Goal: Task Accomplishment & Management: Manage account settings

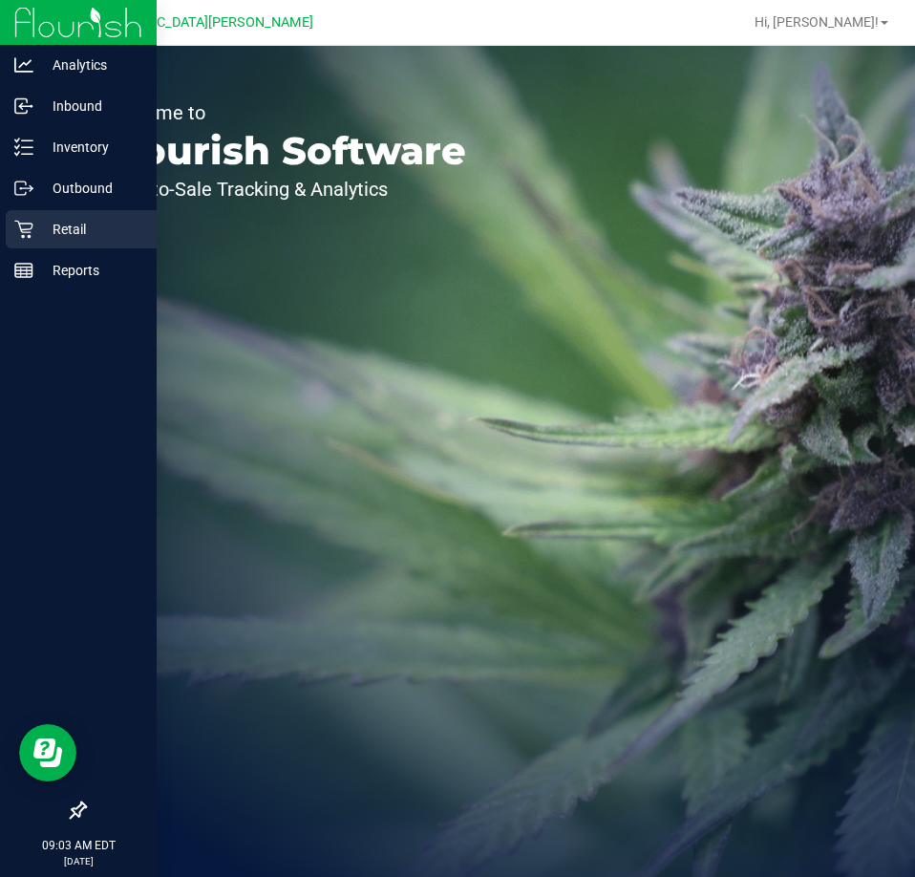
click at [52, 227] on p "Retail" at bounding box center [90, 229] width 115 height 23
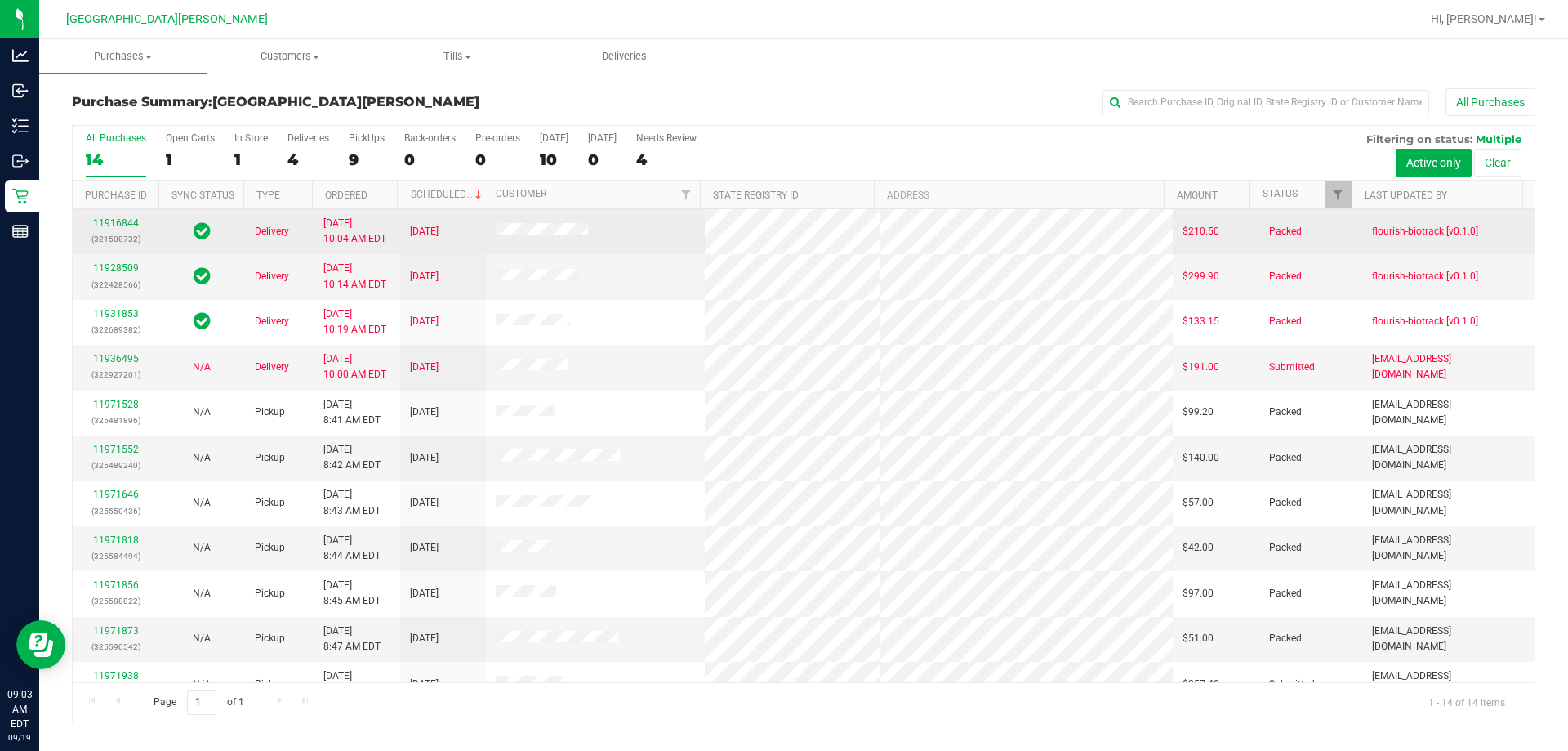
scroll to position [160, 0]
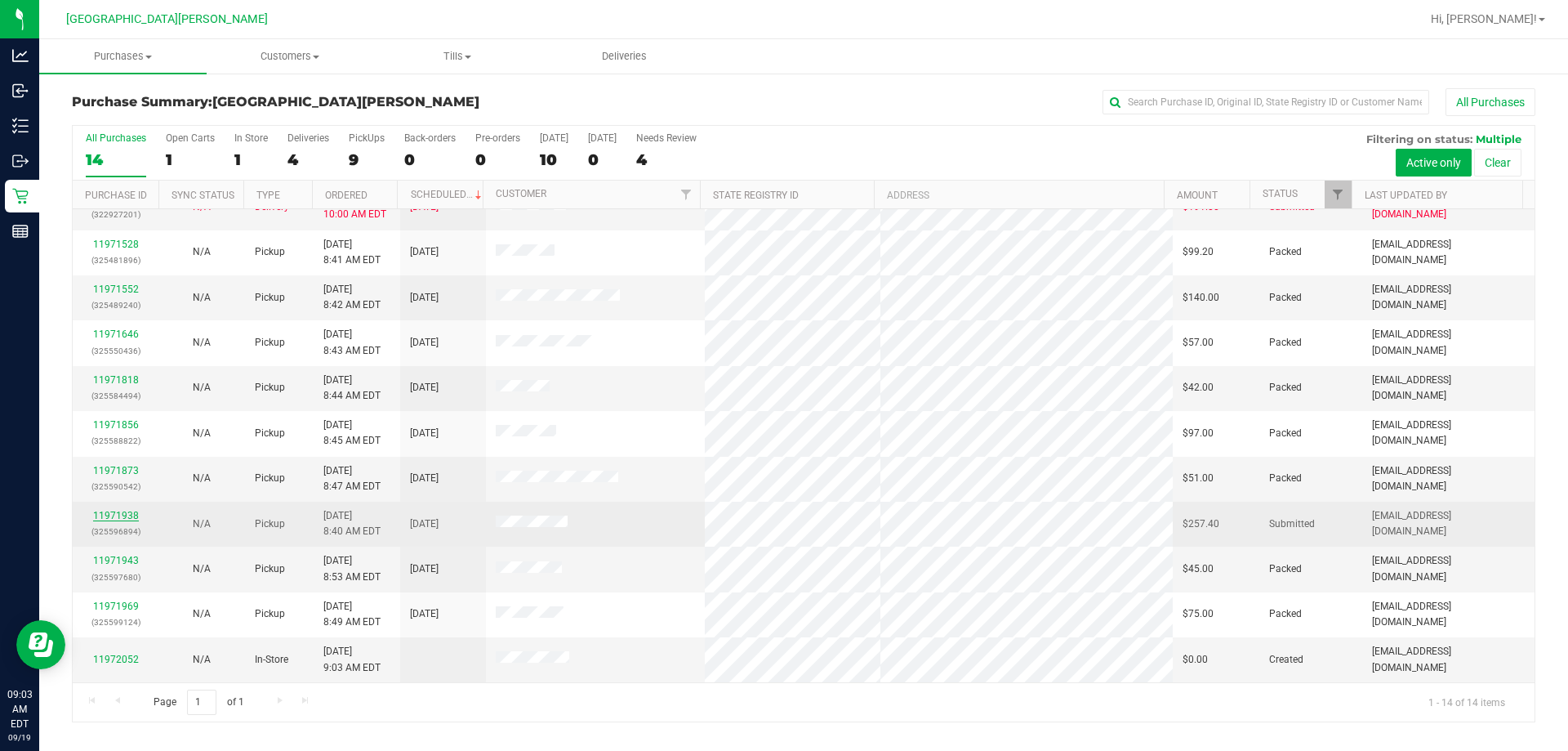
click at [103, 515] on link "11971938" at bounding box center [115, 515] width 45 height 11
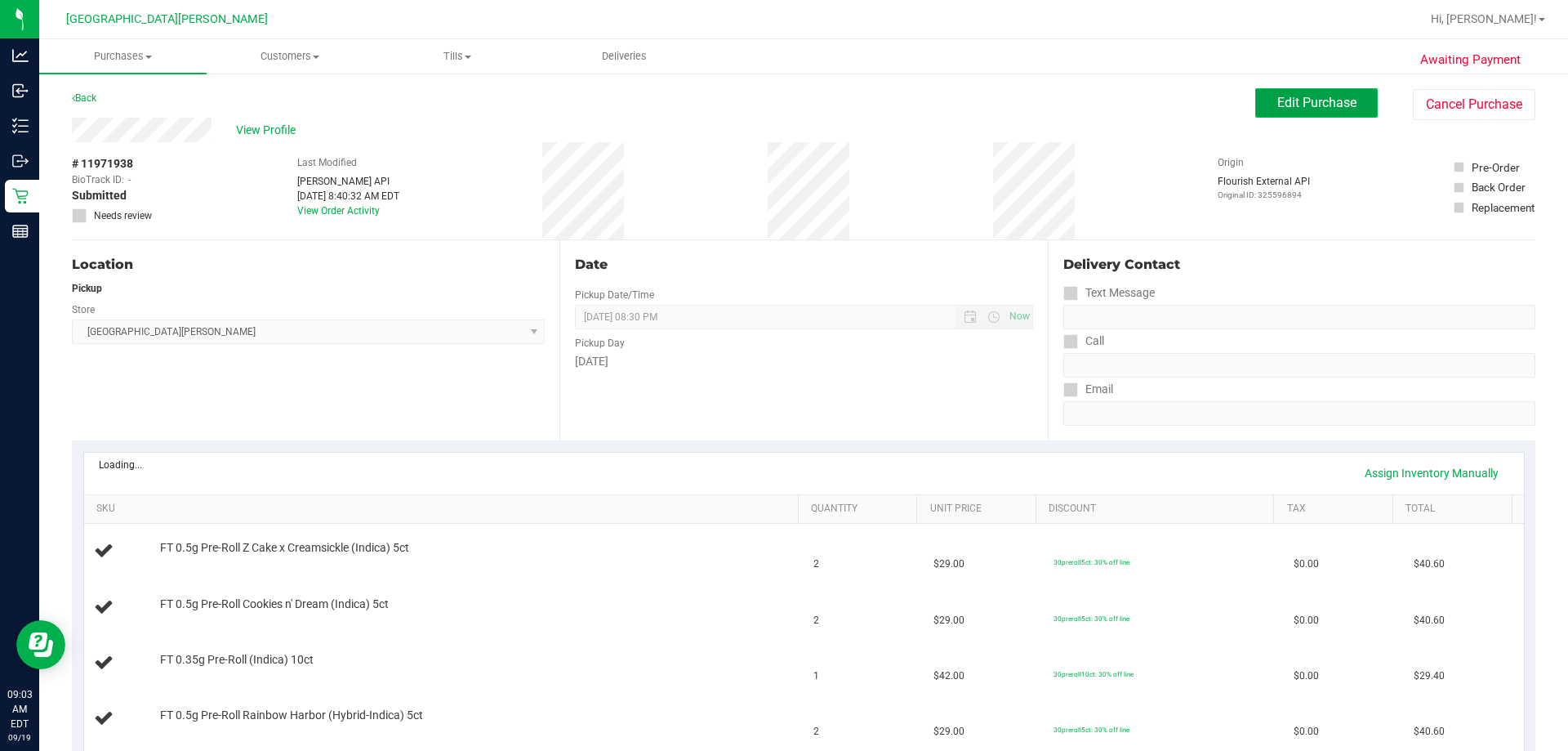
click at [781, 96] on span "Edit Purchase" at bounding box center [1317, 103] width 80 height 15
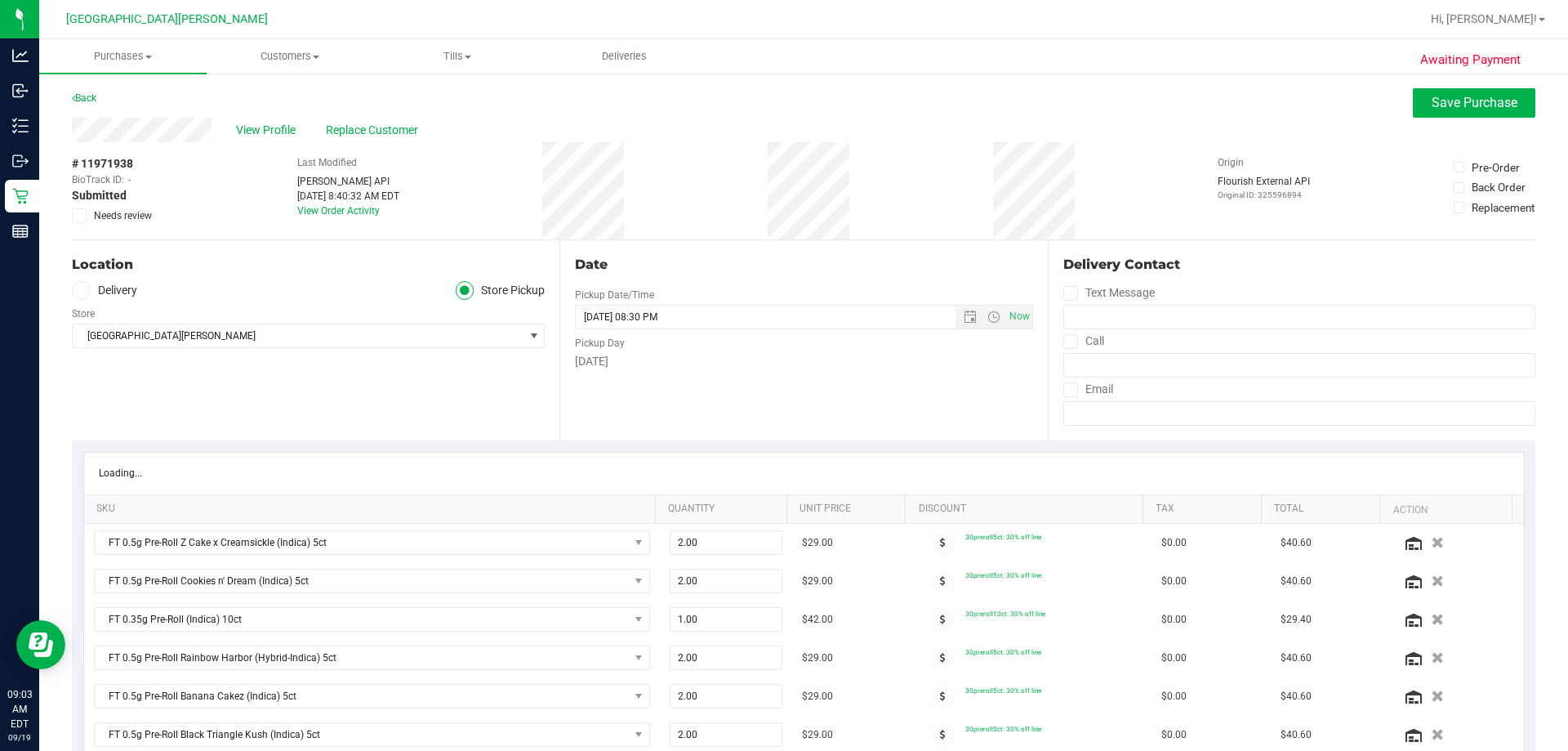
click at [84, 216] on span at bounding box center [79, 216] width 15 height 15
click at [0, 0] on input "Needs review" at bounding box center [0, 0] width 0 height 0
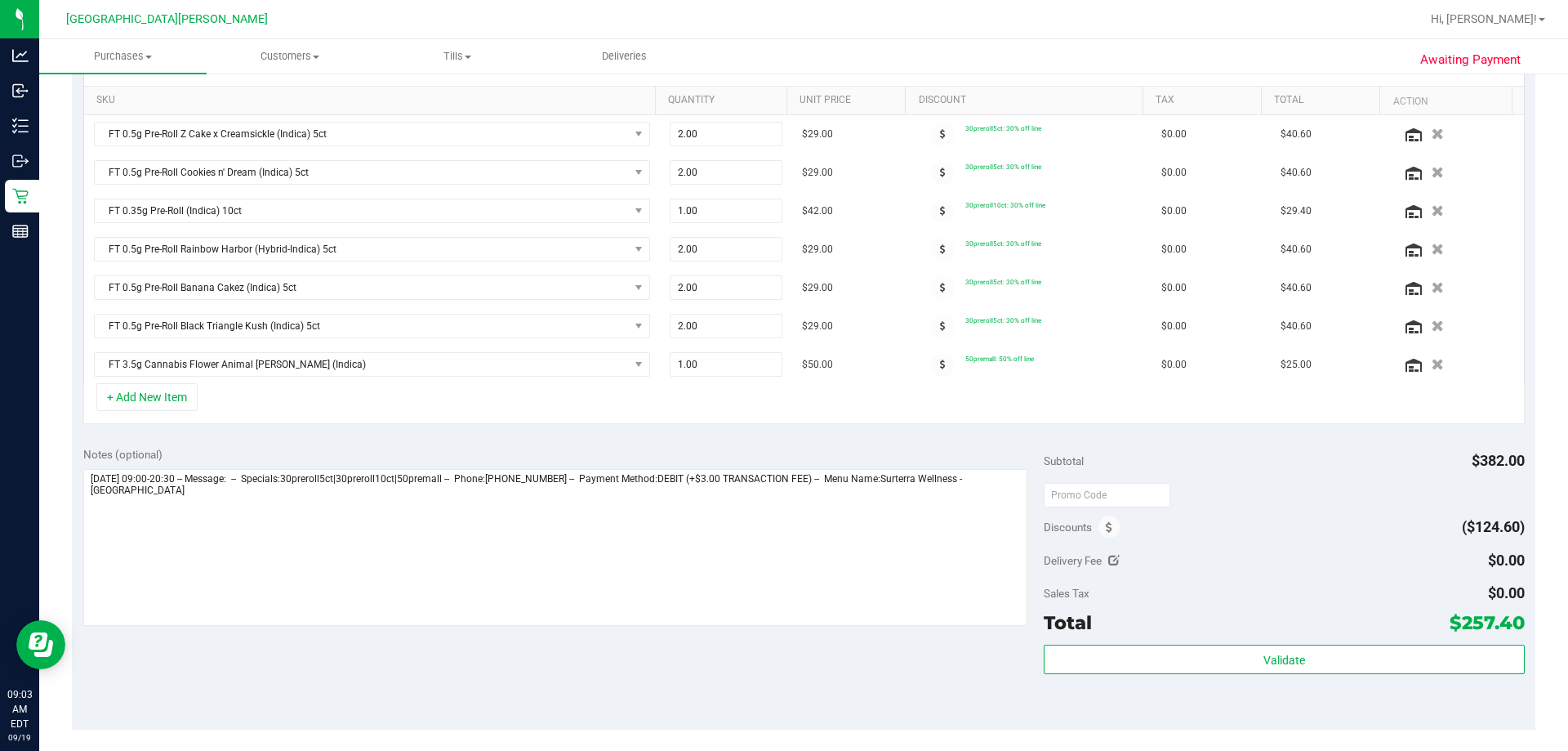
scroll to position [653, 0]
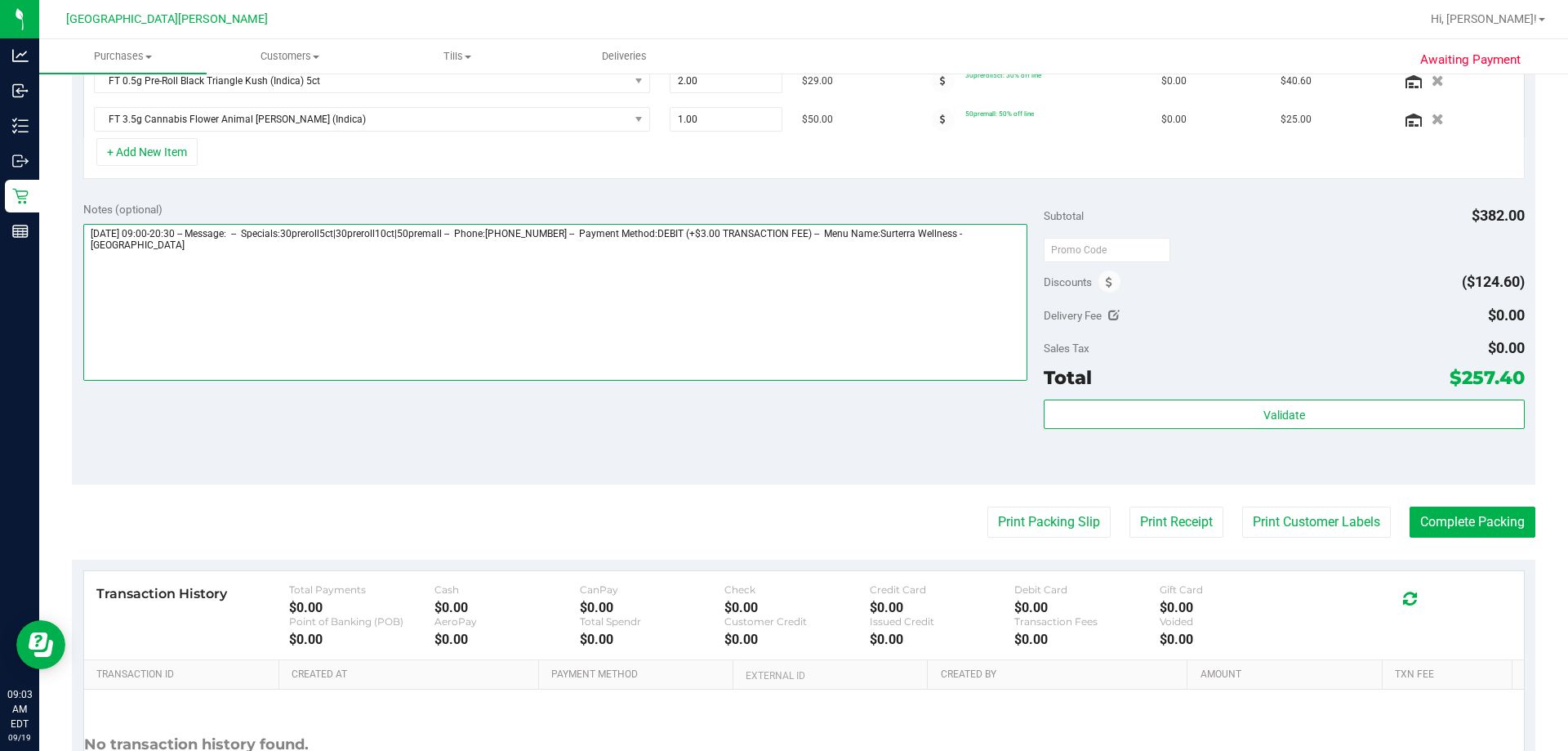
click at [304, 299] on textarea at bounding box center [555, 302] width 945 height 157
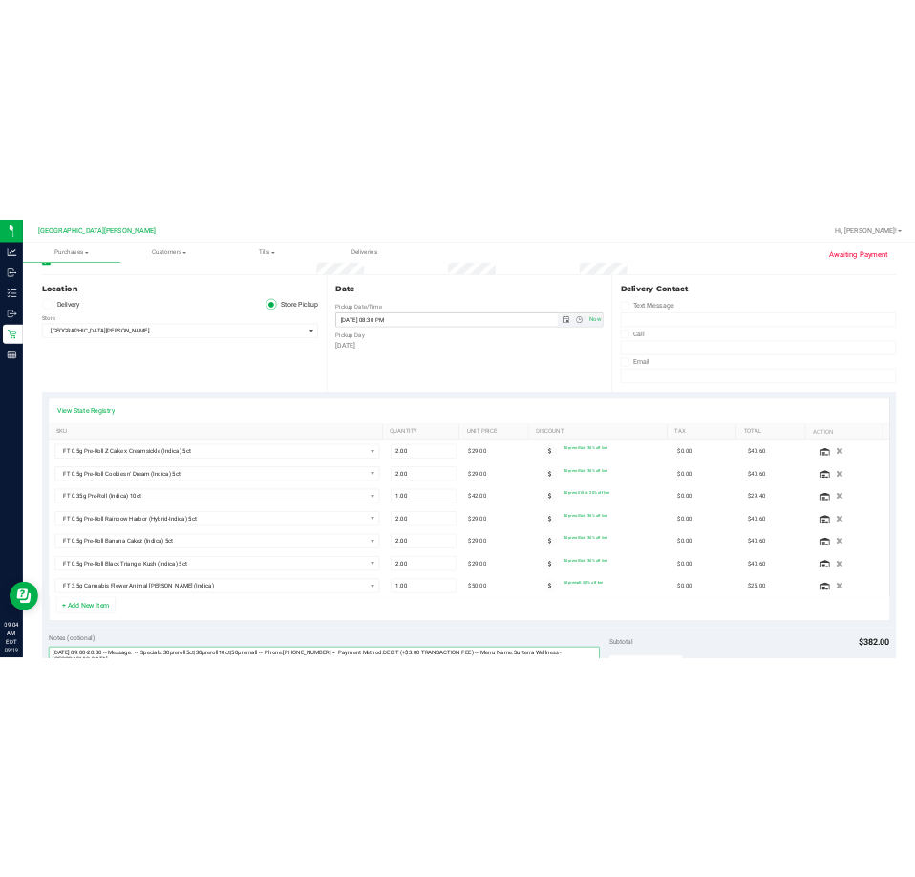
scroll to position [0, 0]
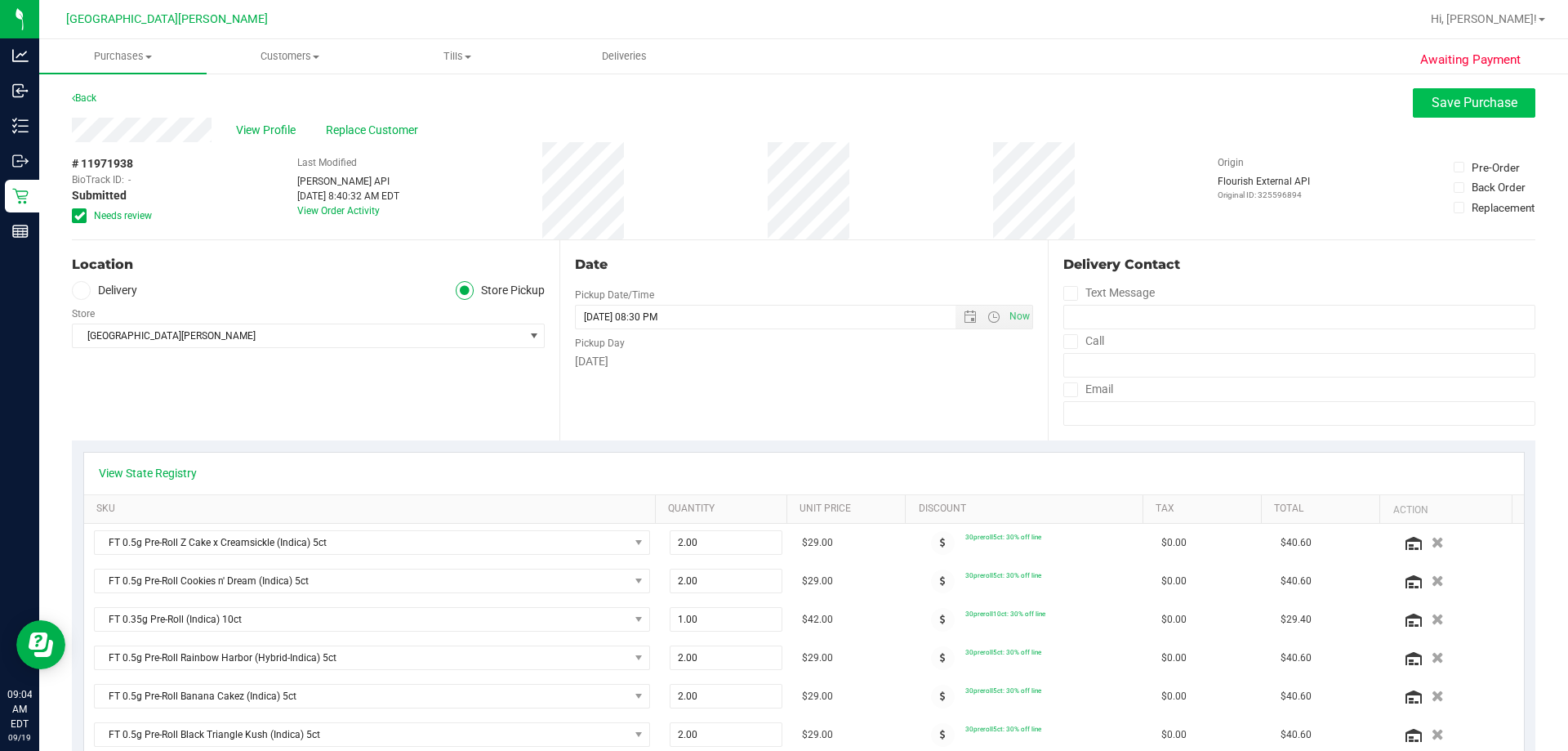
type textarea "[DATE] 09:00-20:30 -- Message: -- Specials:30preroll5ct|30preroll10ct|50premall…"
click at [781, 93] on button "Save Purchase" at bounding box center [1473, 103] width 122 height 29
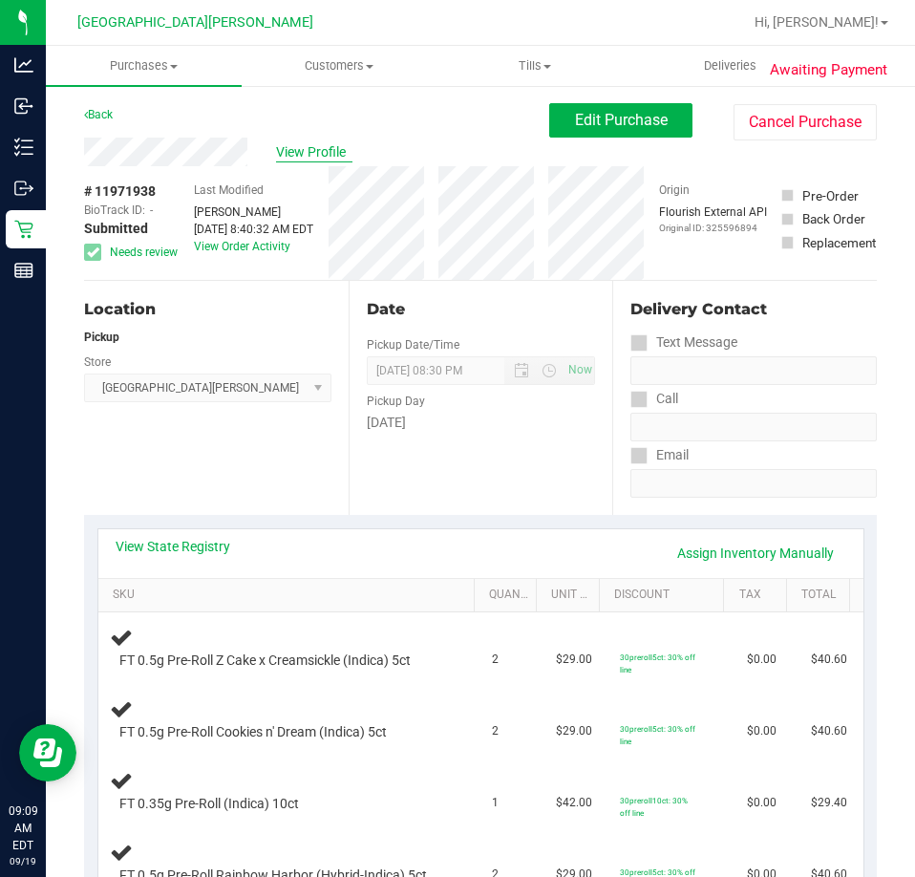
click at [325, 148] on span "View Profile" at bounding box center [314, 152] width 76 height 20
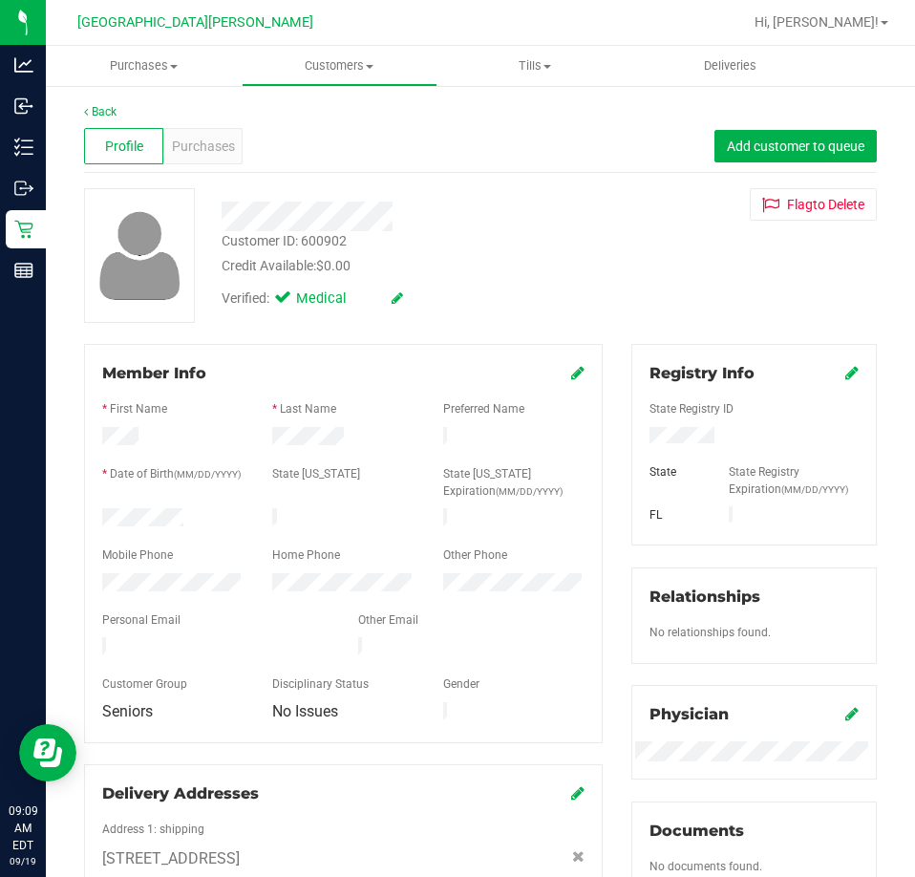
click at [330, 237] on div "Customer ID: 600902" at bounding box center [284, 241] width 125 height 20
copy div "600902"
click at [328, 241] on div "Customer ID: 600902" at bounding box center [284, 241] width 125 height 20
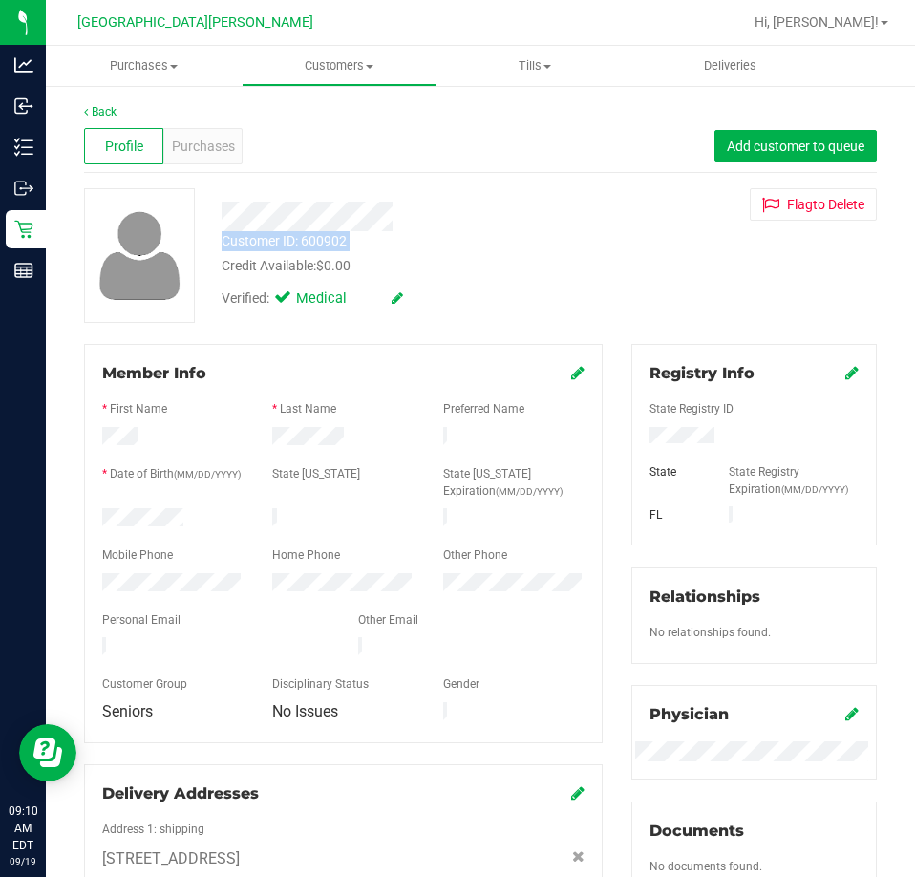
click at [328, 241] on div "Customer ID: 600902" at bounding box center [284, 241] width 125 height 20
click at [318, 245] on div "Customer ID: 600902" at bounding box center [284, 241] width 125 height 20
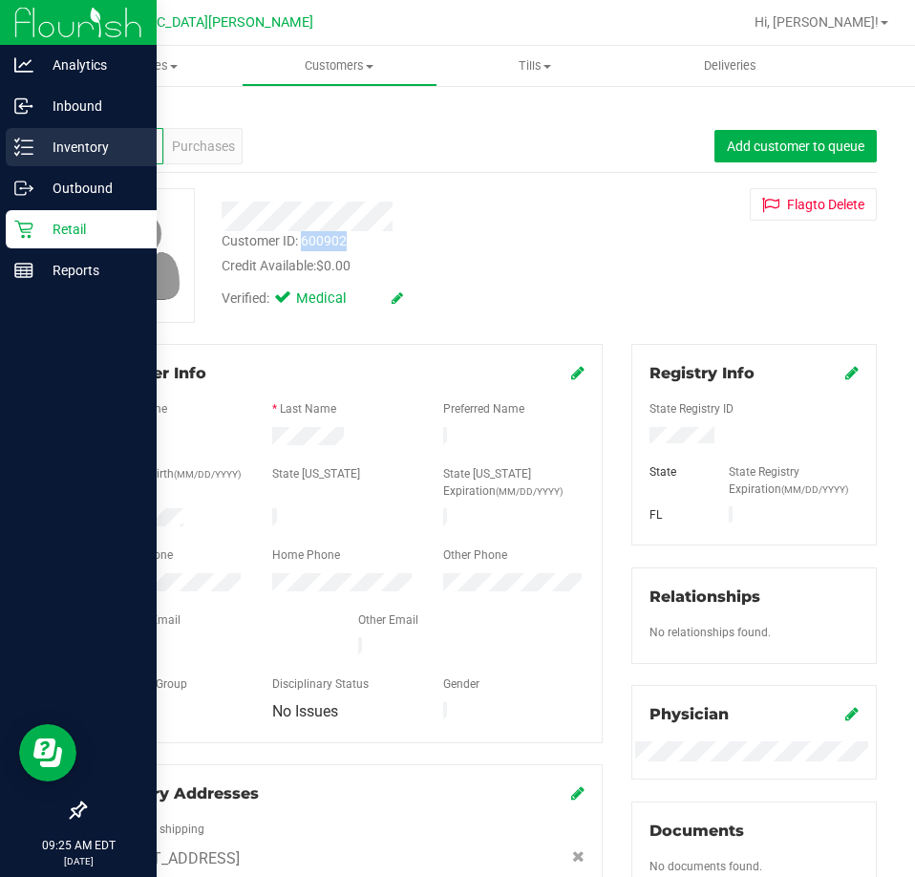
click at [113, 156] on p "Inventory" at bounding box center [90, 147] width 115 height 23
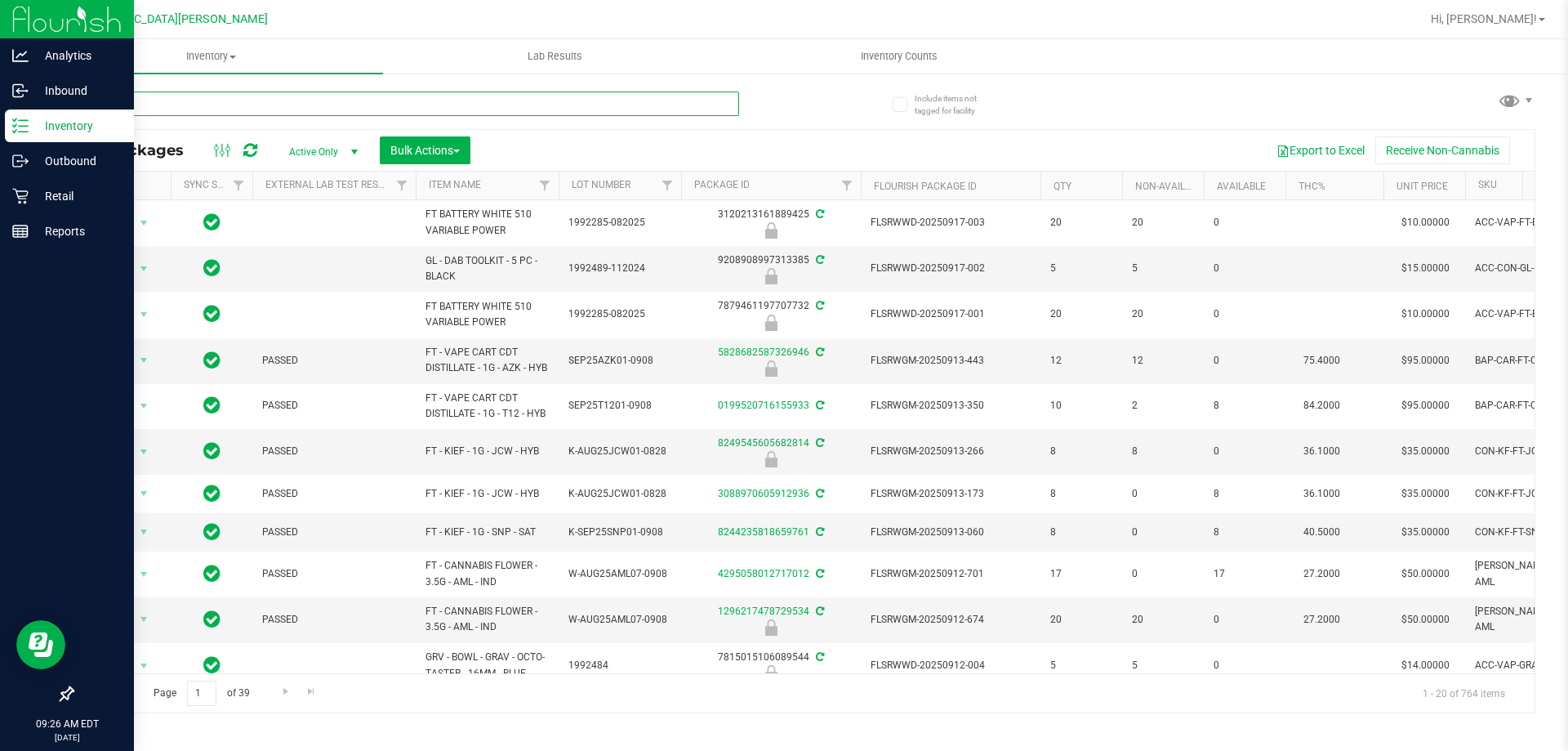
click at [255, 104] on input "text" at bounding box center [405, 103] width 667 height 25
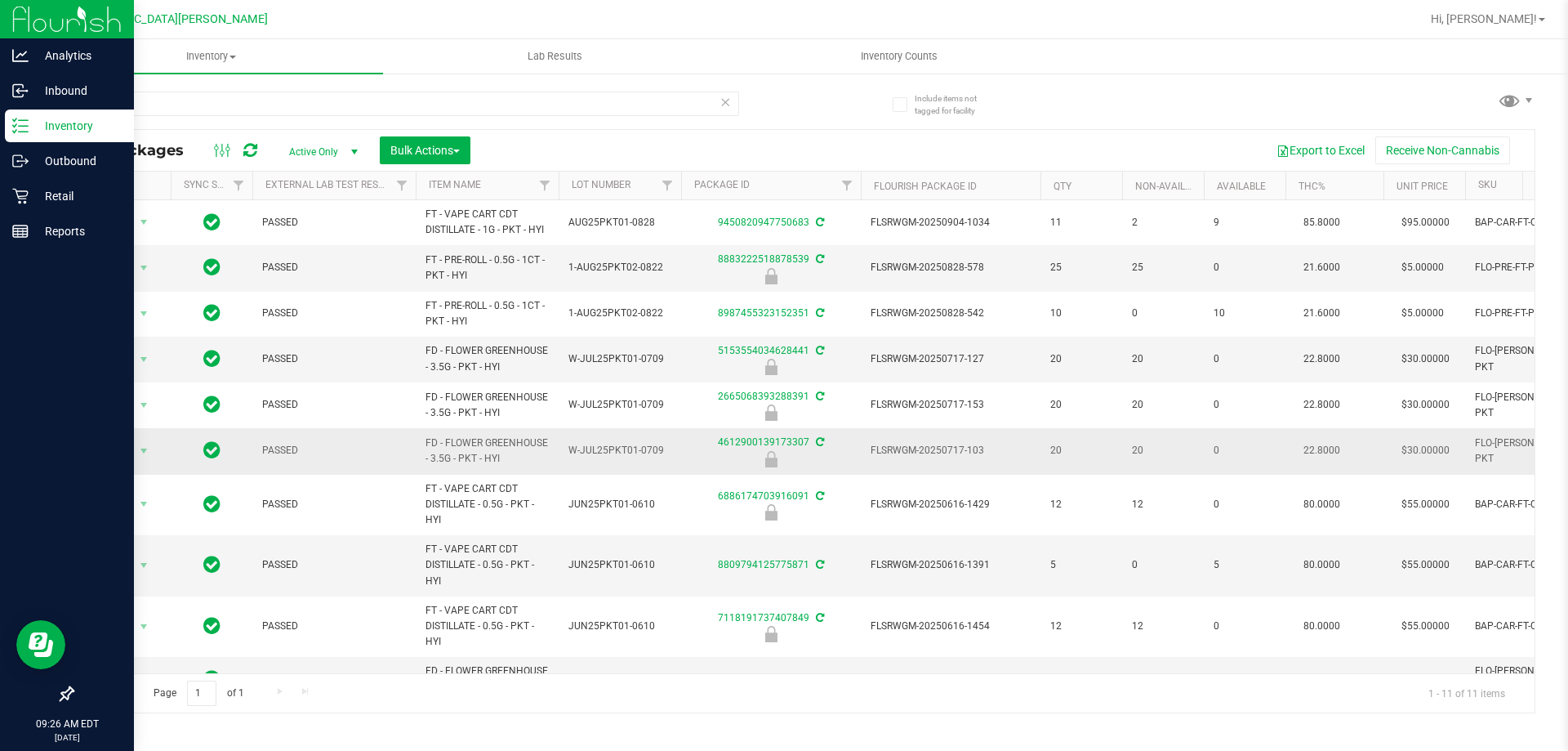
click at [470, 452] on span "FD - FLOWER GREENHOUSE - 3.5G - PKT - HYI" at bounding box center [487, 451] width 123 height 31
copy tr "FD - FLOWER GREENHOUSE - 3.5G - PKT - HYI"
click at [145, 107] on input "pkt" at bounding box center [405, 103] width 667 height 25
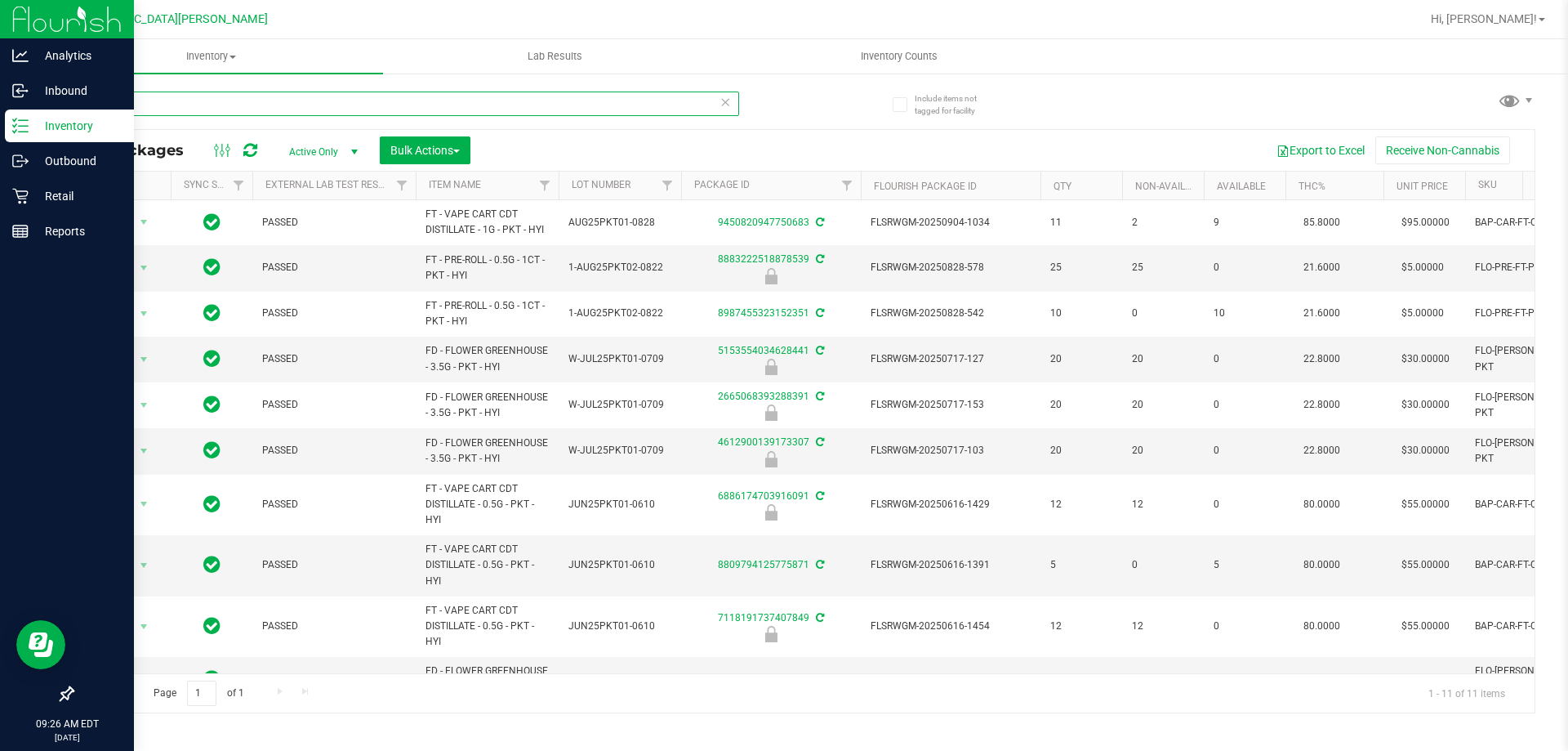
click at [145, 107] on input "pkt" at bounding box center [405, 103] width 667 height 25
paste input "FD - FLOWER GREENHOUSE - 3.5G - PKT - HYI"
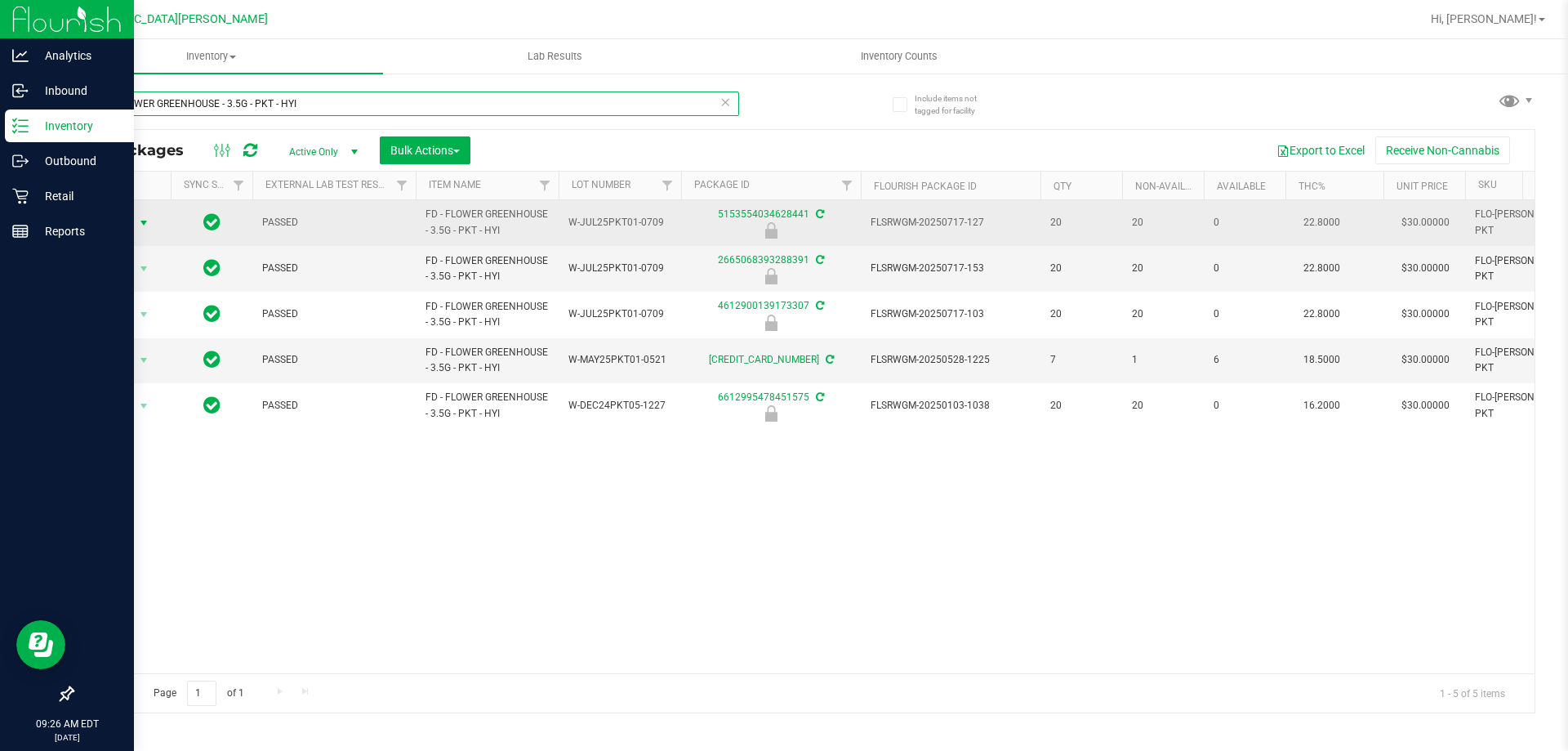
type input "FD - FLOWER GREENHOUSE - 3.5G - PKT - HYI"
click at [129, 221] on span "Action" at bounding box center [111, 222] width 44 height 23
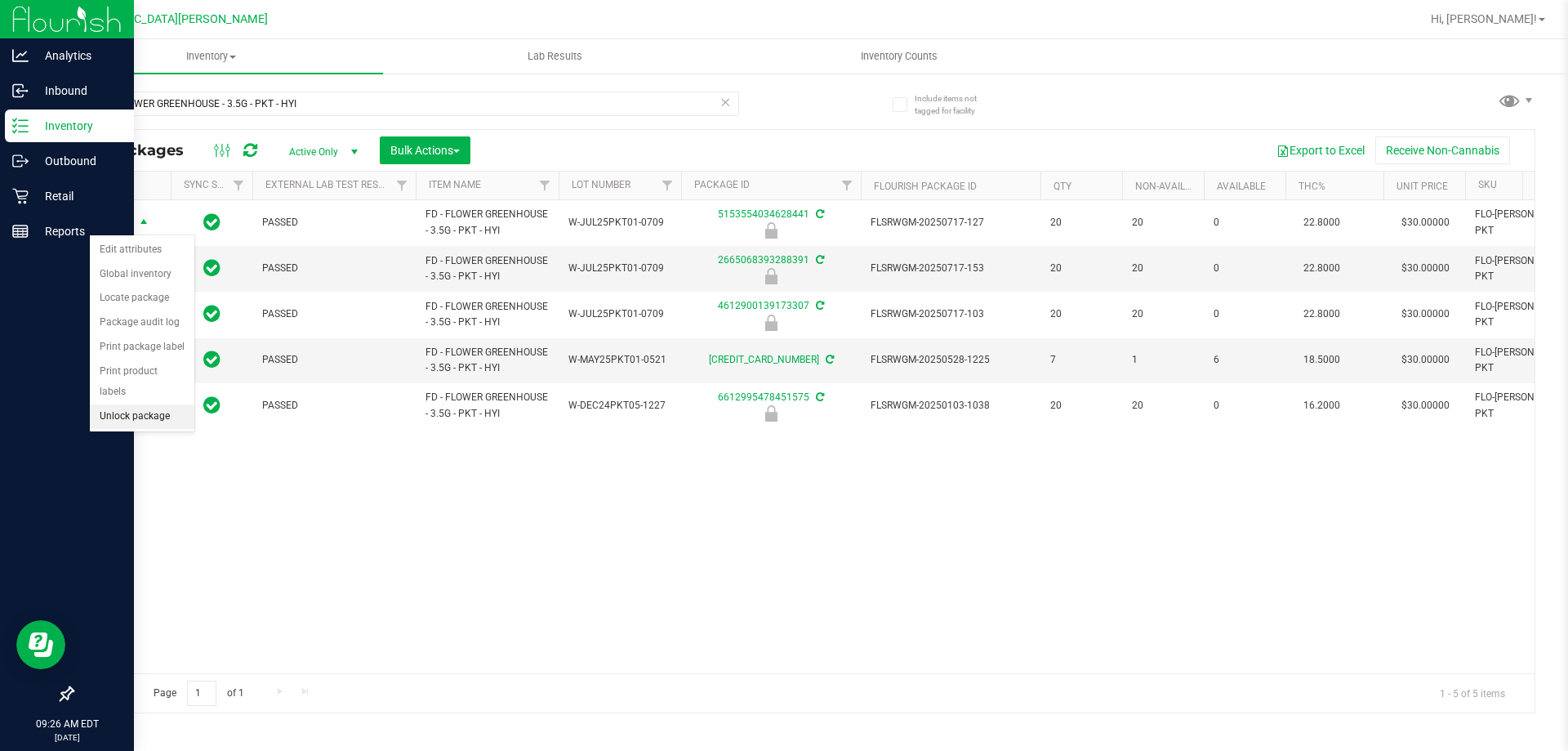
click at [150, 405] on li "Unlock package" at bounding box center [142, 417] width 104 height 25
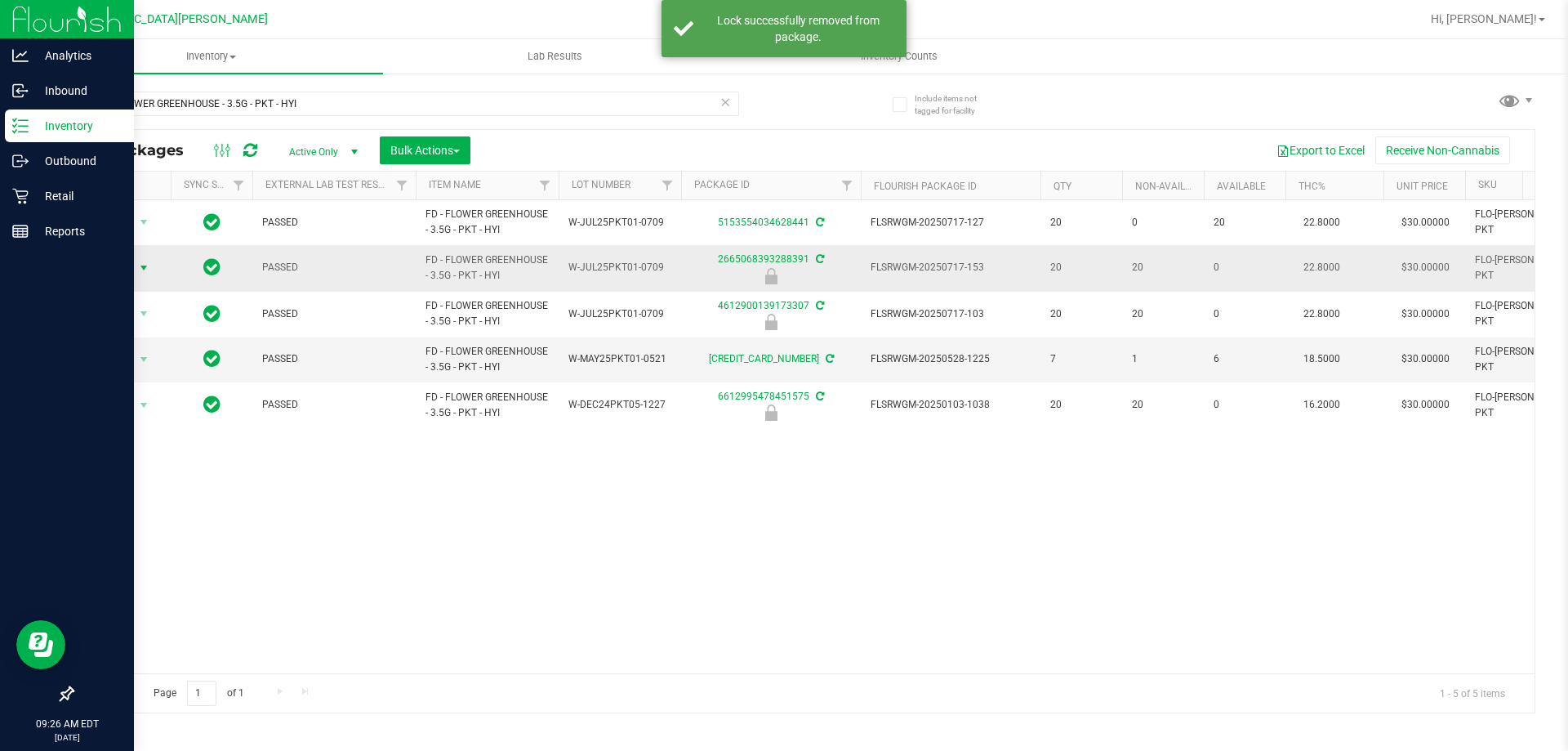
click at [119, 273] on span "Action" at bounding box center [111, 268] width 44 height 23
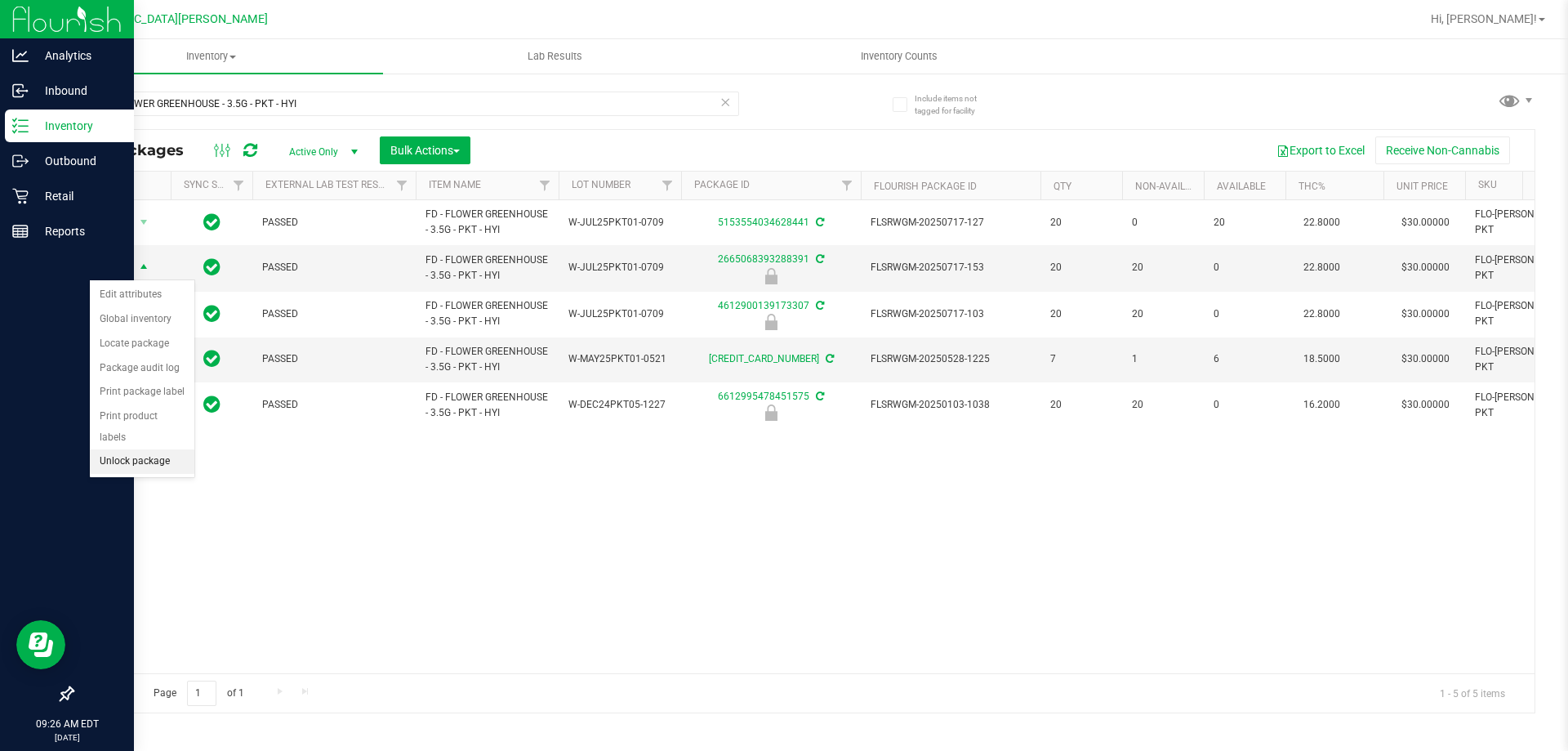
click at [142, 449] on li "Unlock package" at bounding box center [142, 461] width 104 height 25
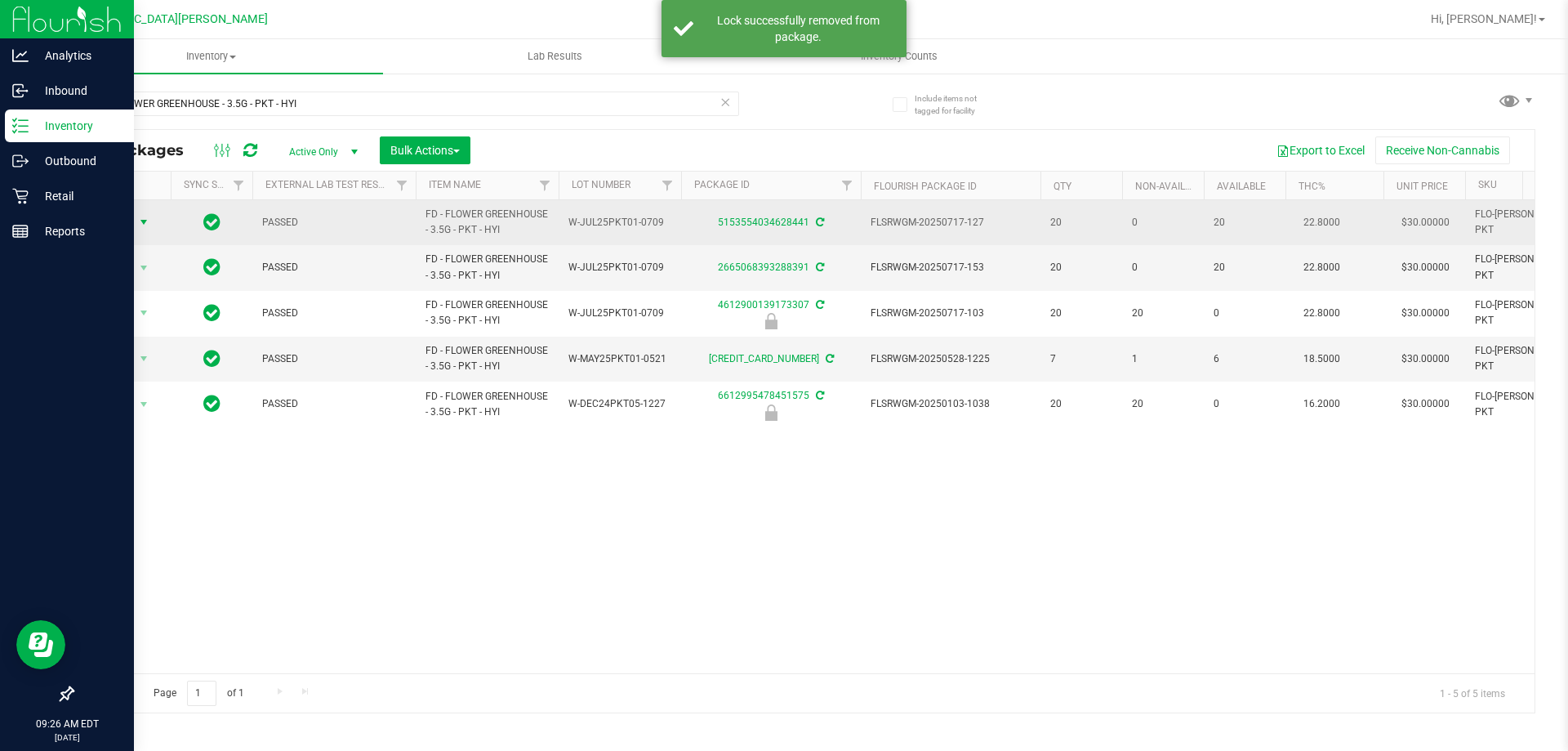
click at [117, 222] on span "Action" at bounding box center [111, 222] width 44 height 23
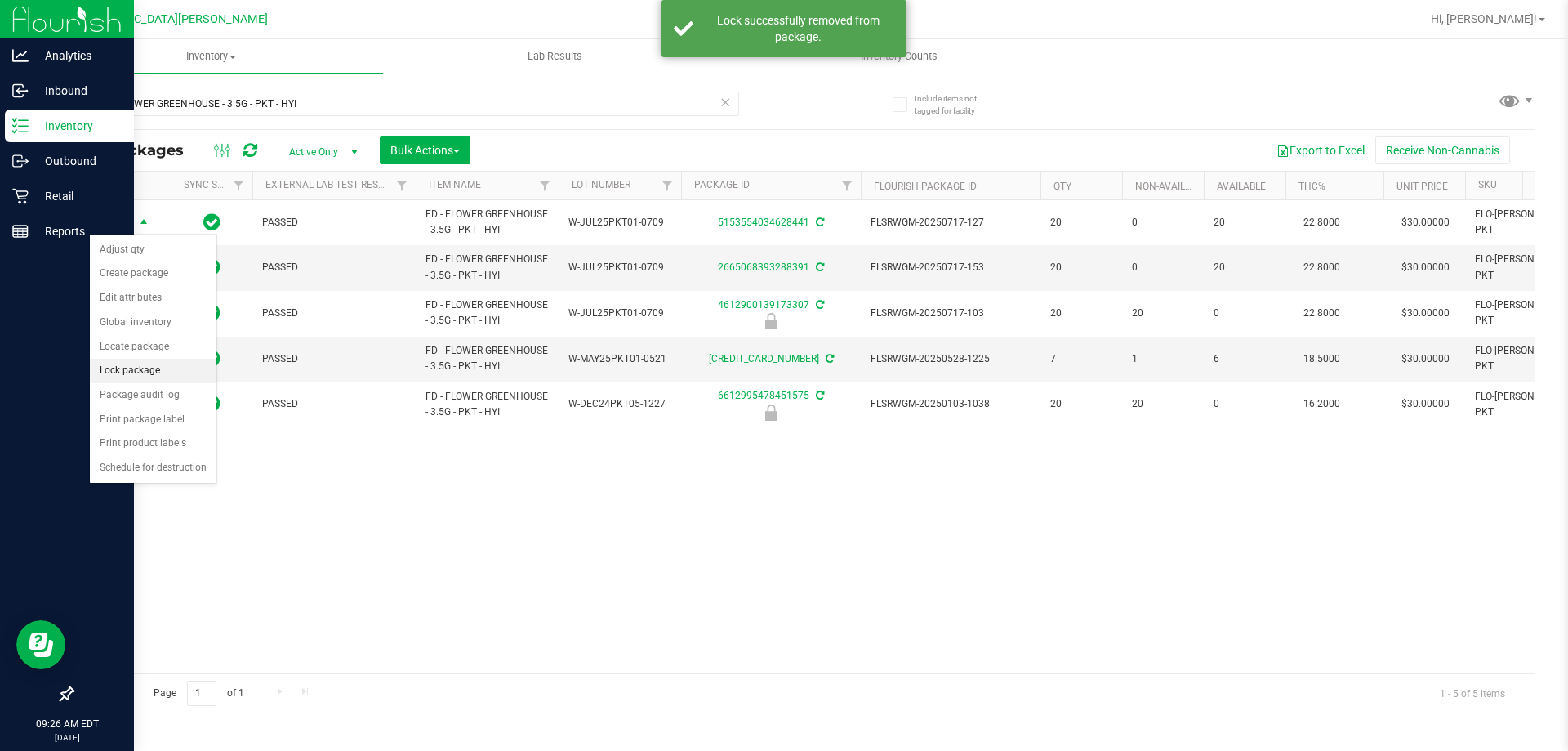
click at [118, 371] on li "Lock package" at bounding box center [153, 370] width 127 height 25
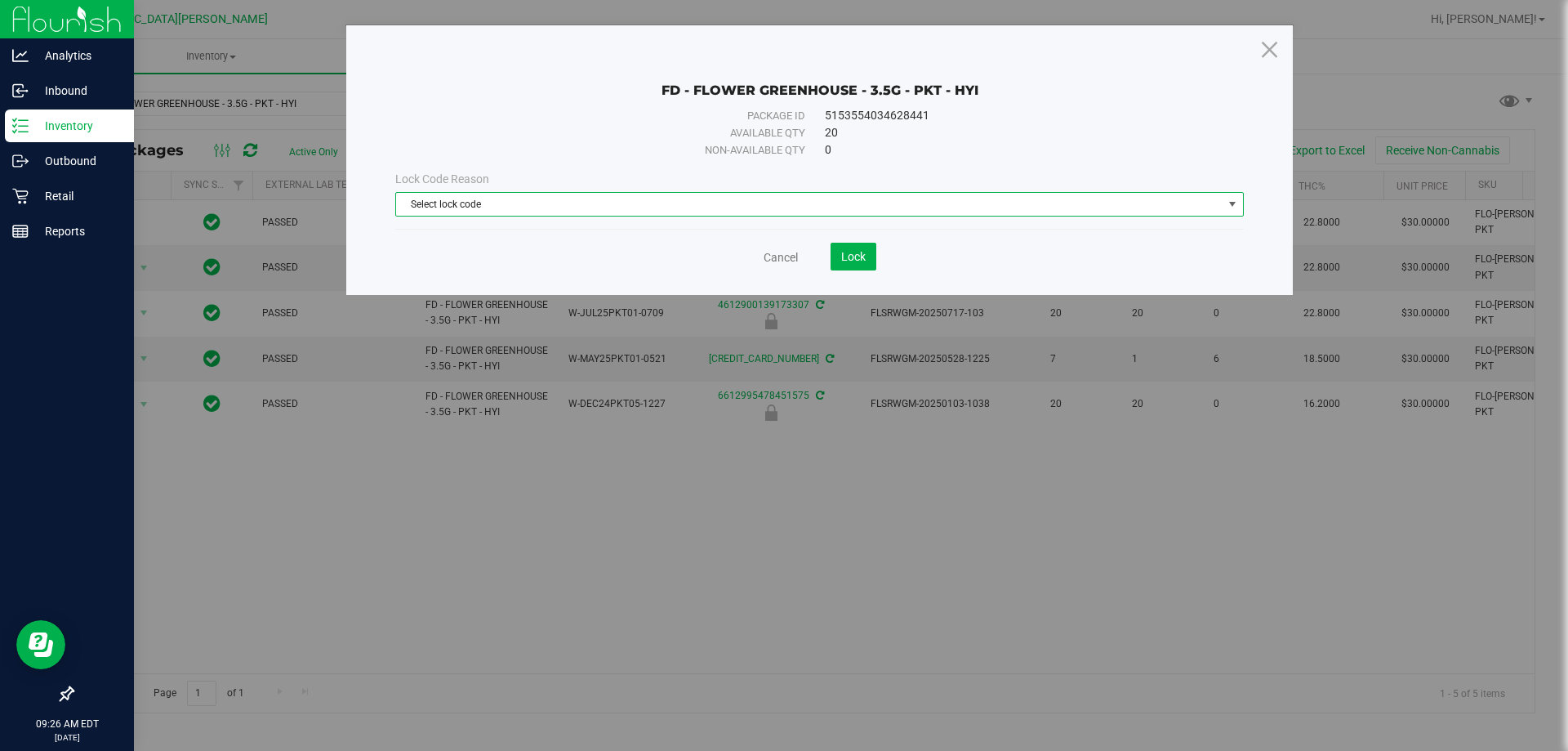
click at [756, 209] on span "Select lock code" at bounding box center [809, 204] width 827 height 23
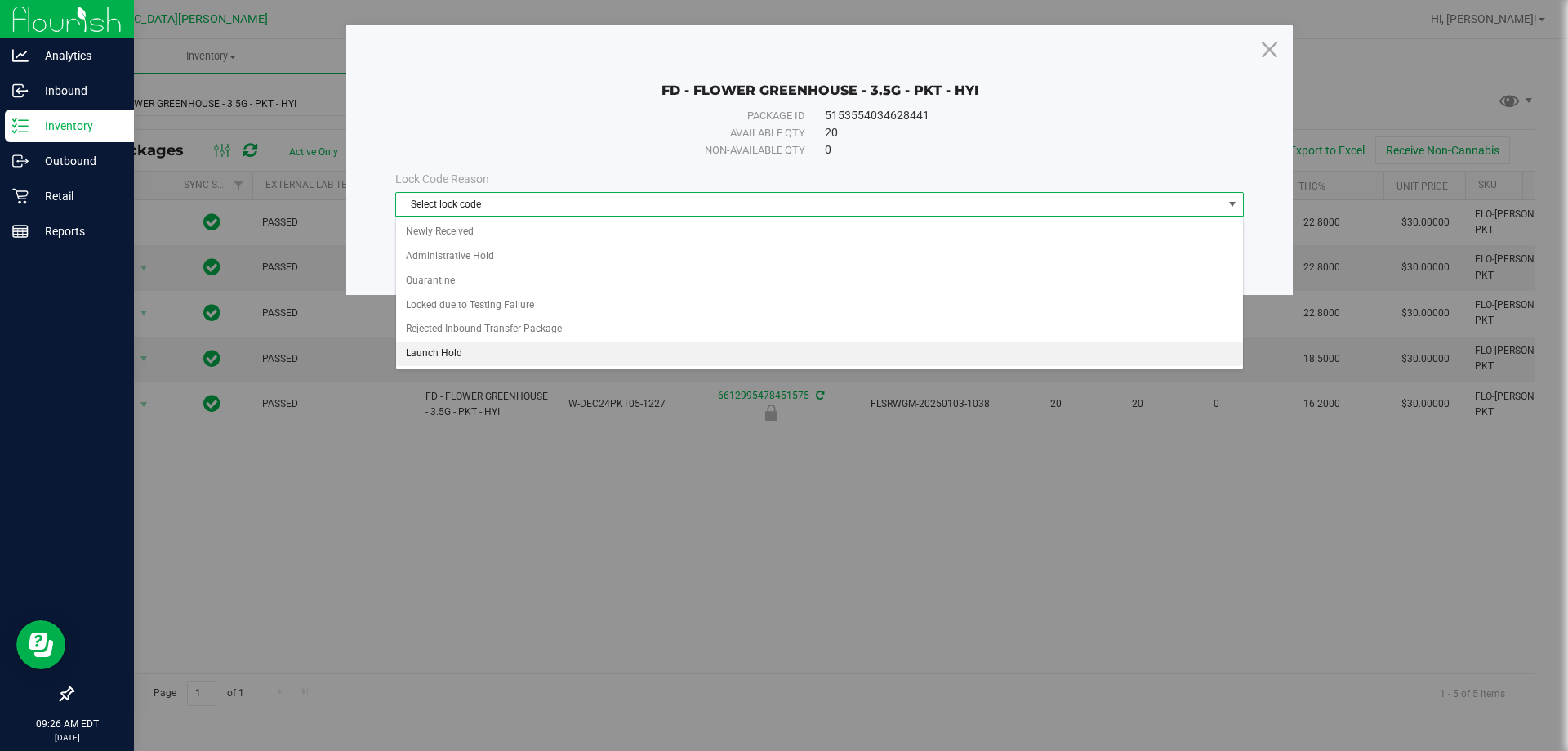
click at [486, 349] on li "Launch Hold" at bounding box center [819, 353] width 847 height 25
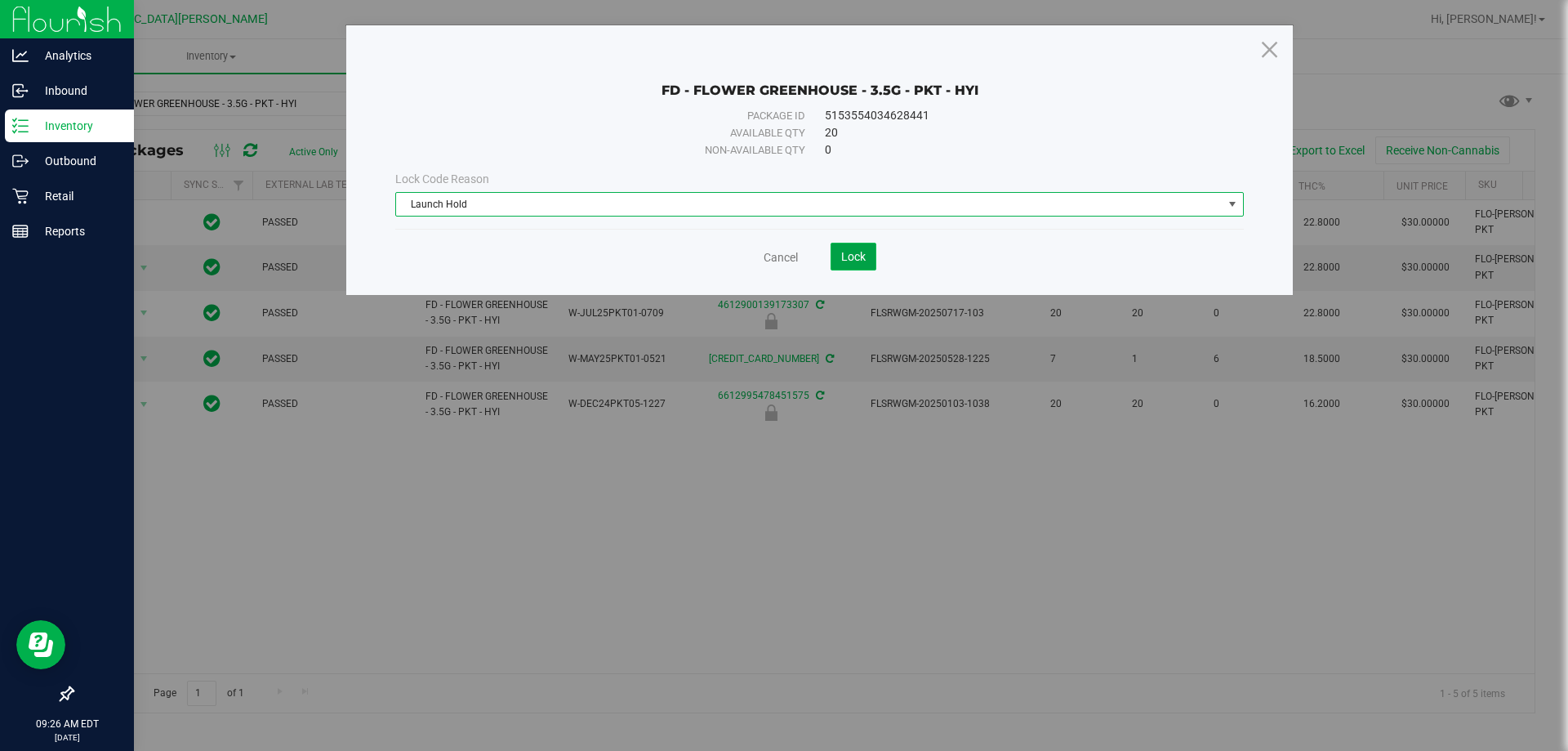
click at [781, 260] on span "Lock" at bounding box center [853, 256] width 25 height 13
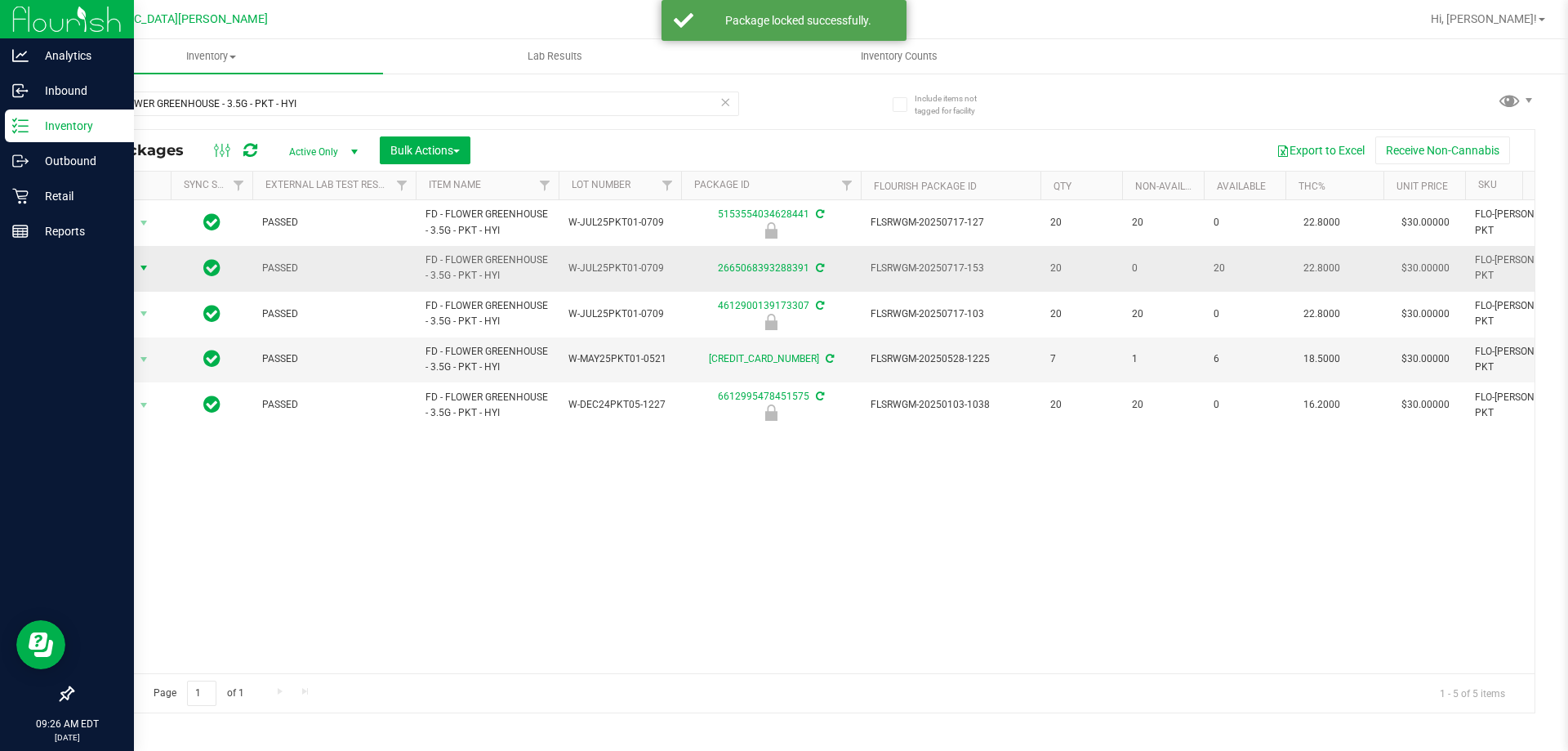
click at [129, 268] on span "Action" at bounding box center [111, 268] width 44 height 23
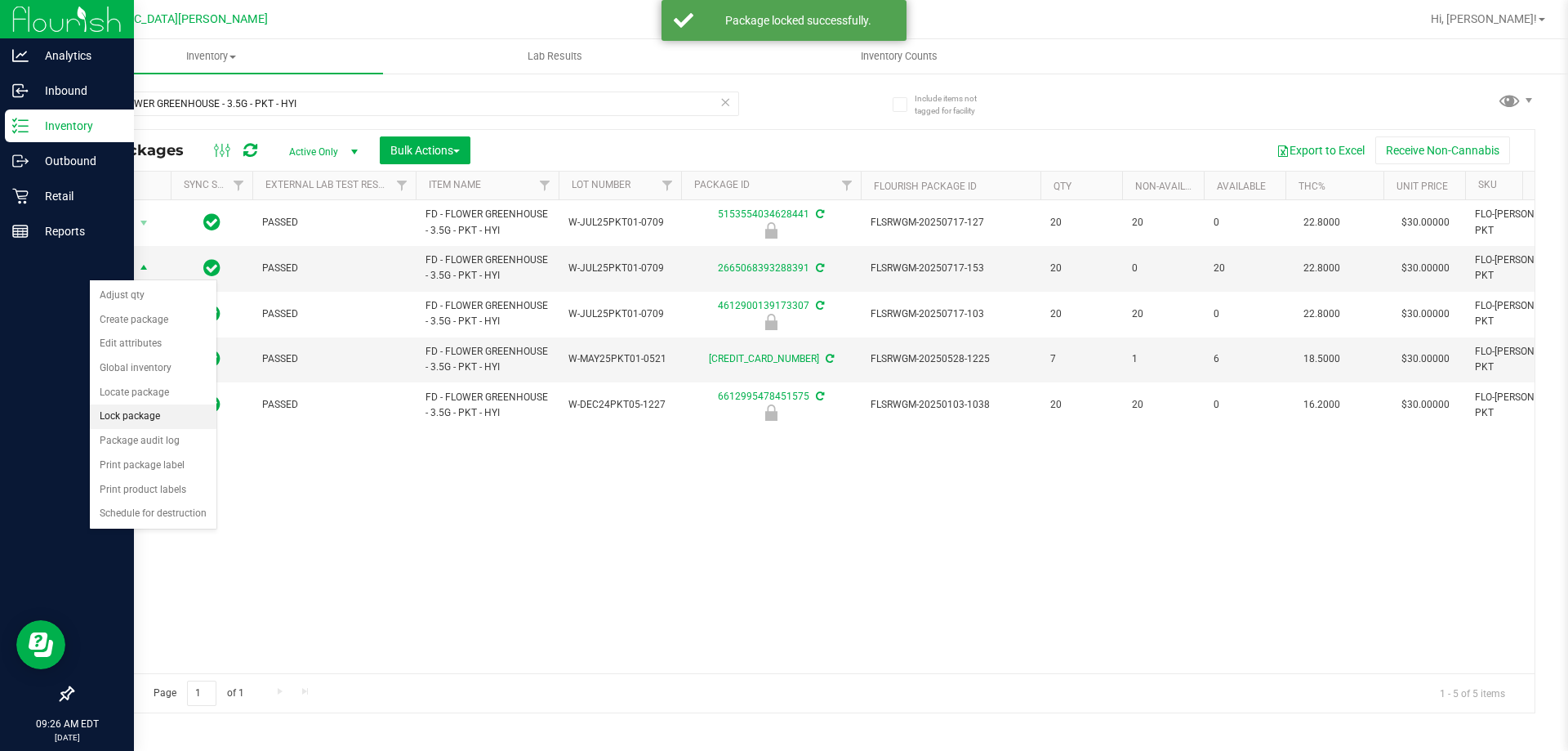
click at [140, 417] on li "Lock package" at bounding box center [153, 417] width 127 height 25
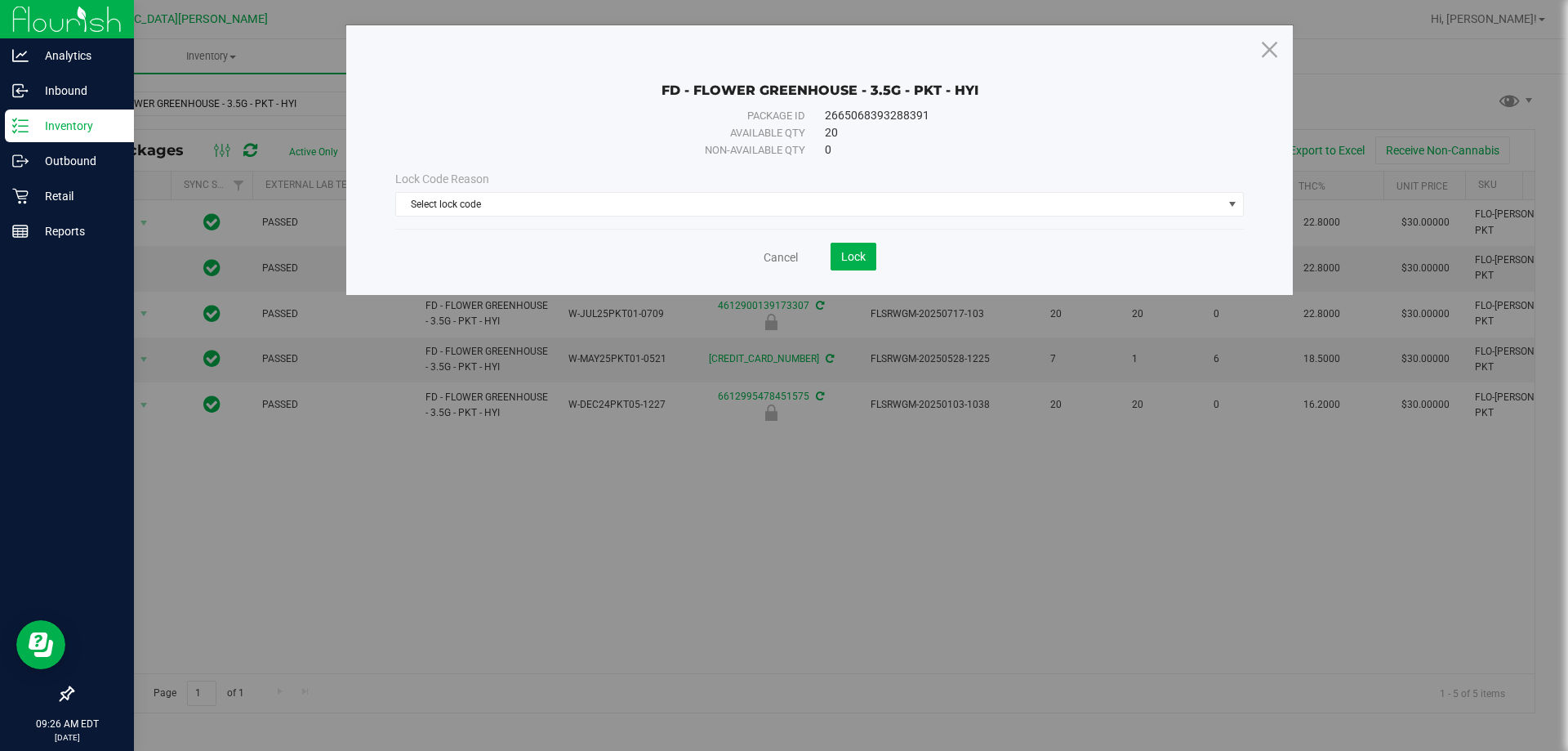
click at [719, 218] on div "Lock Code Reason Select lock code Select lock code Newly Received Administrativ…" at bounding box center [819, 193] width 873 height 70
click at [646, 195] on span "Select lock code" at bounding box center [809, 204] width 827 height 23
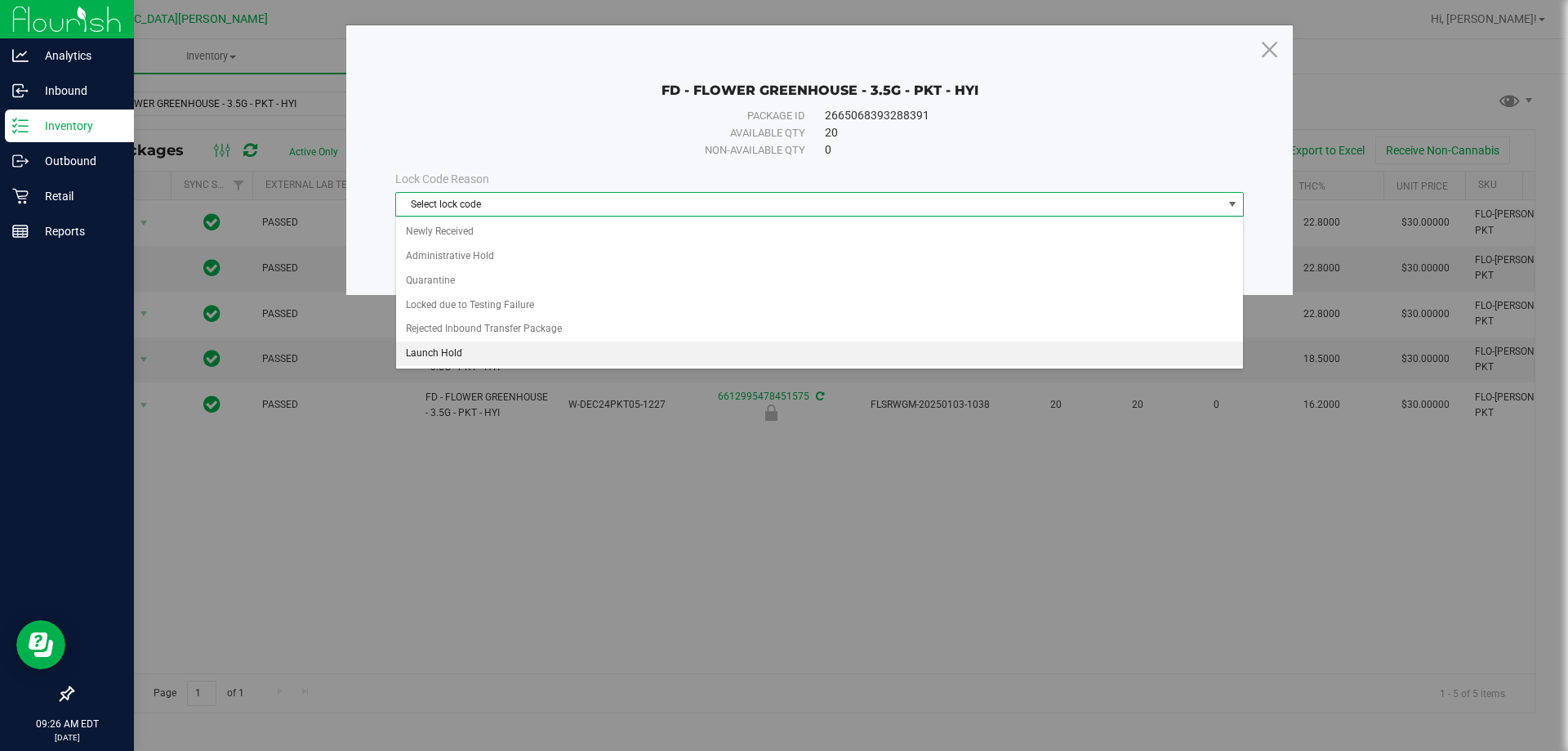
click at [438, 359] on li "Launch Hold" at bounding box center [819, 353] width 847 height 25
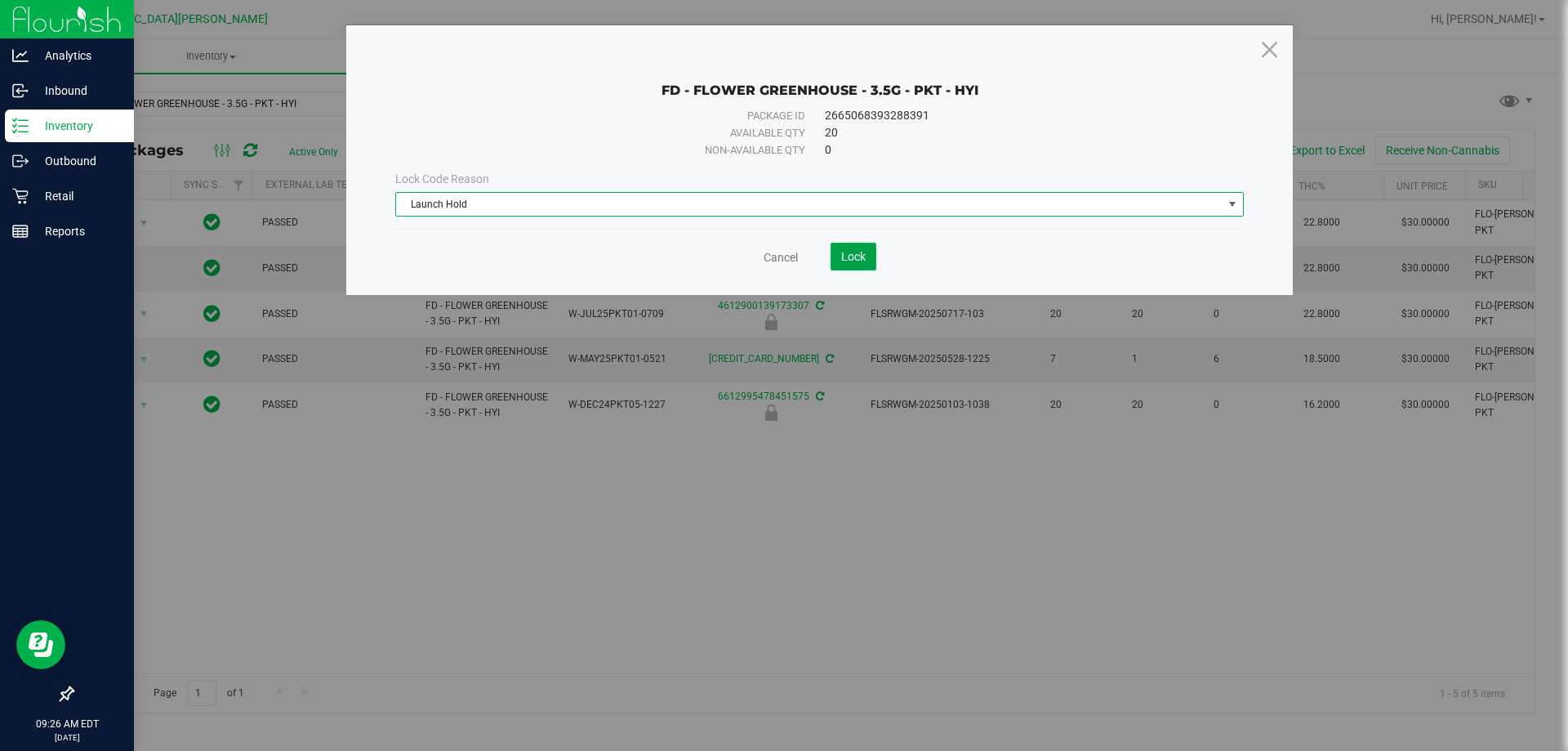
click at [781, 264] on button "Lock" at bounding box center [852, 257] width 45 height 27
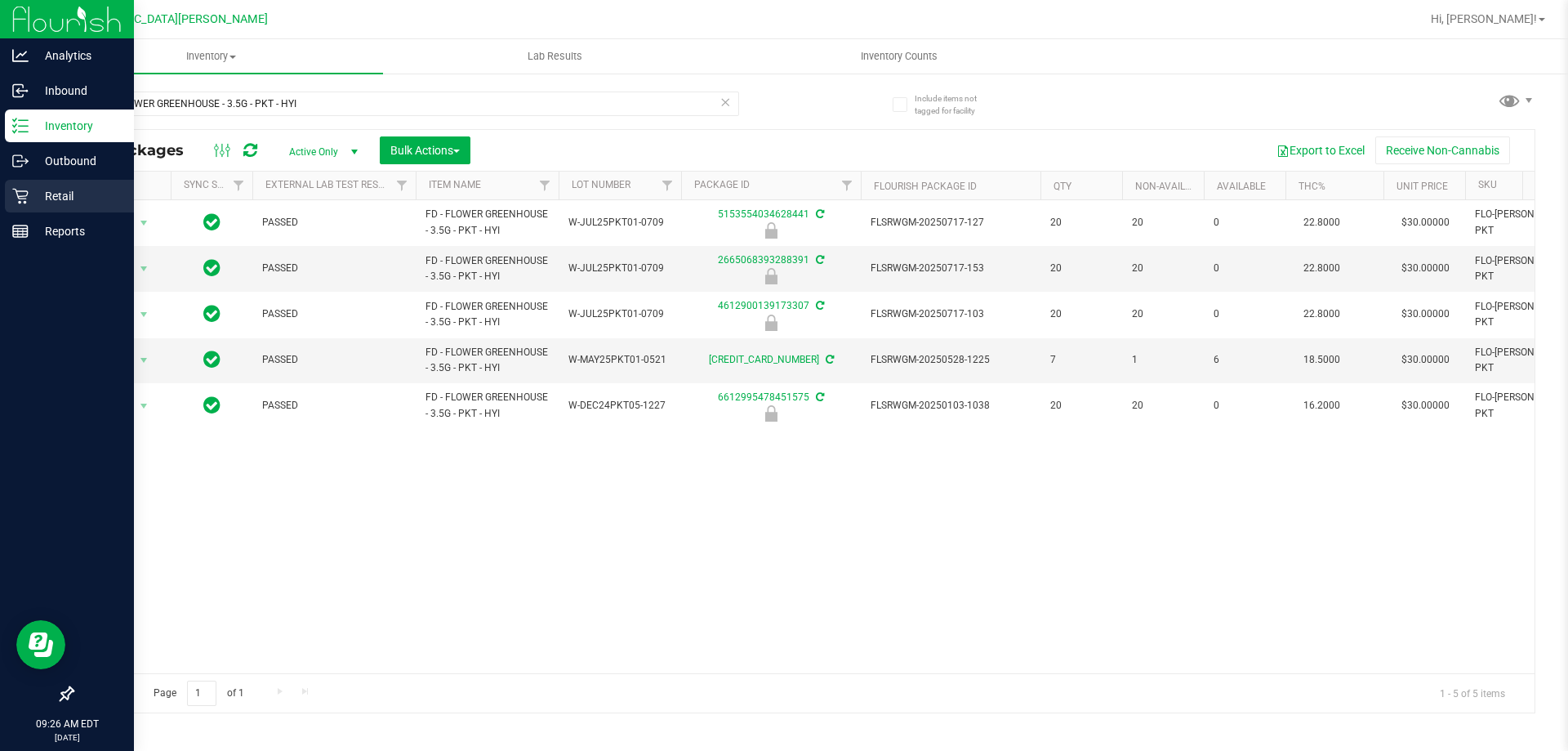
click at [38, 202] on p "Retail" at bounding box center [77, 196] width 98 height 20
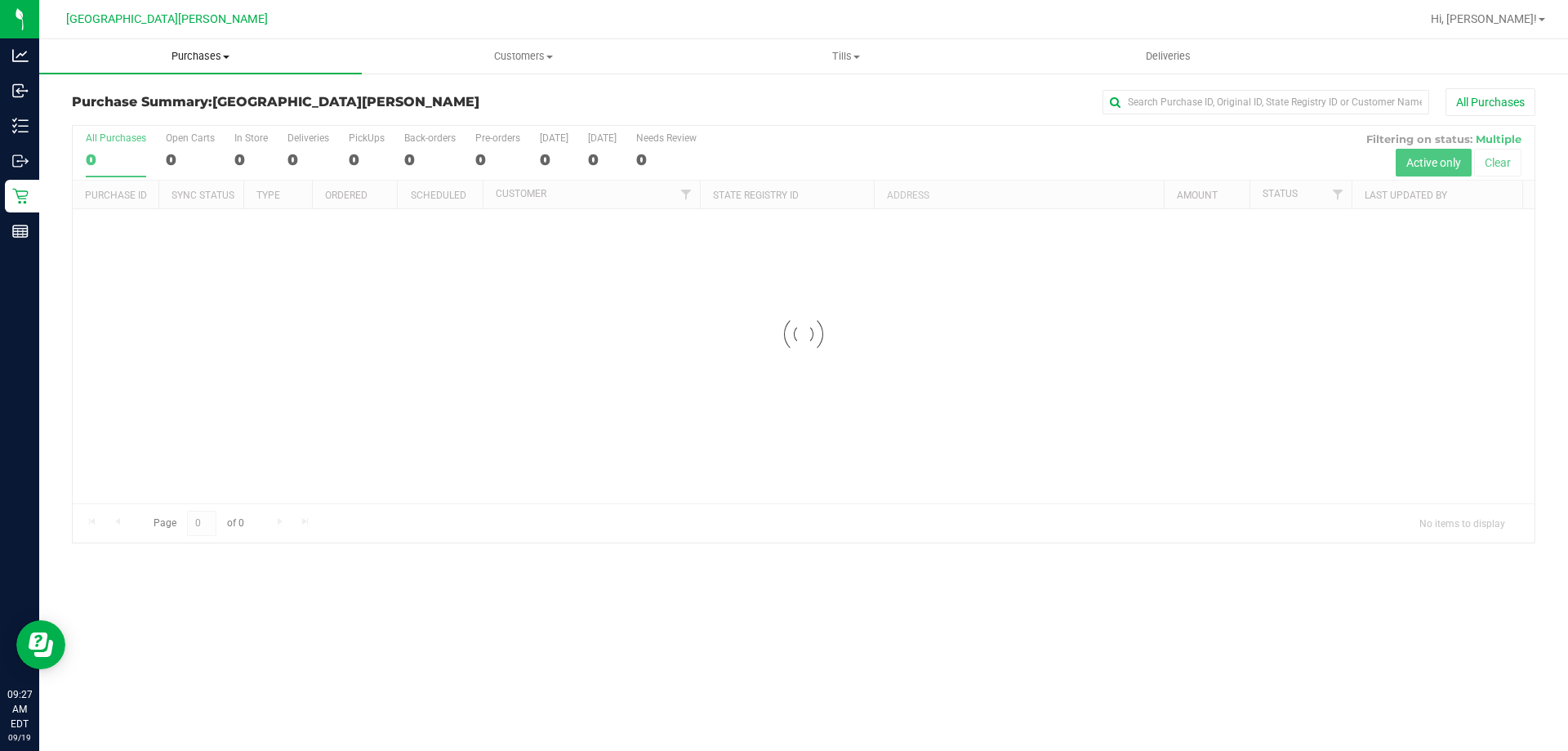
click at [254, 64] on uib-tab-heading "Purchases Summary of purchases Fulfillment All purchases" at bounding box center [200, 56] width 322 height 34
click at [167, 126] on li "Fulfillment" at bounding box center [200, 118] width 322 height 20
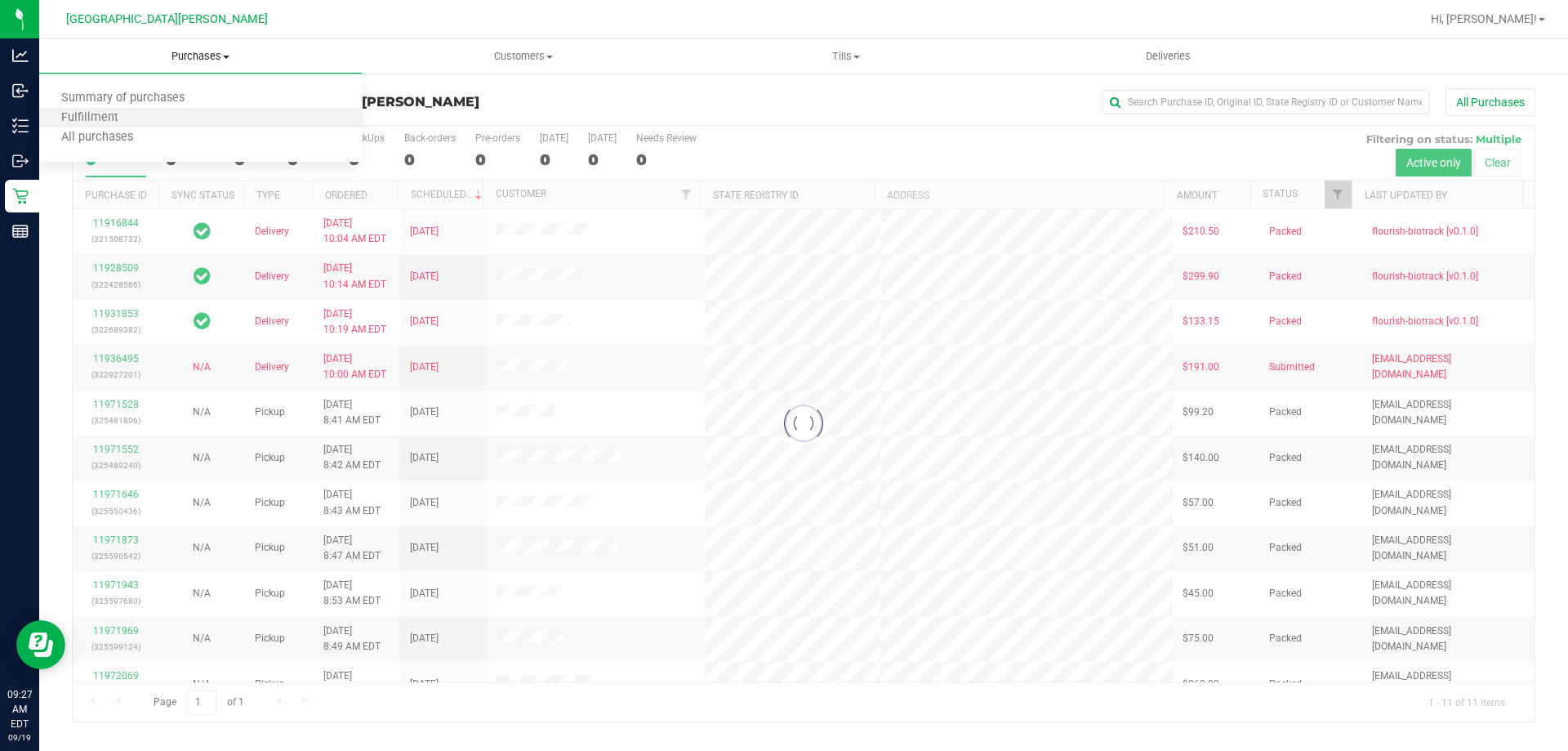
click at [167, 126] on li "Fulfillment" at bounding box center [200, 118] width 322 height 20
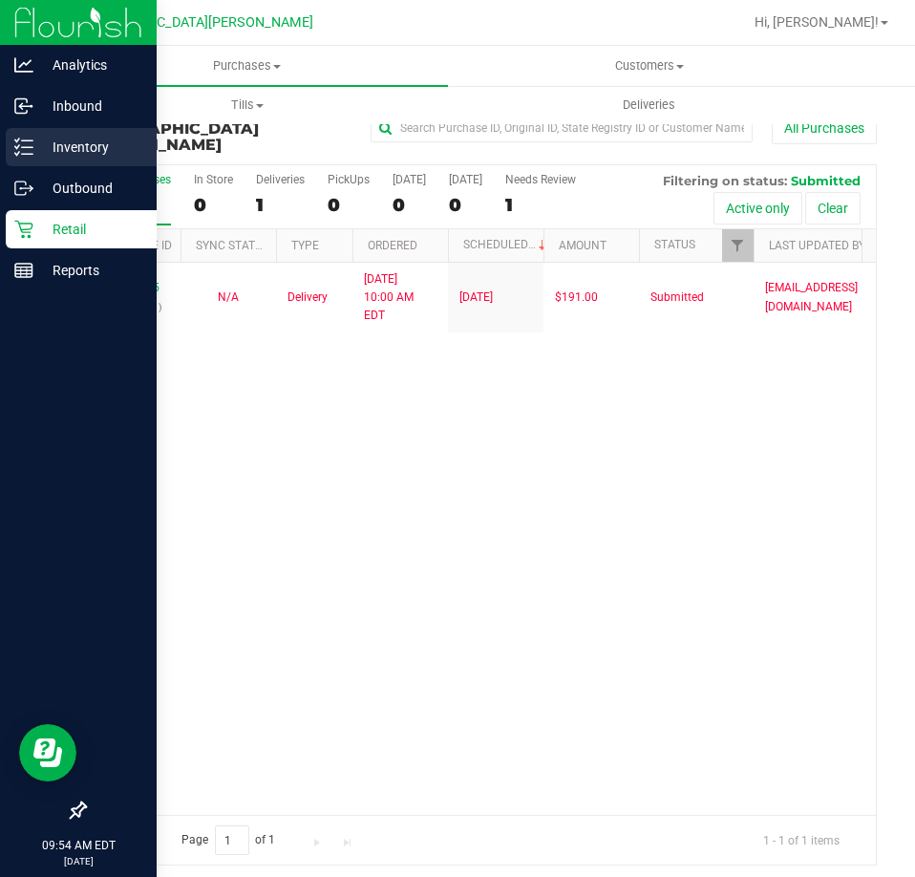
click at [61, 158] on p "Inventory" at bounding box center [90, 147] width 115 height 23
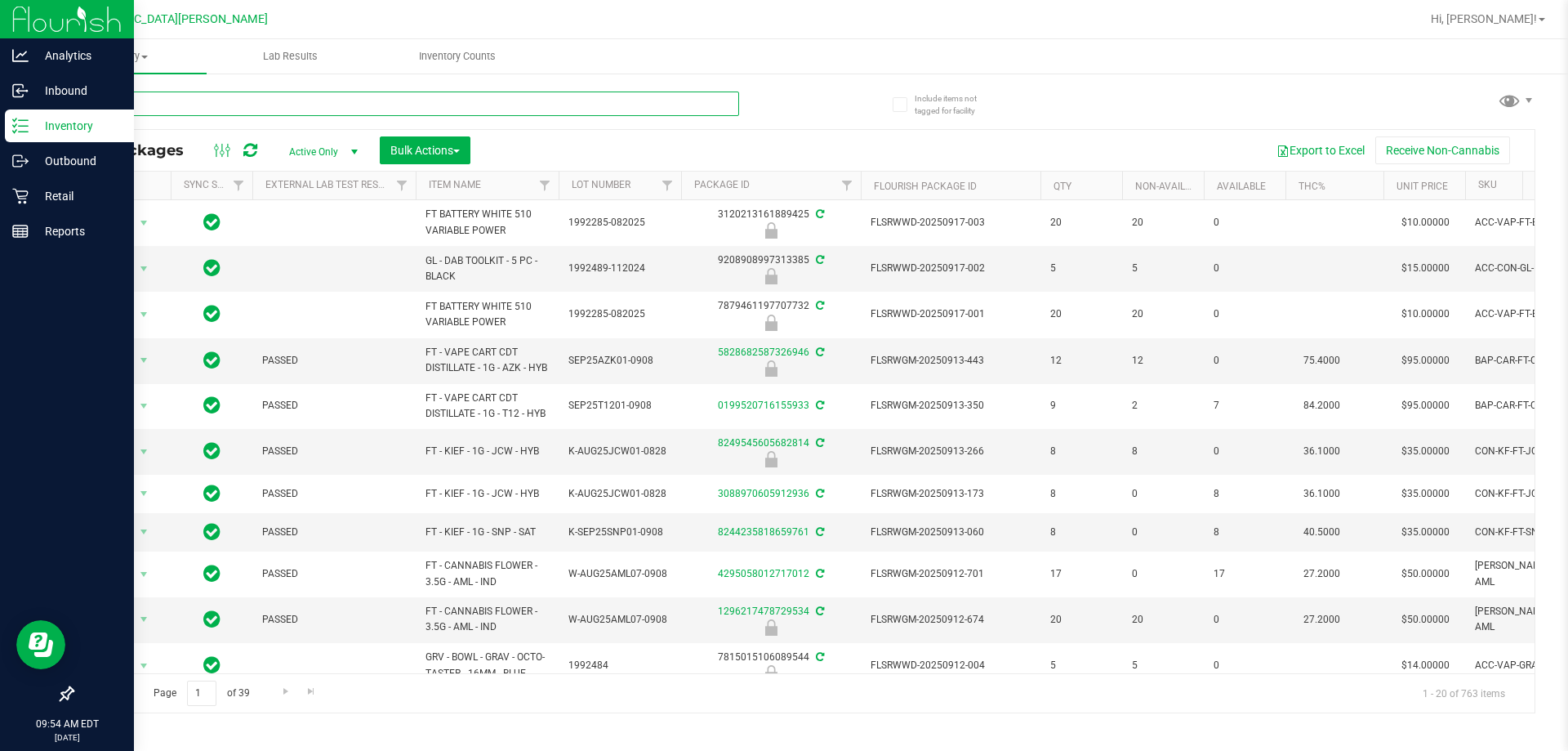
click at [230, 98] on input "text" at bounding box center [405, 103] width 667 height 25
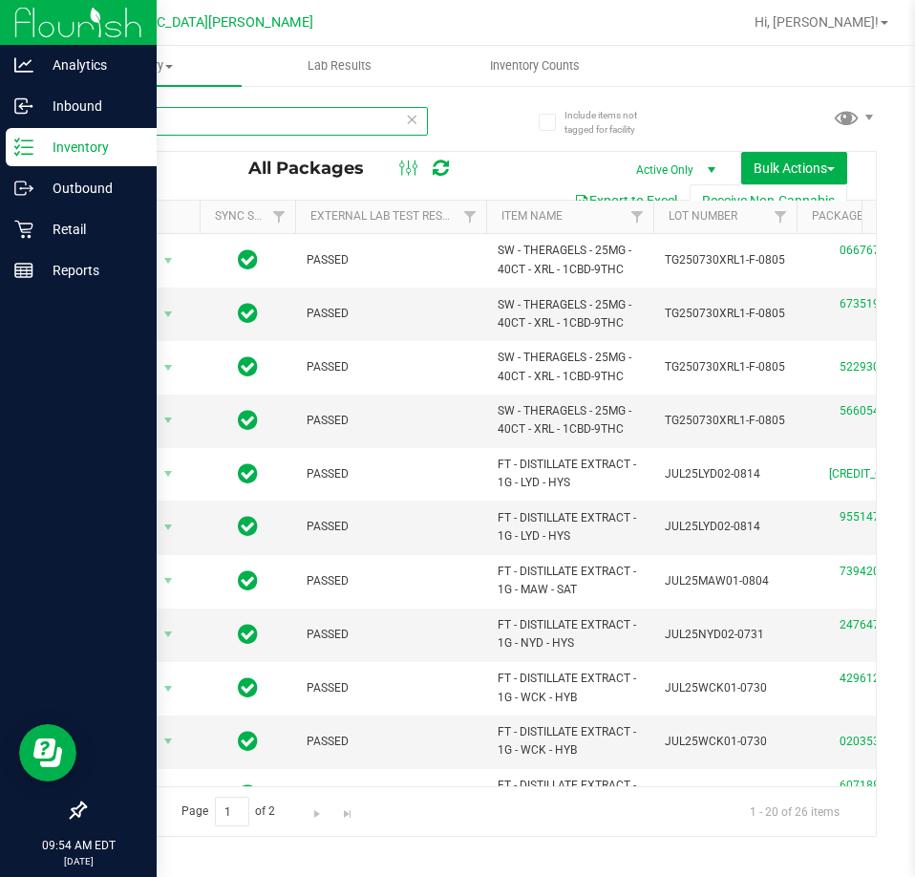
type input "extra"
click at [82, 236] on p "Retail" at bounding box center [90, 229] width 115 height 23
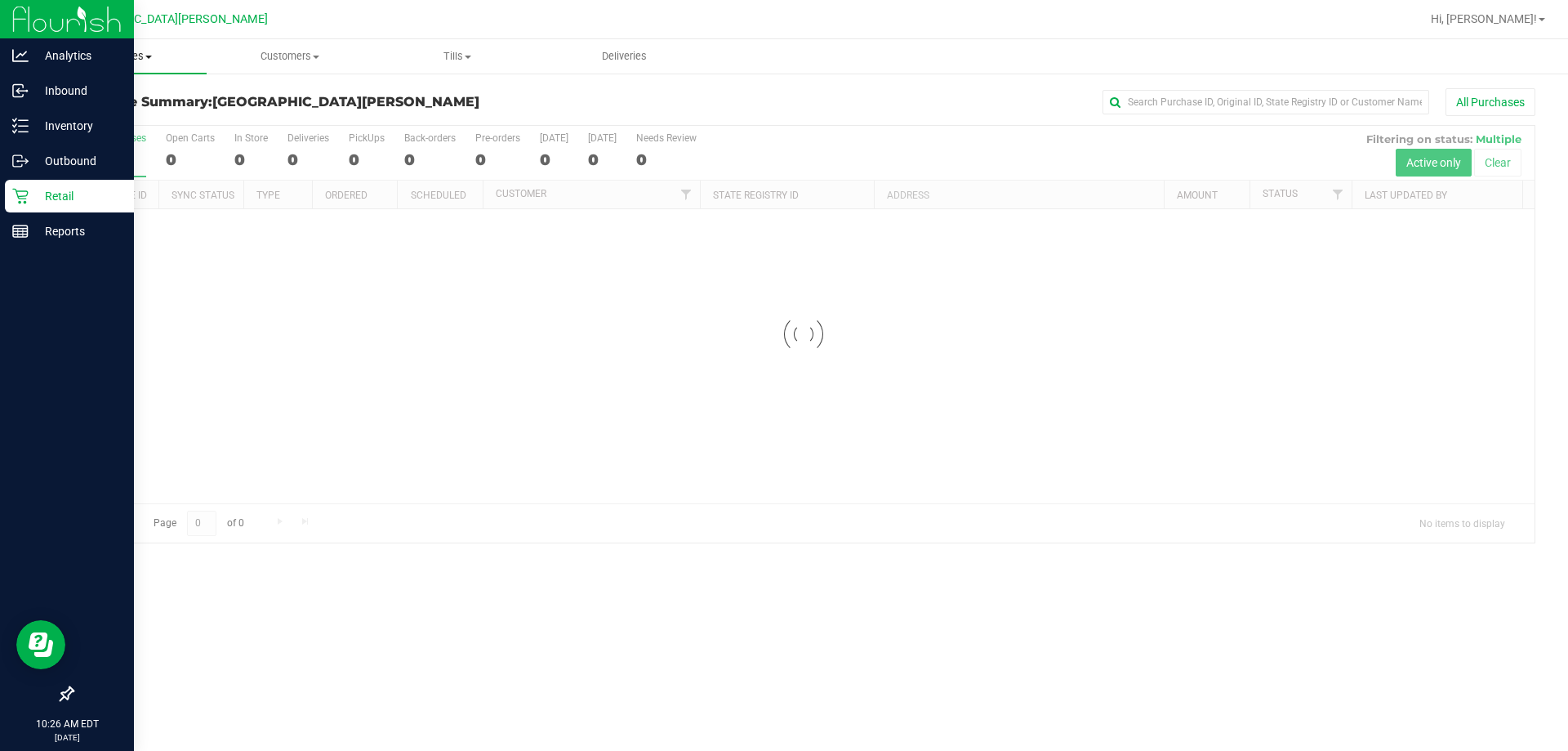
click at [133, 62] on span "Purchases" at bounding box center [123, 56] width 168 height 15
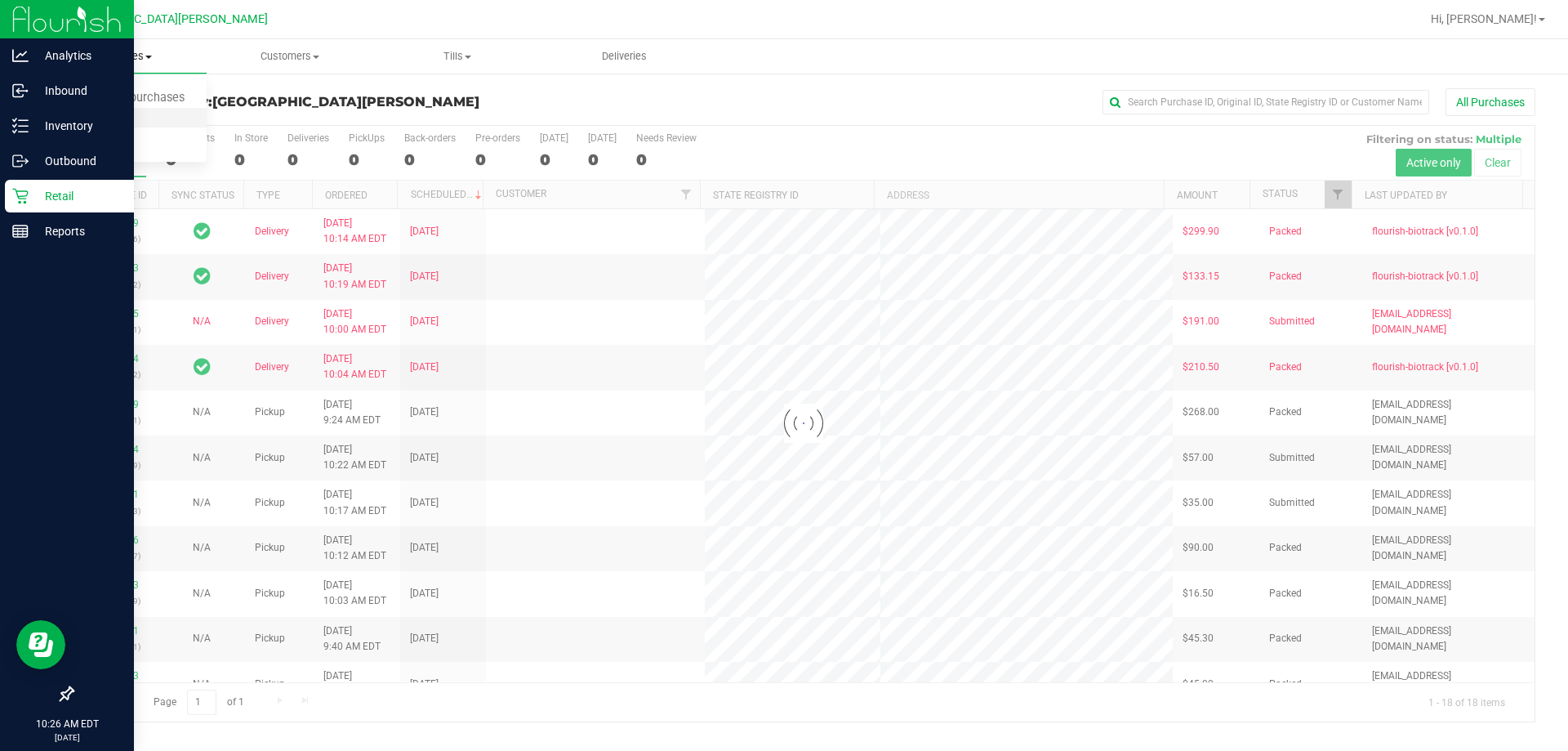
click at [85, 113] on span "Fulfillment" at bounding box center [90, 118] width 101 height 14
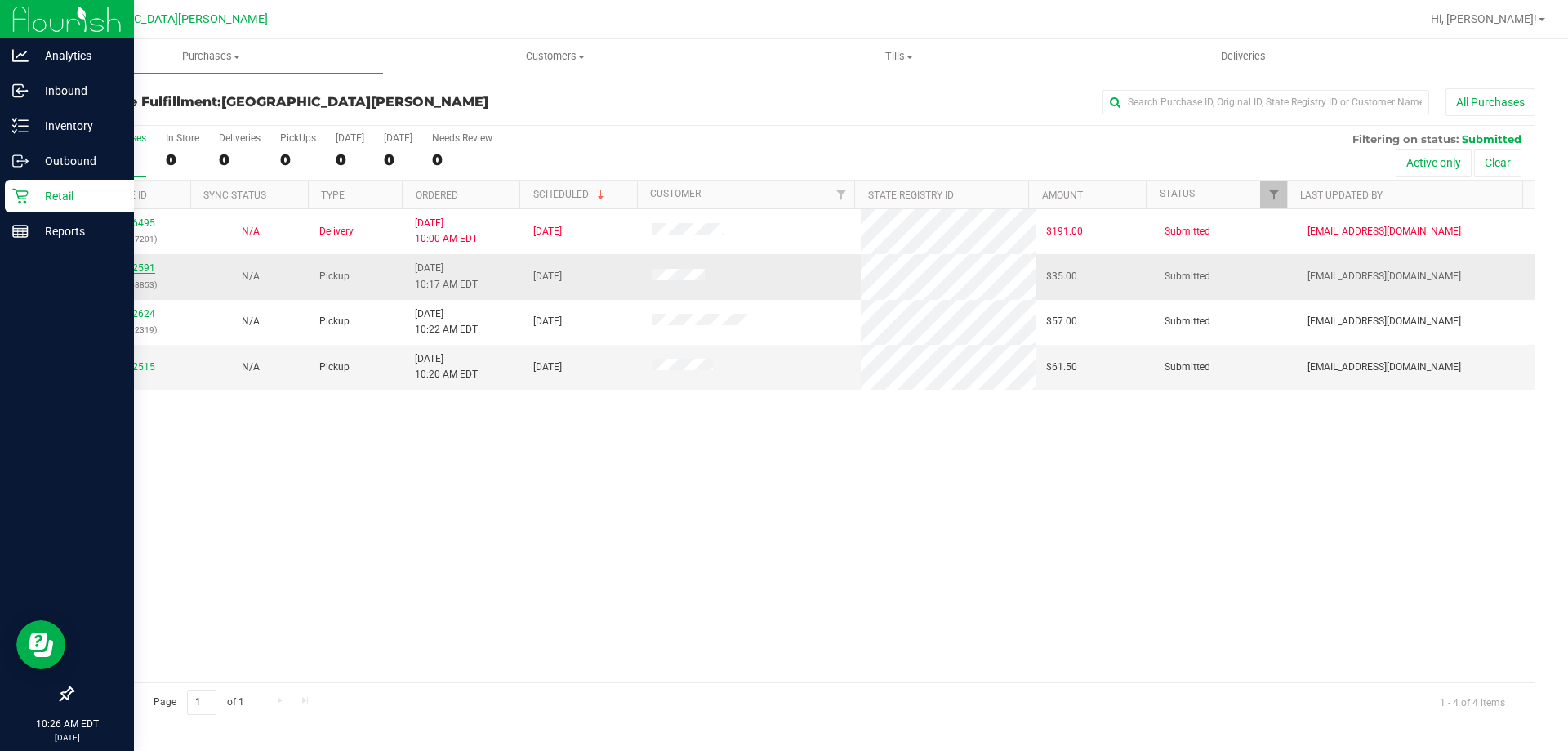
click at [146, 266] on link "11972591" at bounding box center [132, 268] width 45 height 11
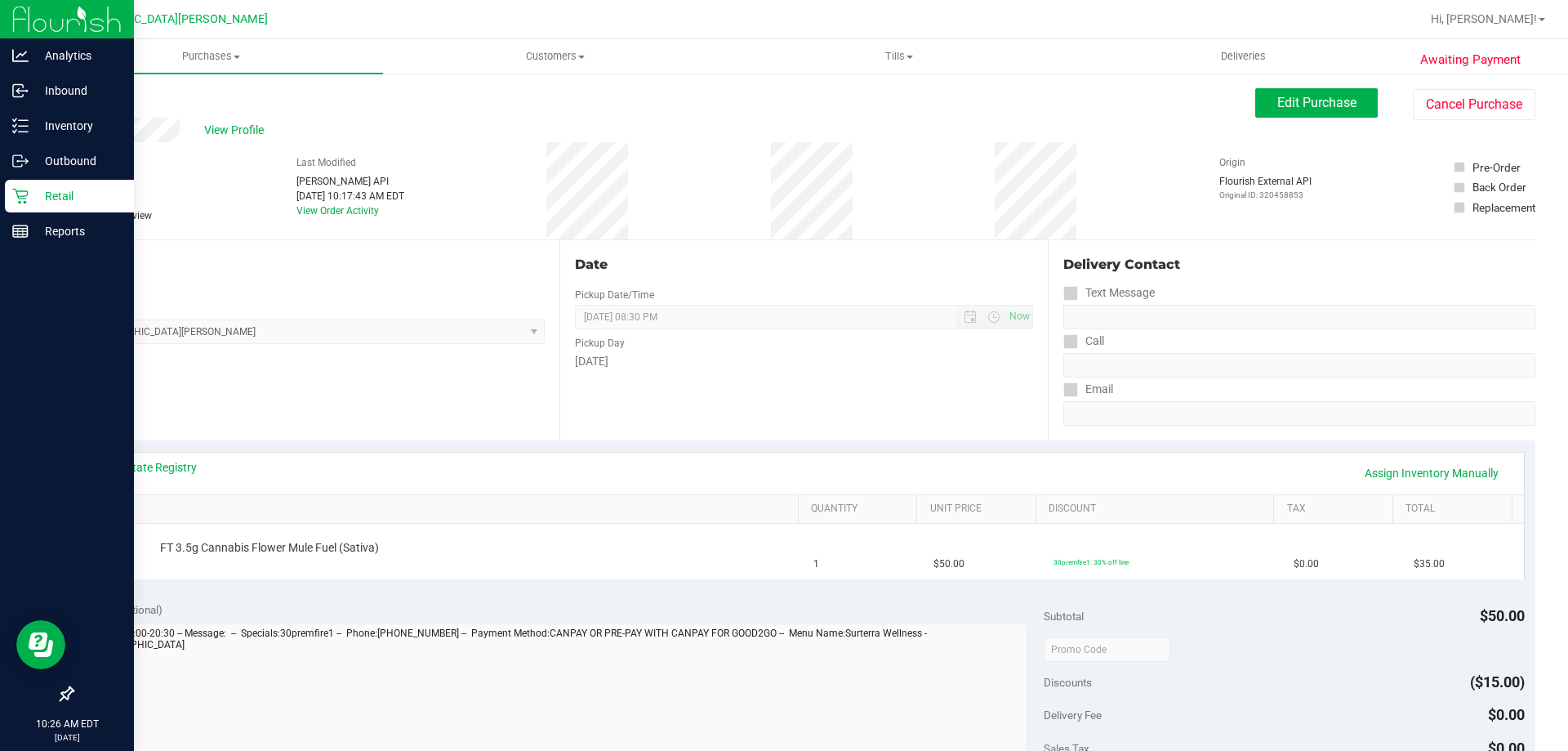
click at [164, 456] on div "View State Registry Assign Inventory Manually" at bounding box center [804, 473] width 1440 height 42
click at [163, 457] on div "View State Registry Assign Inventory Manually" at bounding box center [804, 473] width 1440 height 42
click at [163, 475] on link "View State Registry" at bounding box center [148, 467] width 98 height 16
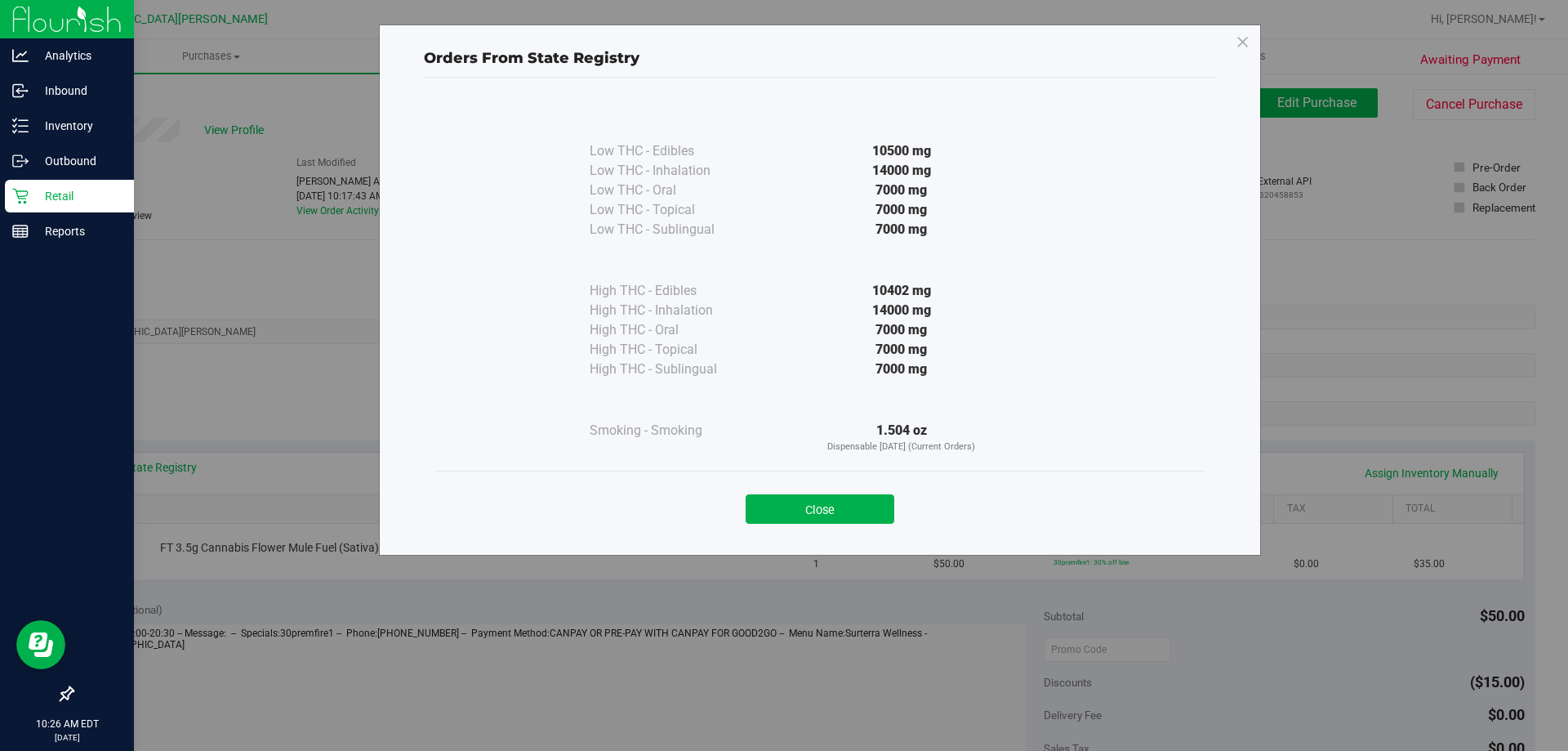
click at [781, 491] on div "Close" at bounding box center [819, 504] width 743 height 41
click at [781, 494] on div "Close" at bounding box center [819, 504] width 743 height 41
click at [750, 506] on button "Close" at bounding box center [820, 509] width 149 height 29
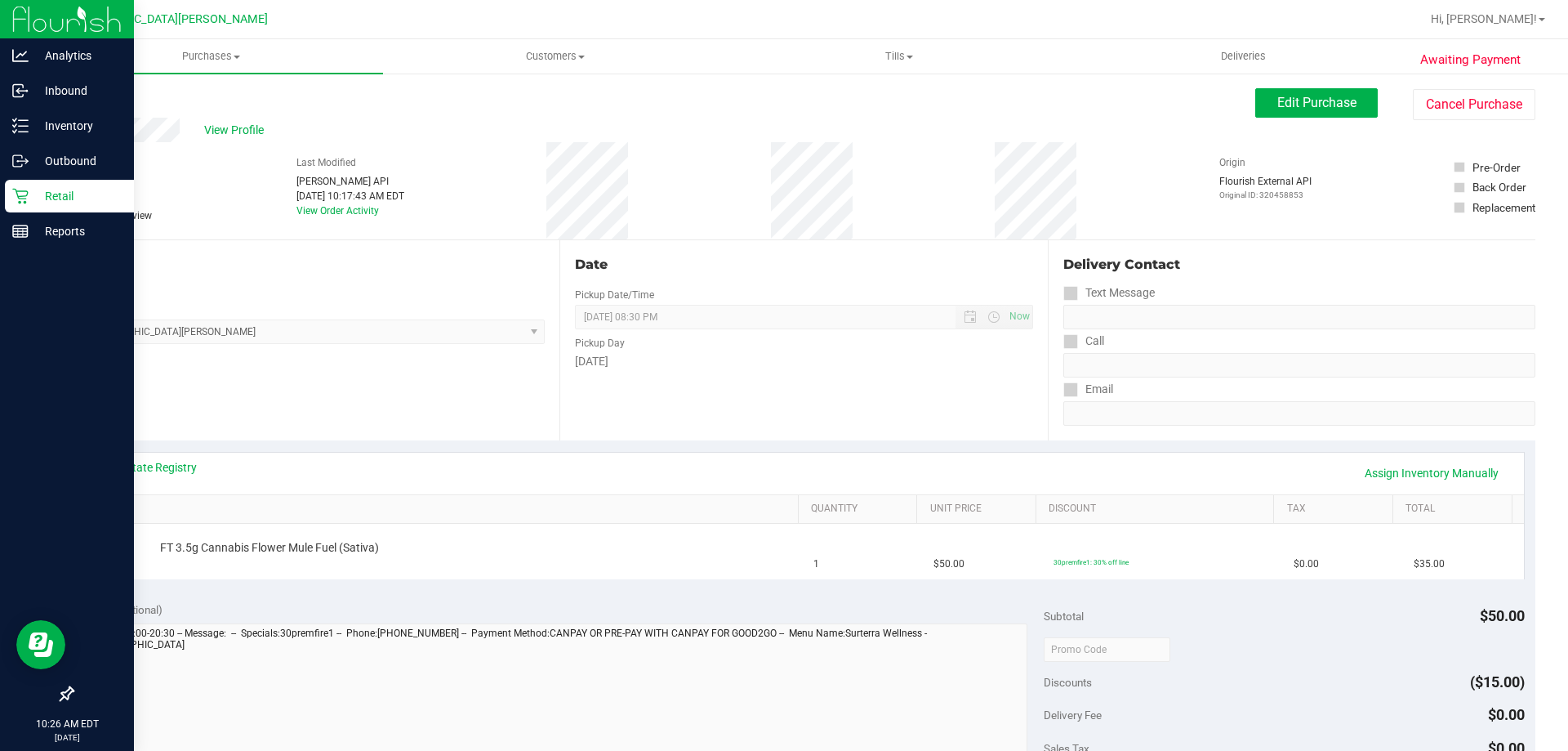
click at [69, 186] on p "Retail" at bounding box center [77, 196] width 98 height 20
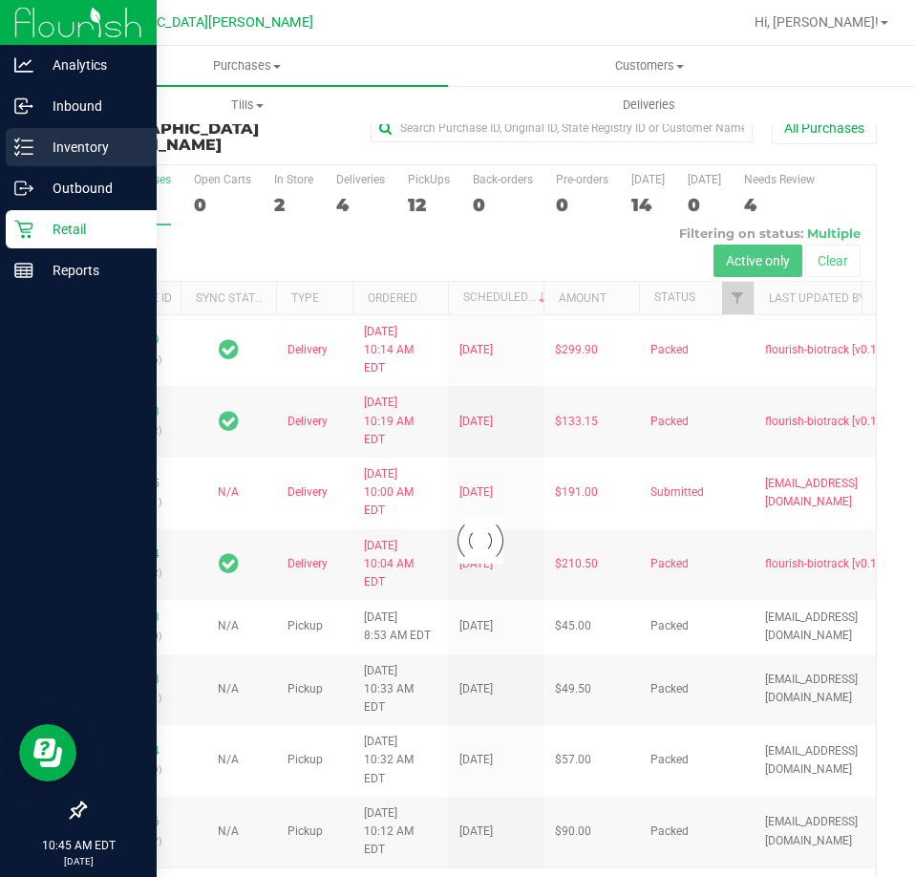
click at [48, 137] on p "Inventory" at bounding box center [90, 147] width 115 height 23
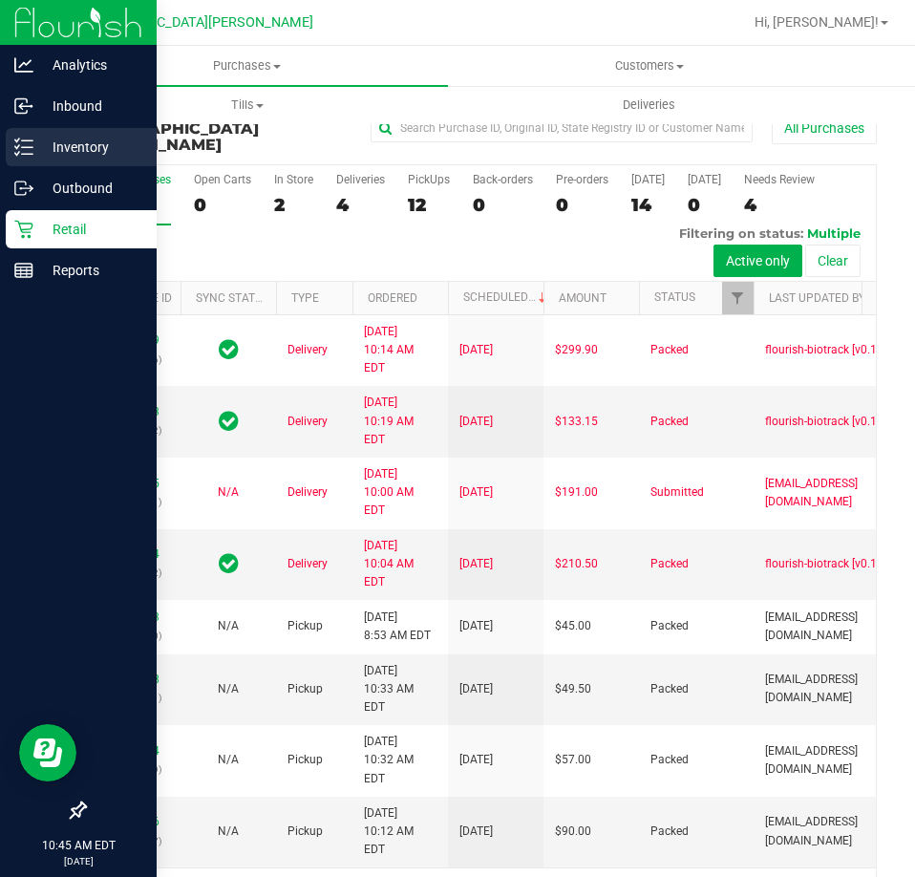
click at [39, 153] on p "Inventory" at bounding box center [90, 147] width 115 height 23
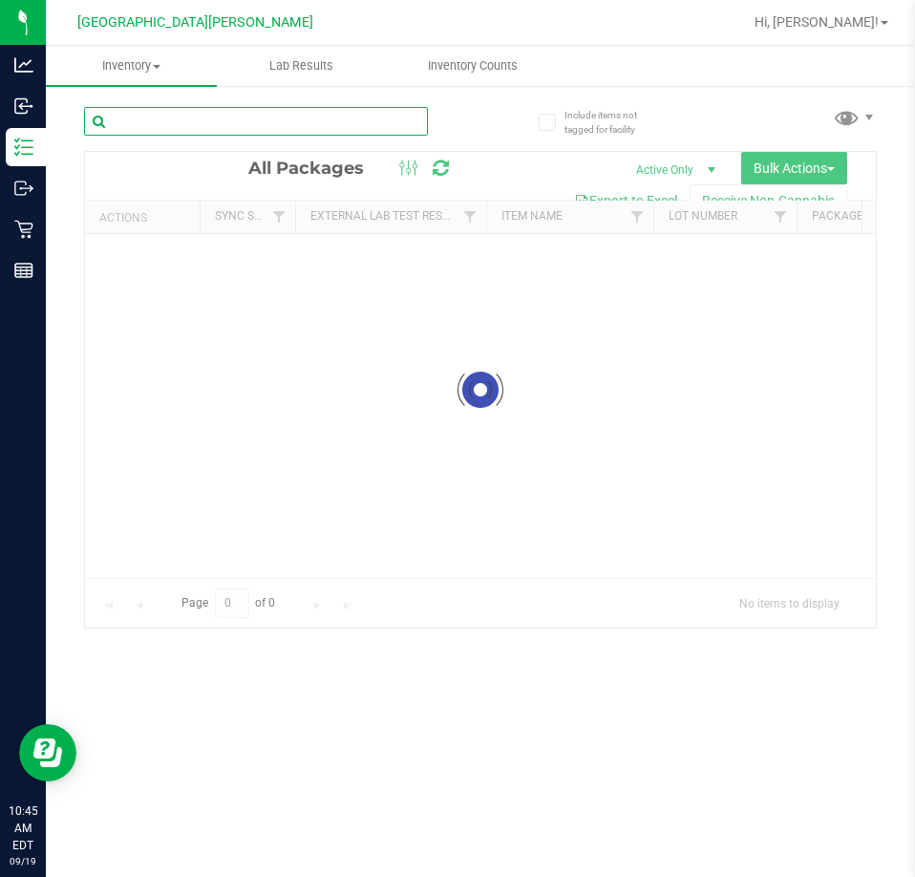
click at [242, 121] on input "text" at bounding box center [256, 121] width 344 height 29
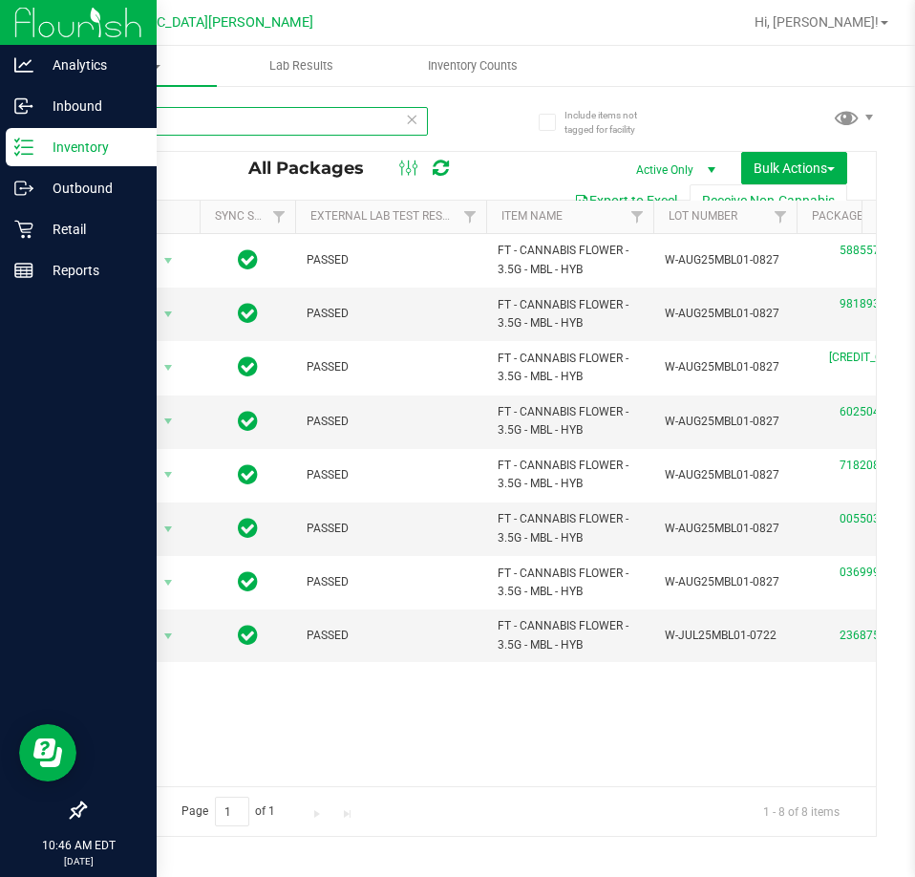
type input "motor"
click at [74, 224] on p "Retail" at bounding box center [90, 229] width 115 height 23
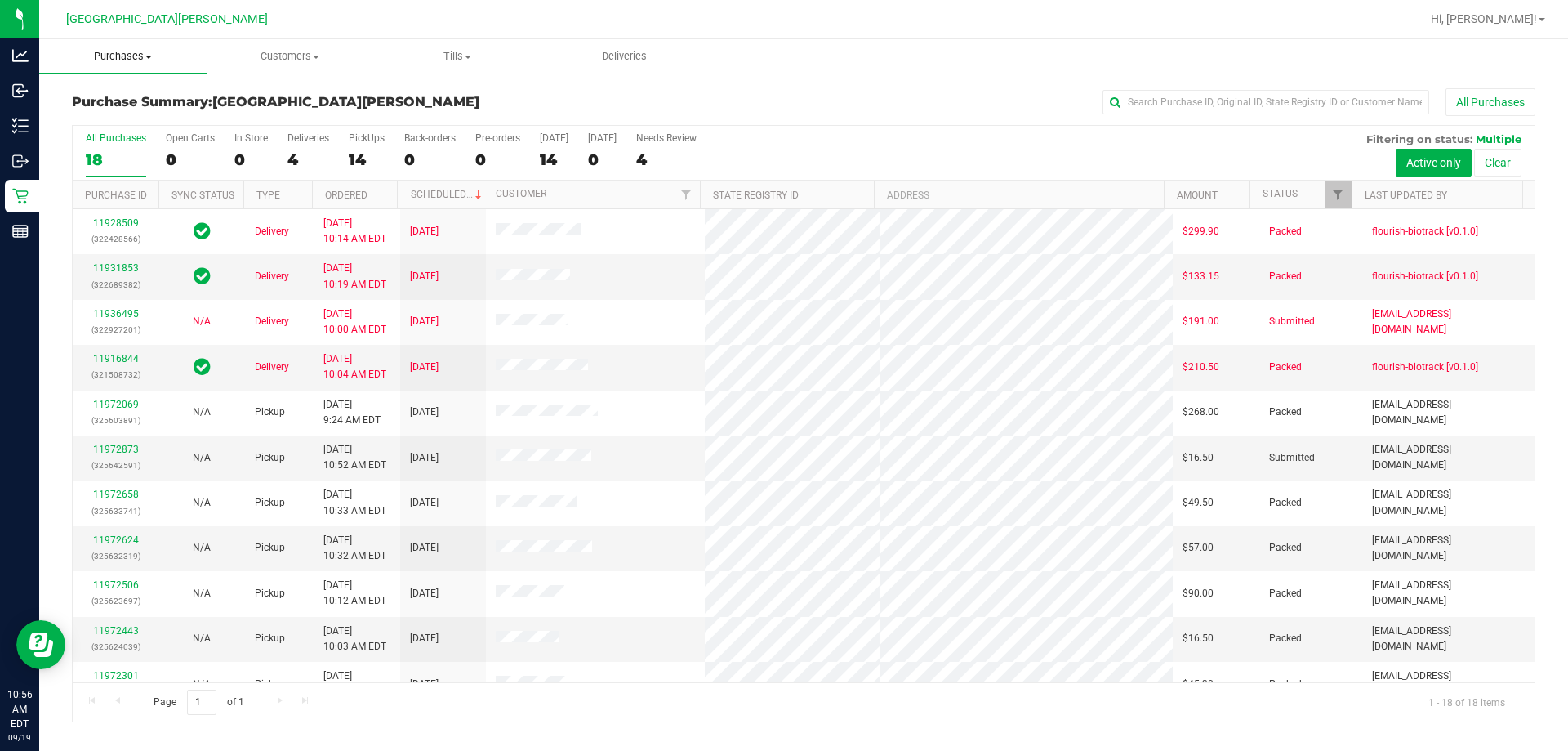
click at [126, 62] on span "Purchases" at bounding box center [123, 56] width 168 height 15
click at [93, 117] on span "Fulfillment" at bounding box center [90, 118] width 101 height 14
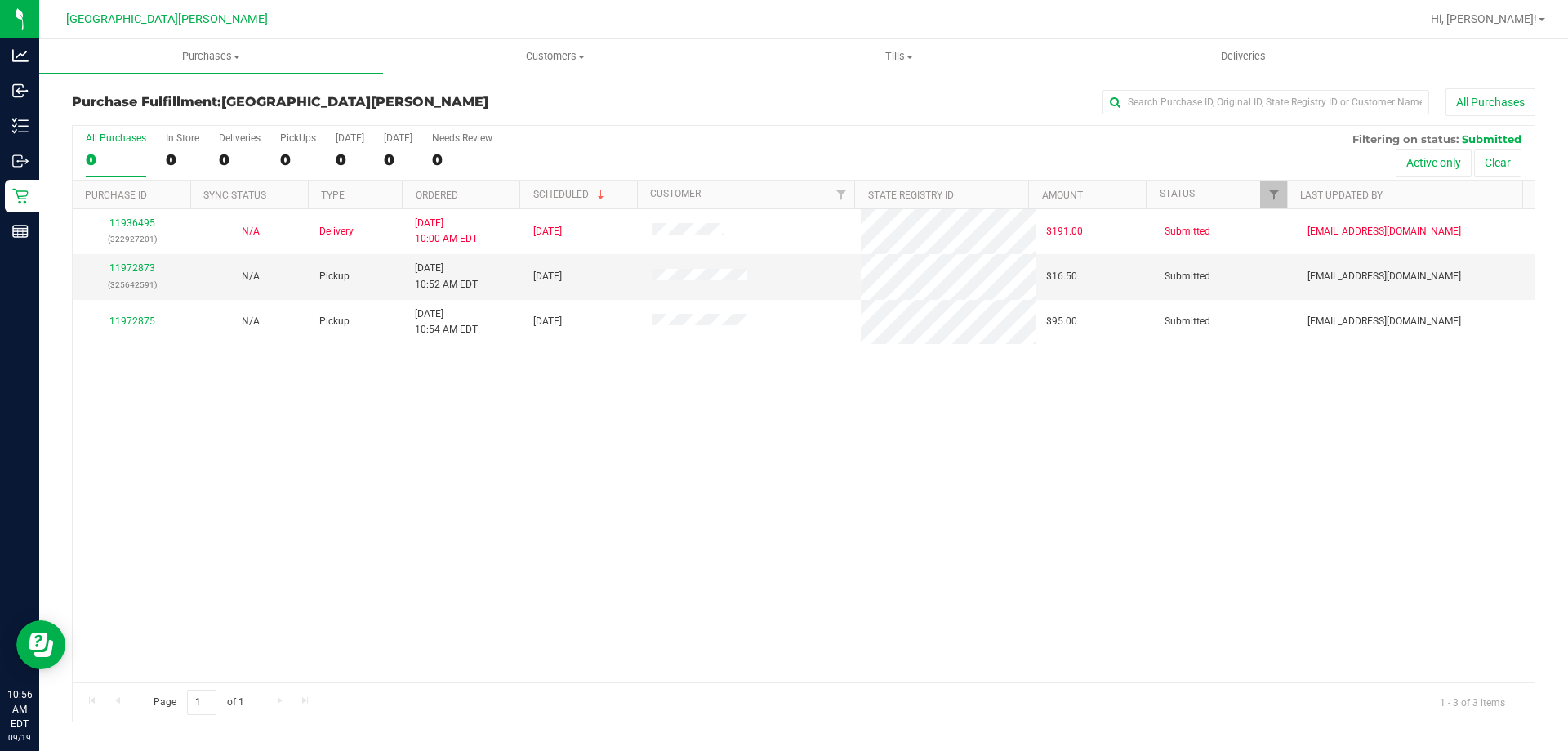
click at [376, 452] on div "11936495 (322927201) N/A Delivery [DATE] 10:00 AM EDT 9/26/2025 $191.00 Submitt…" at bounding box center [804, 446] width 1462 height 473
click at [128, 259] on td "11972873 (325642591)" at bounding box center [132, 276] width 119 height 45
click at [128, 263] on link "11972873" at bounding box center [132, 268] width 45 height 11
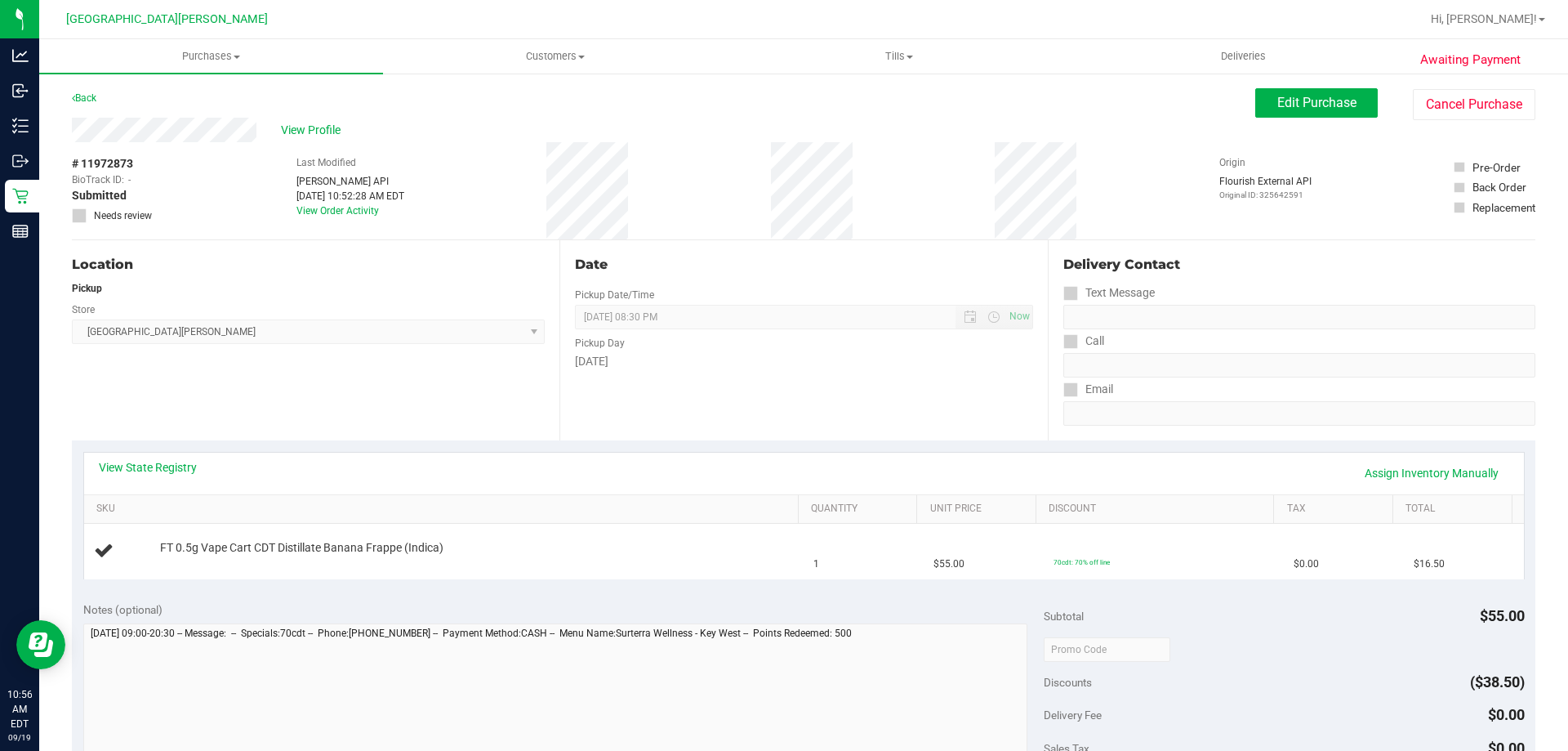
scroll to position [327, 0]
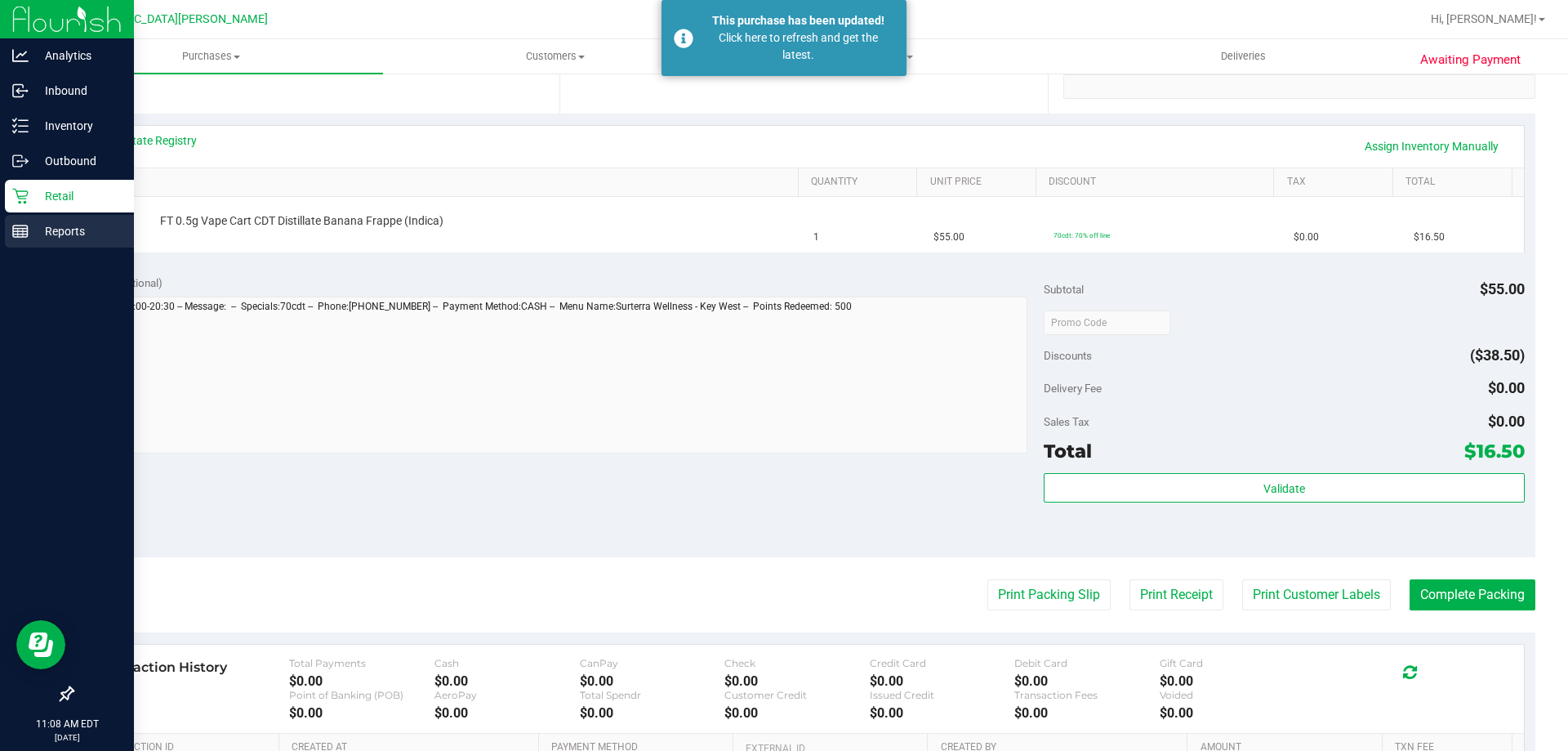
click at [0, 241] on link "Reports" at bounding box center [67, 232] width 134 height 35
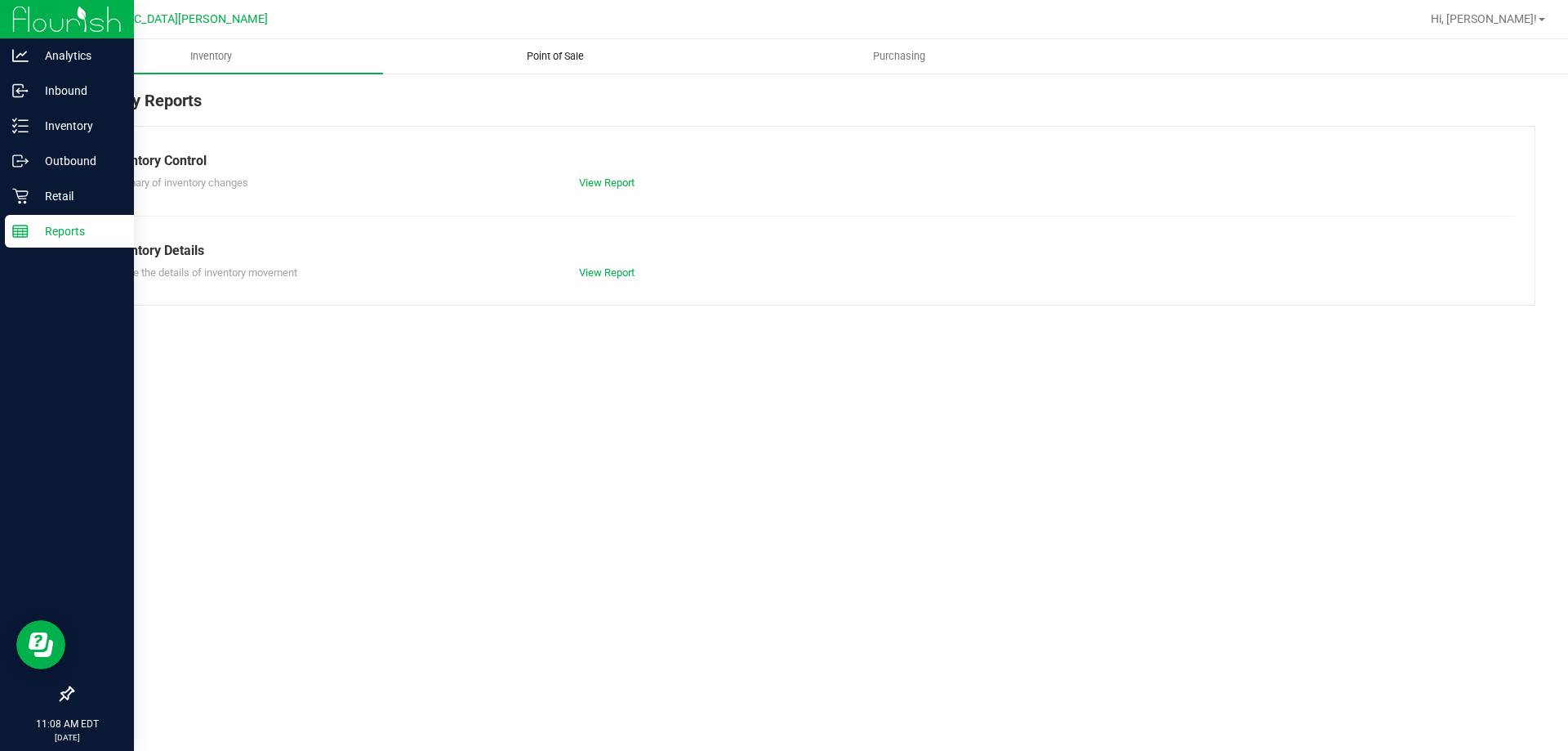
click at [559, 50] on span "Point of Sale" at bounding box center [555, 56] width 101 height 15
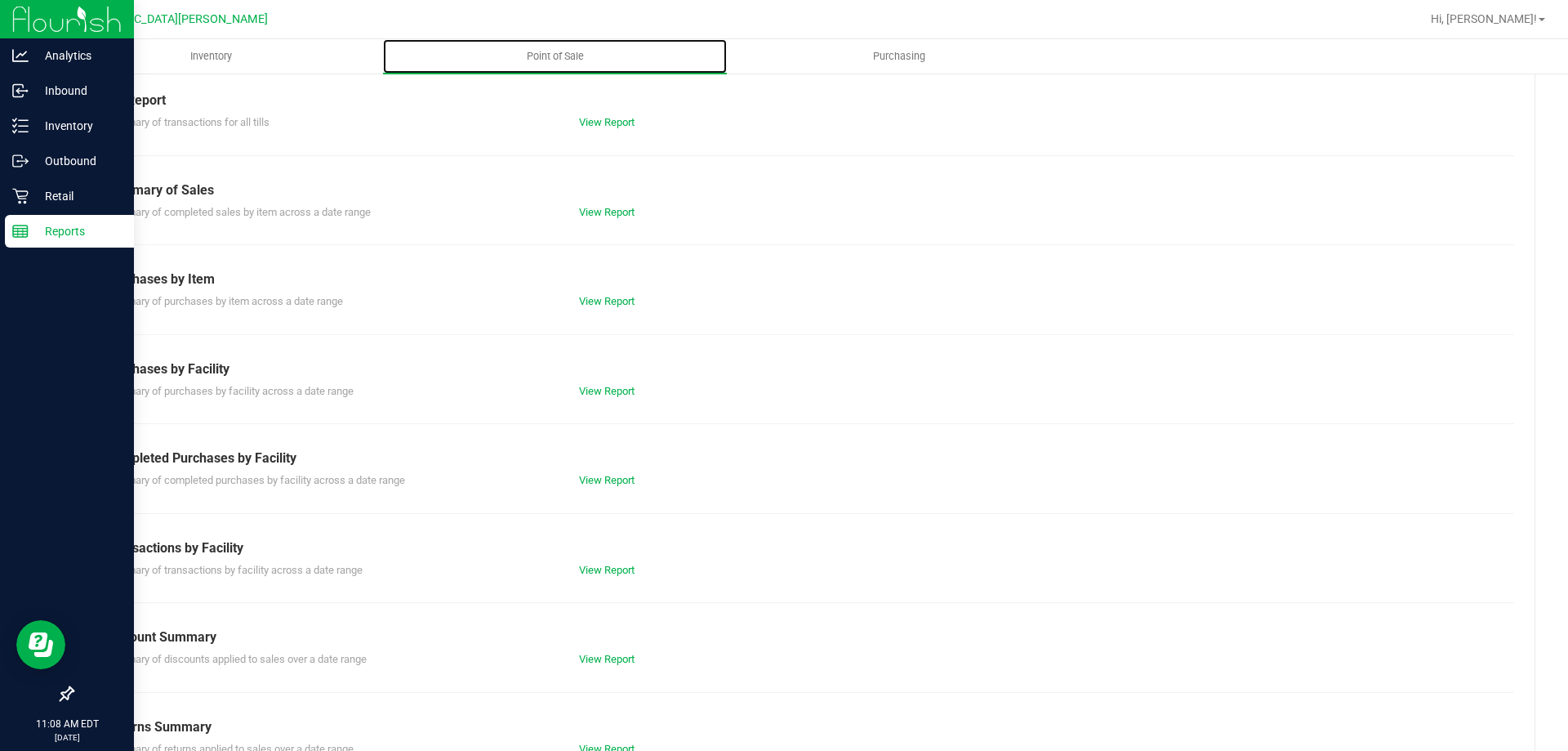
scroll to position [108, 0]
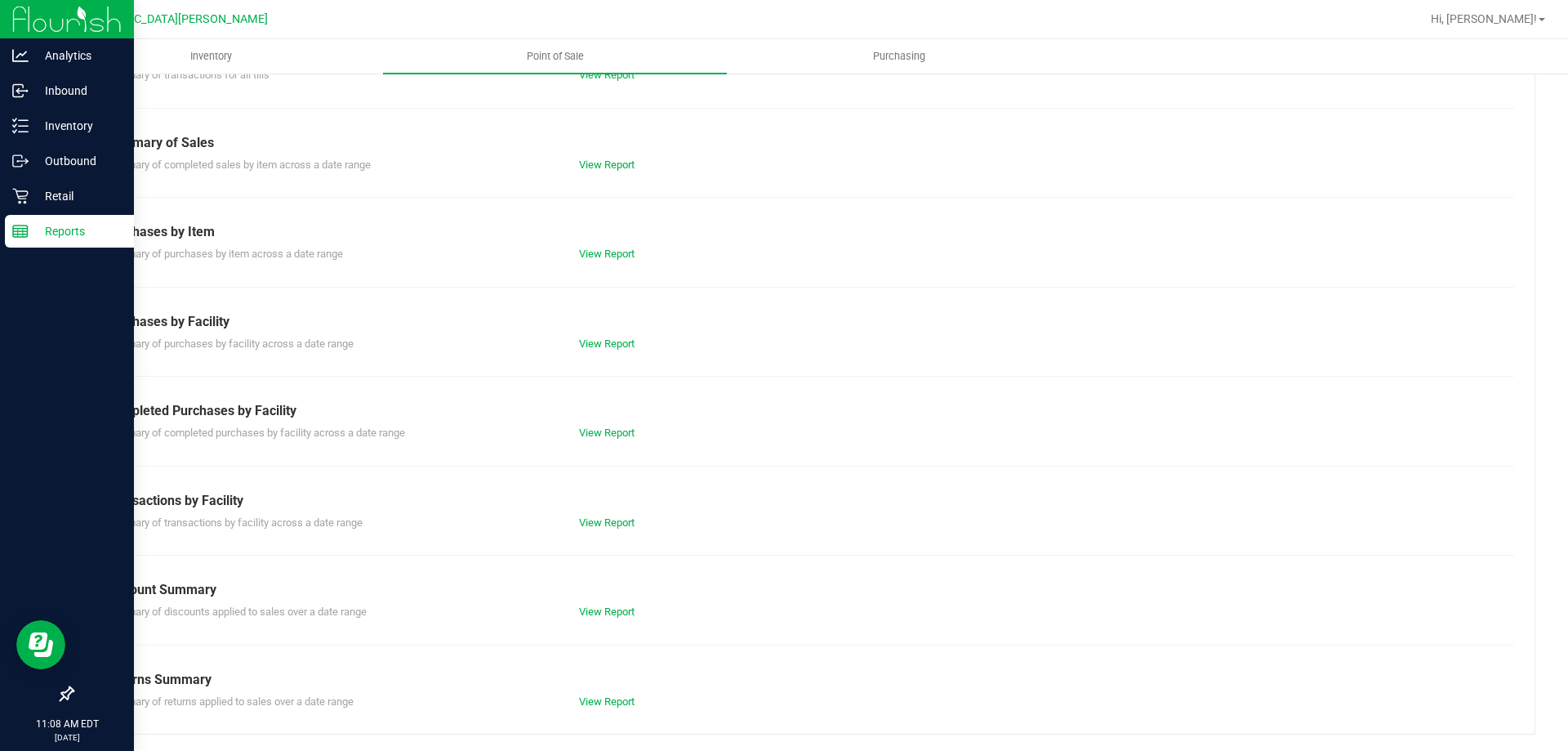
click at [621, 422] on div "Summary of completed purchases by facility across a date range View Report" at bounding box center [804, 431] width 1421 height 21
click at [620, 429] on link "View Report" at bounding box center [606, 433] width 56 height 12
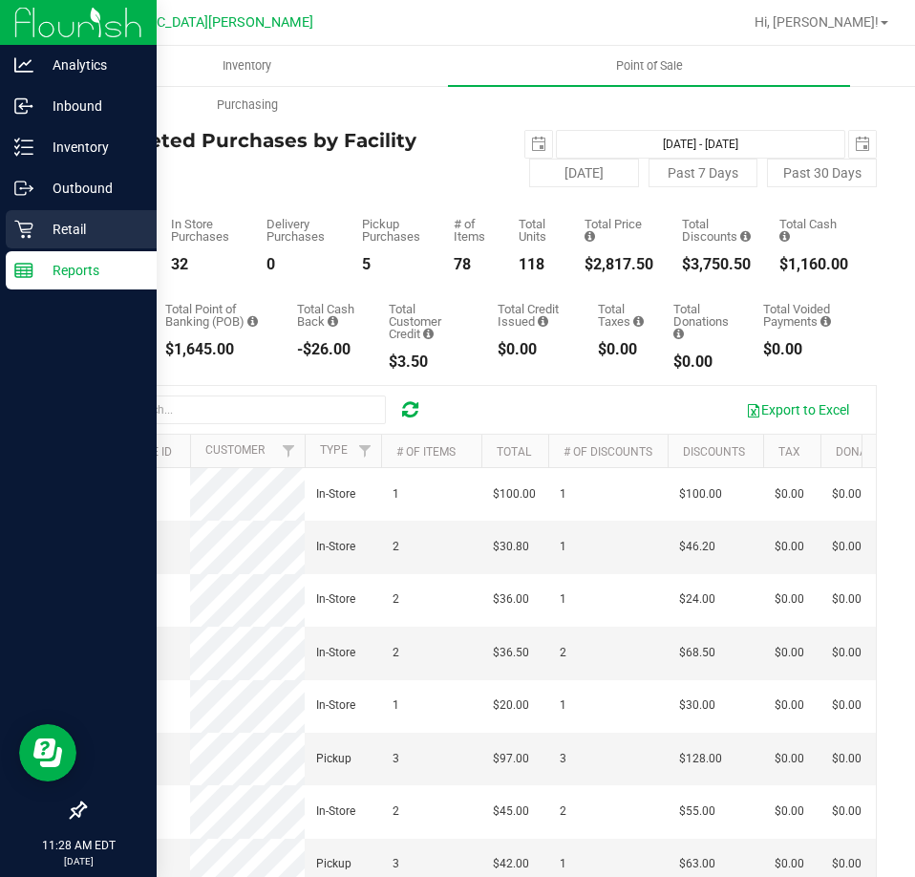
click at [47, 231] on p "Retail" at bounding box center [90, 229] width 115 height 23
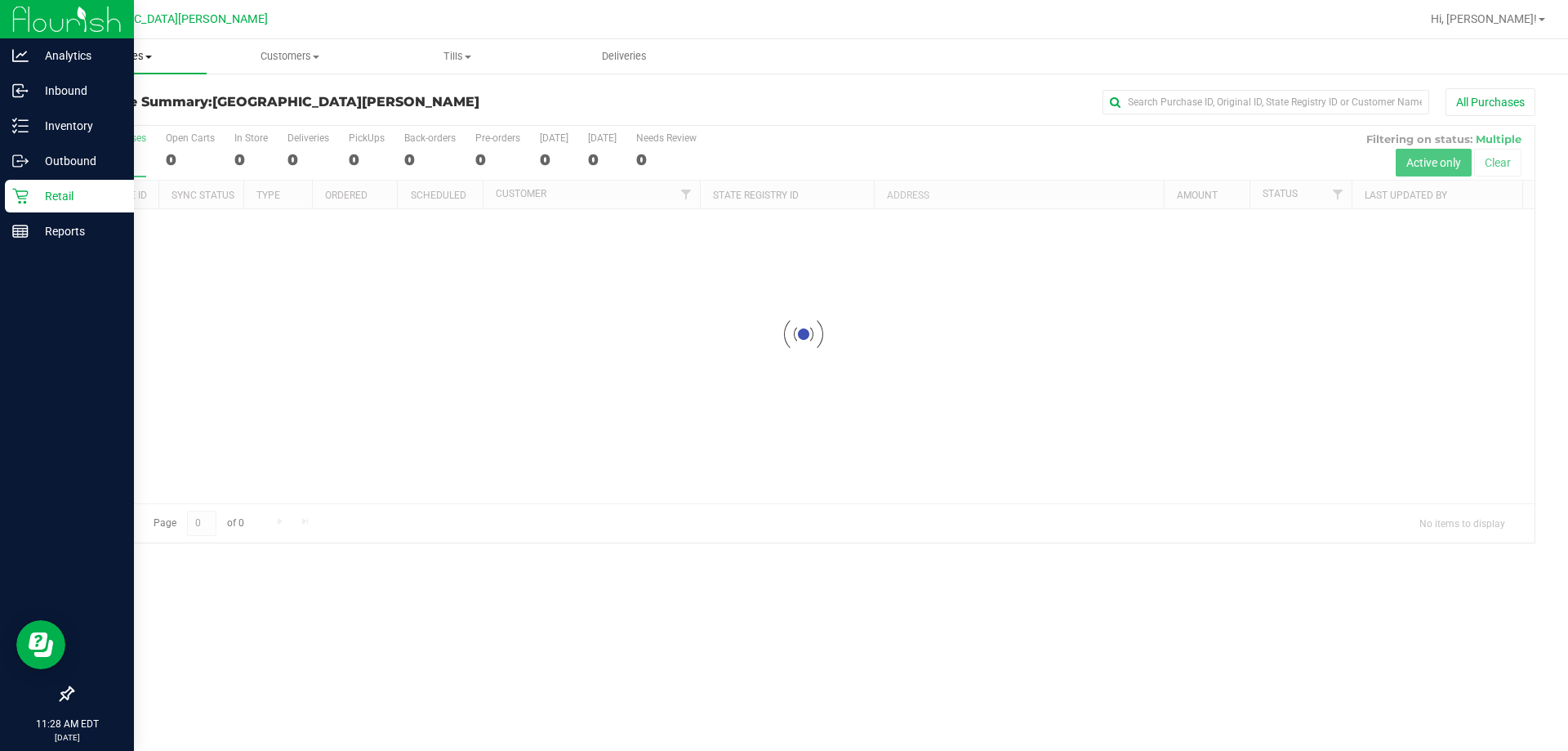
click at [143, 53] on span "Purchases" at bounding box center [123, 56] width 168 height 15
click at [85, 115] on span "Fulfillment" at bounding box center [90, 118] width 101 height 14
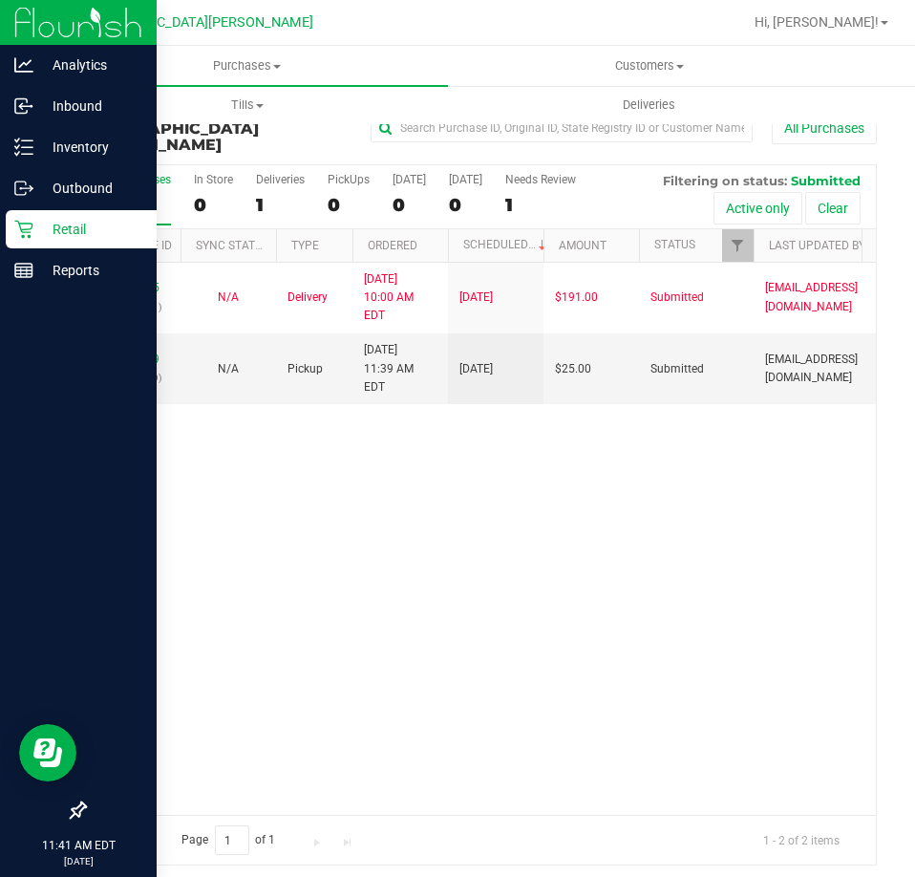
click at [363, 540] on div "11936495 (322927201) N/A Delivery [DATE] 10:00 AM EDT 9/26/2025 $191.00 Submitt…" at bounding box center [480, 539] width 791 height 552
drag, startPoint x: 359, startPoint y: 484, endPoint x: 465, endPoint y: 430, distance: 119.2
click at [360, 484] on div "11936495 (322927201) N/A Delivery [DATE] 10:00 AM EDT 9/26/2025 $191.00 Submitt…" at bounding box center [480, 539] width 791 height 552
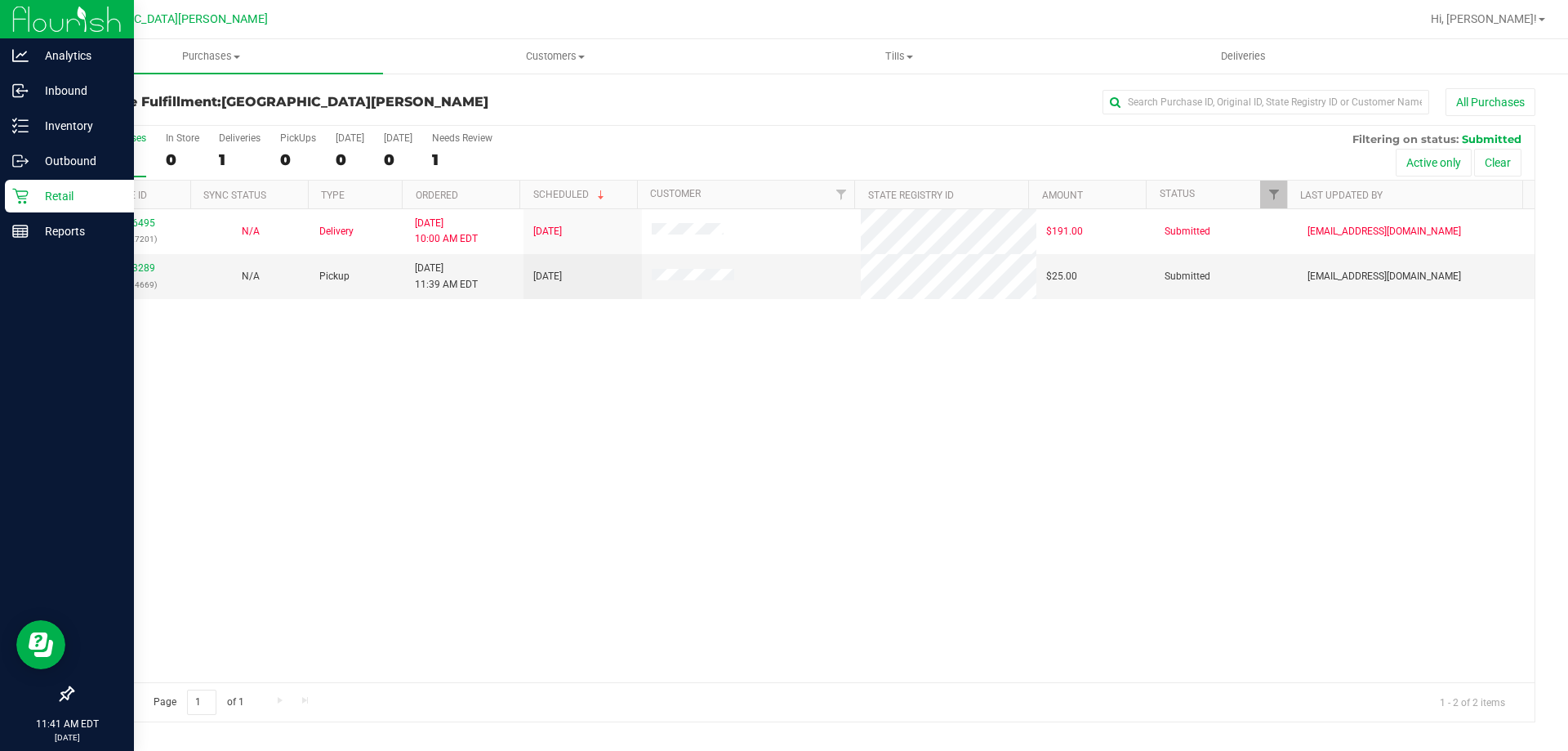
click at [781, 481] on div "11936495 (322927201) N/A Delivery [DATE] 10:00 AM EDT 9/26/2025 $191.00 Submitt…" at bounding box center [804, 446] width 1462 height 473
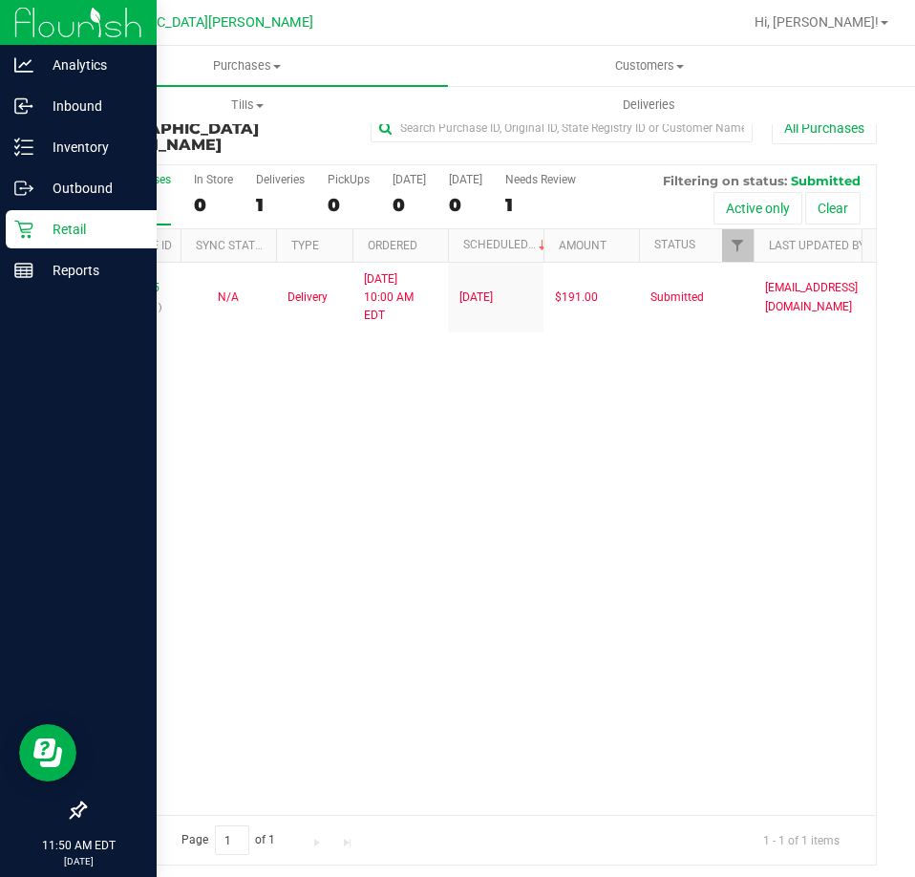
drag, startPoint x: 62, startPoint y: 225, endPoint x: 112, endPoint y: 225, distance: 49.7
click at [62, 225] on p "Retail" at bounding box center [90, 229] width 115 height 23
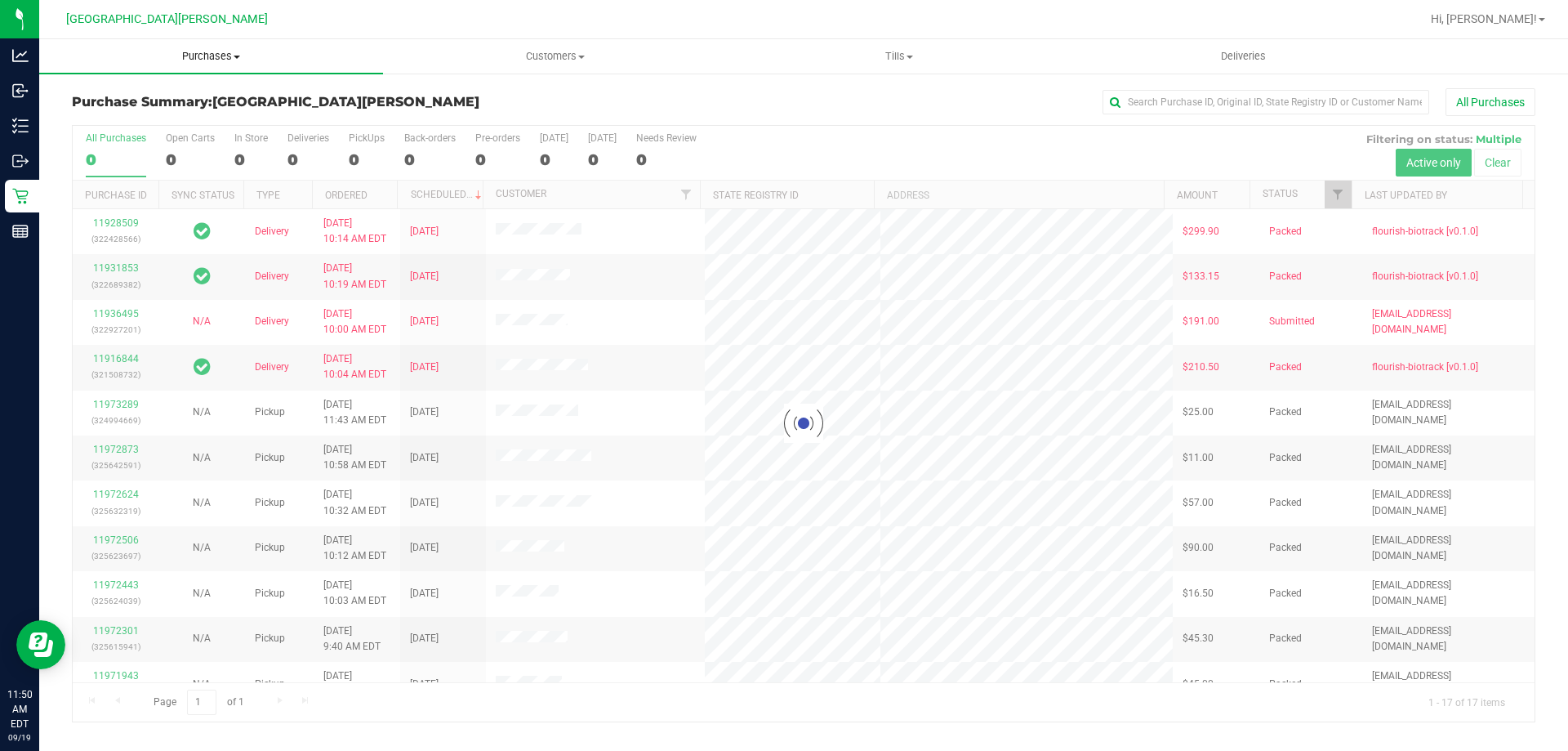
click at [210, 60] on span "Purchases" at bounding box center [211, 56] width 344 height 15
click at [130, 116] on span "Fulfillment" at bounding box center [90, 118] width 101 height 14
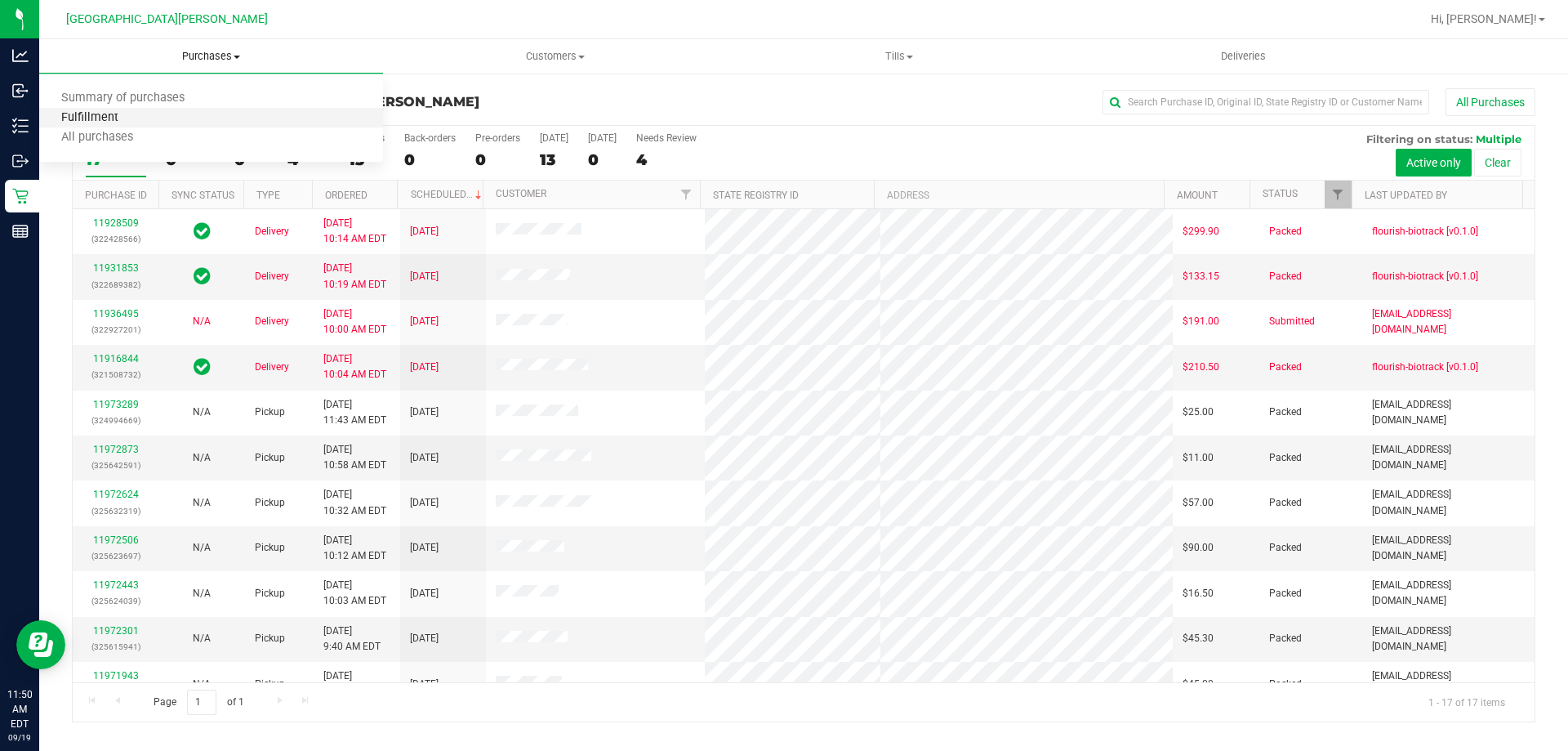
click at [108, 119] on span "Fulfillment" at bounding box center [90, 118] width 101 height 14
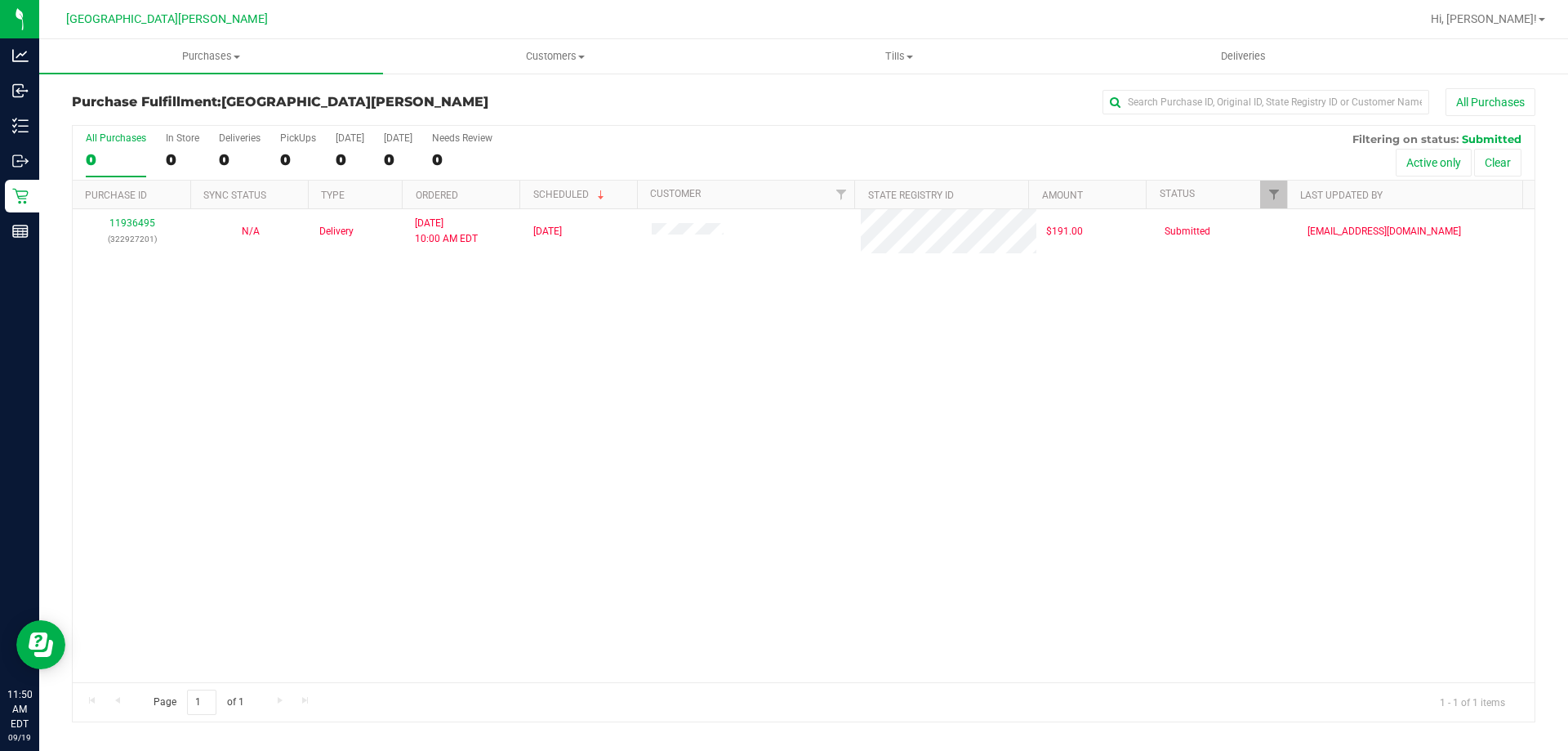
click at [514, 452] on div "11936495 (322927201) N/A Delivery [DATE] 10:00 AM EDT 9/26/2025 $191.00 Submitt…" at bounding box center [804, 446] width 1462 height 473
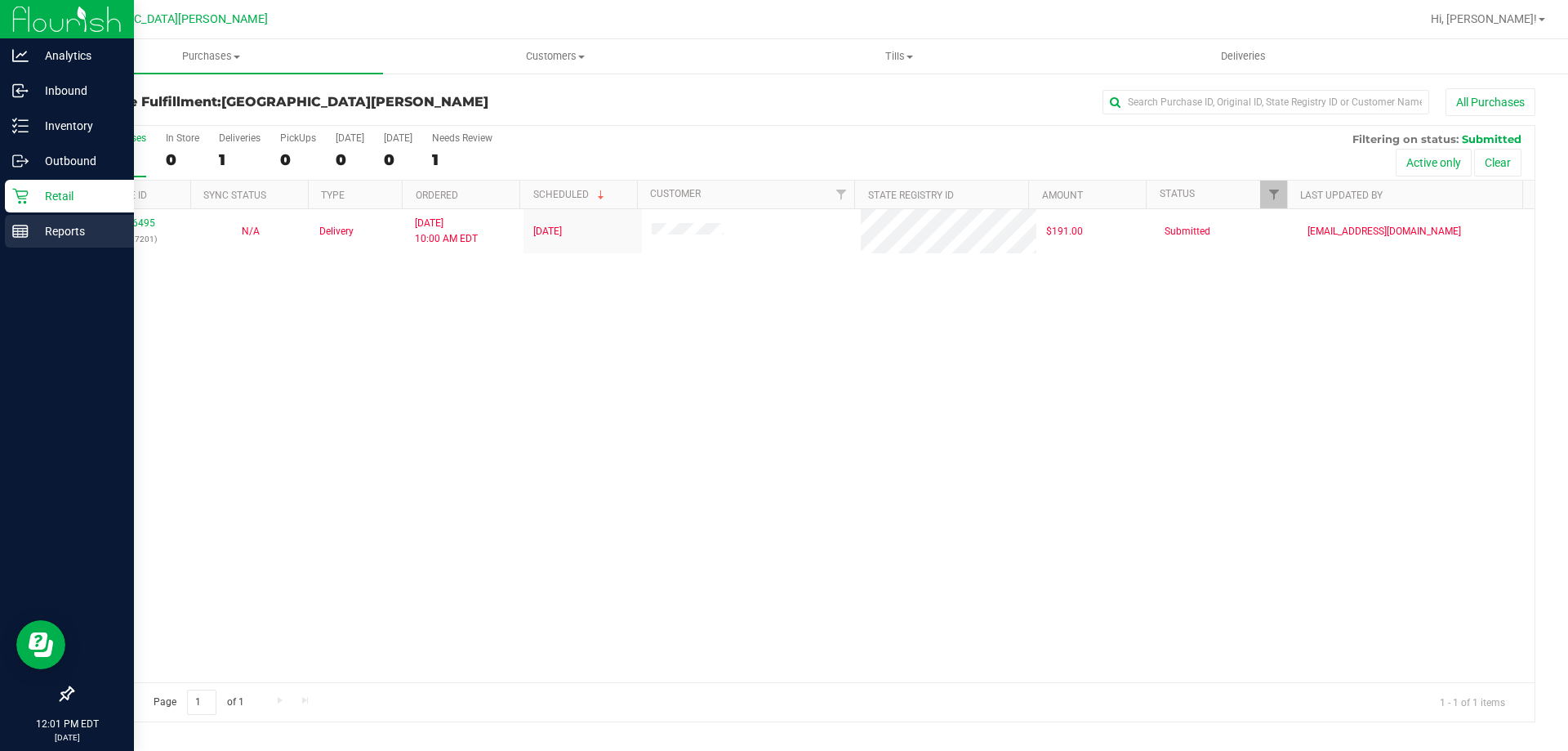
click at [67, 223] on p "Reports" at bounding box center [77, 231] width 98 height 20
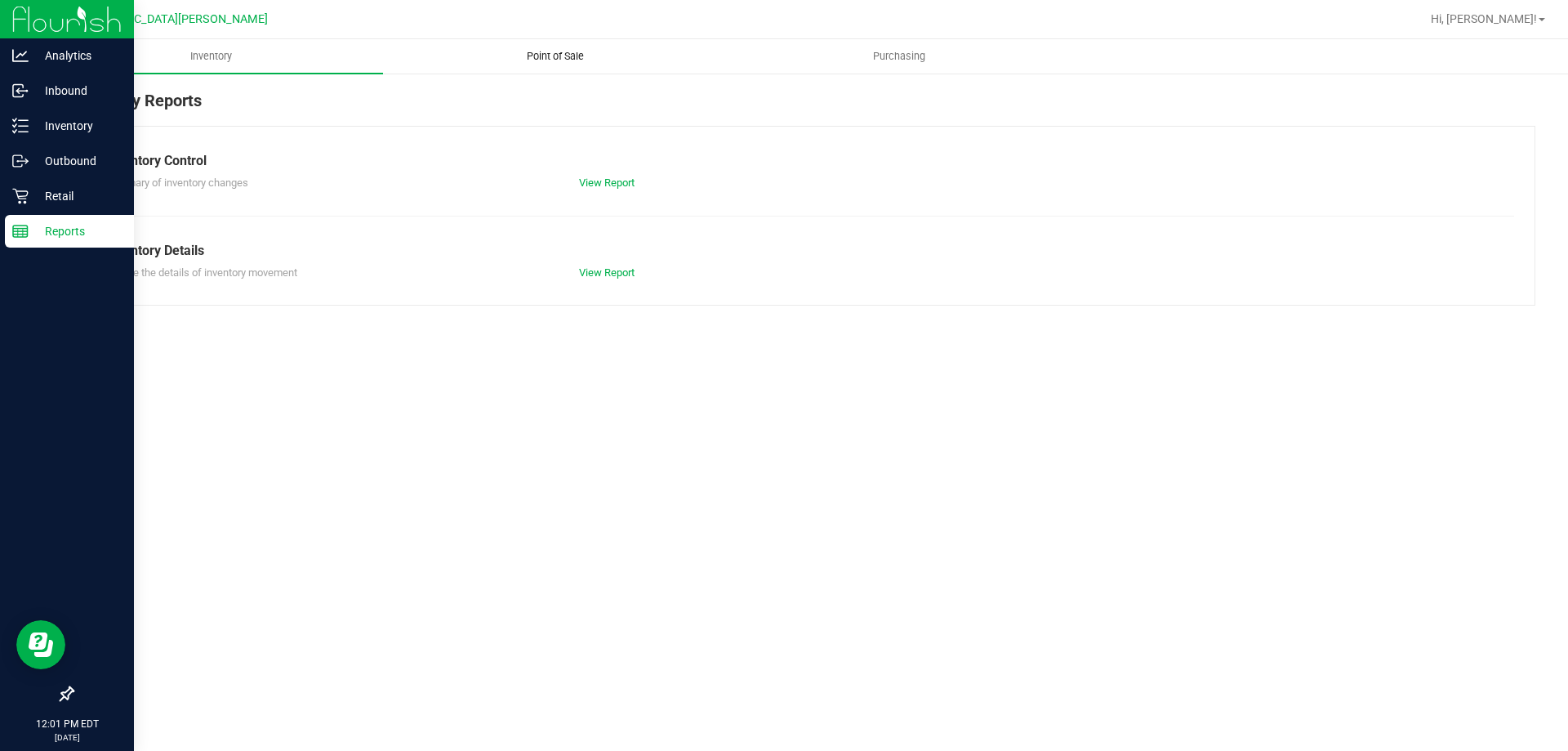
click at [582, 61] on span "Point of Sale" at bounding box center [555, 56] width 101 height 15
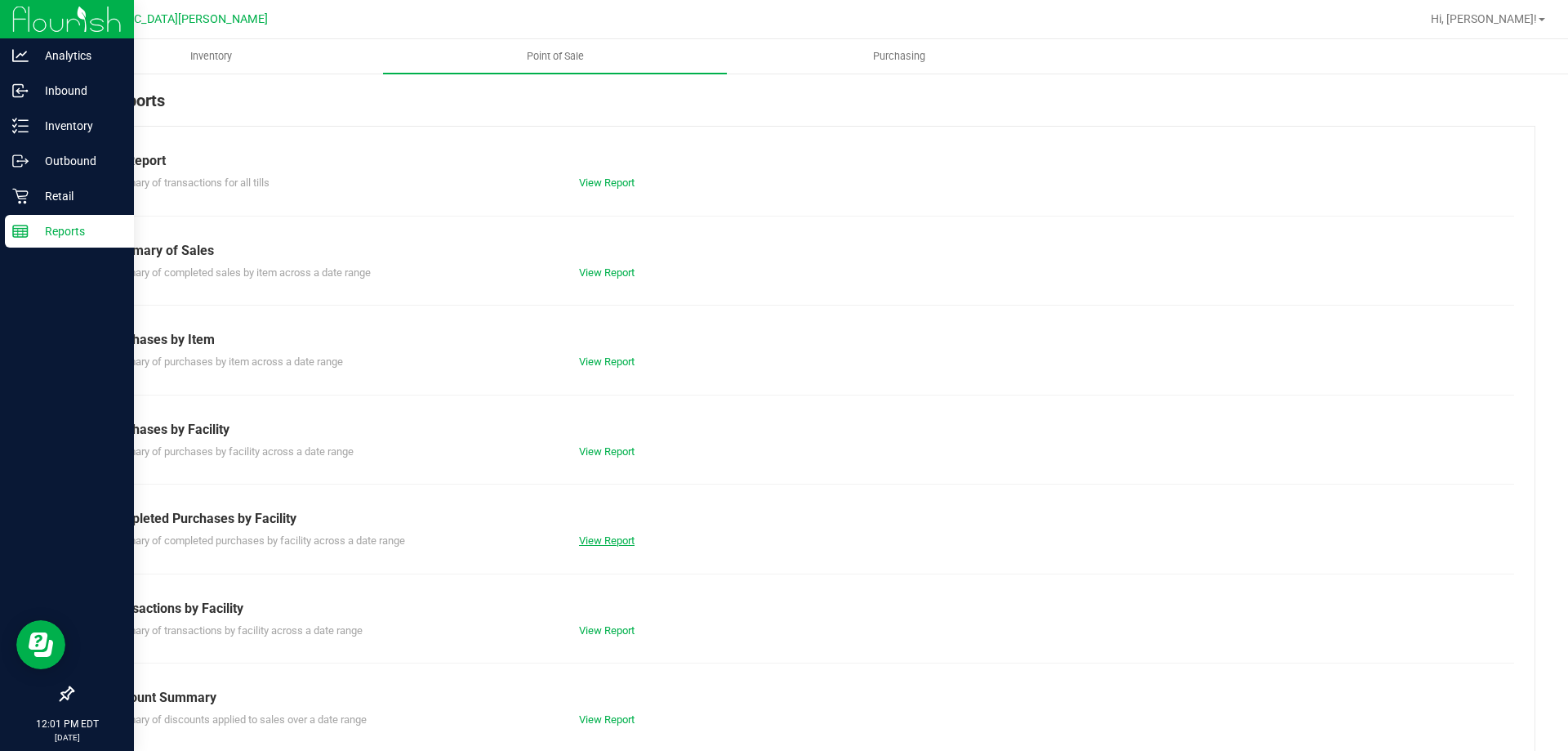
click at [592, 545] on link "View Report" at bounding box center [606, 541] width 56 height 12
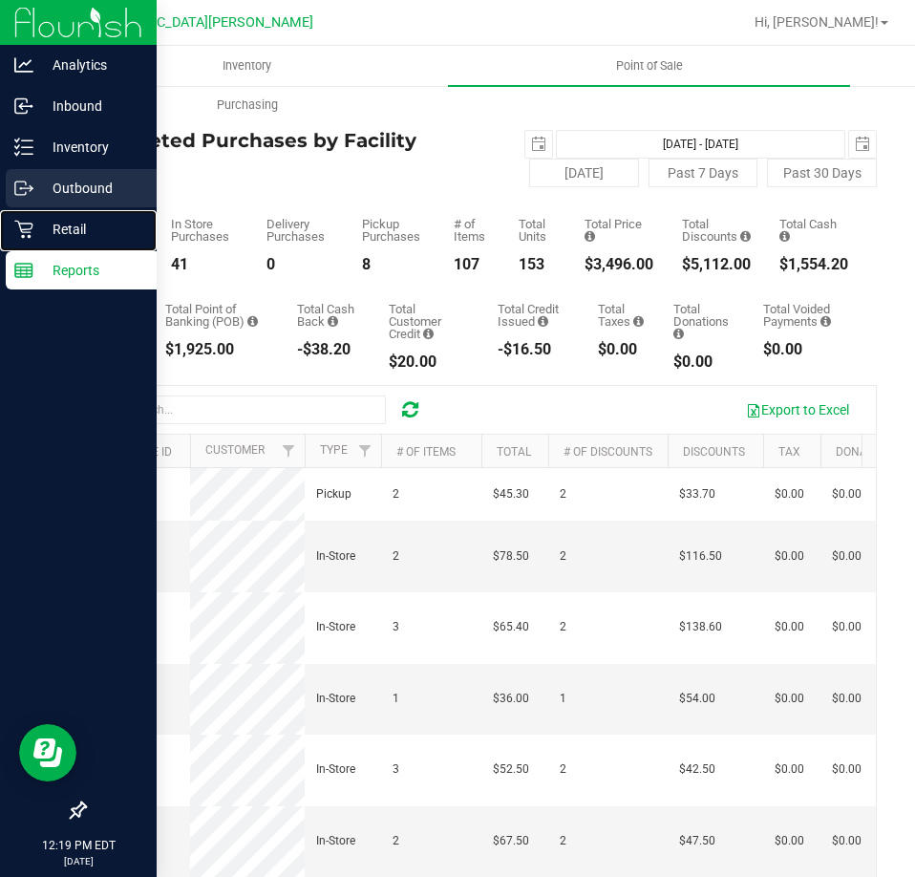
drag, startPoint x: 70, startPoint y: 222, endPoint x: 98, endPoint y: 202, distance: 35.0
click at [70, 222] on p "Retail" at bounding box center [90, 229] width 115 height 23
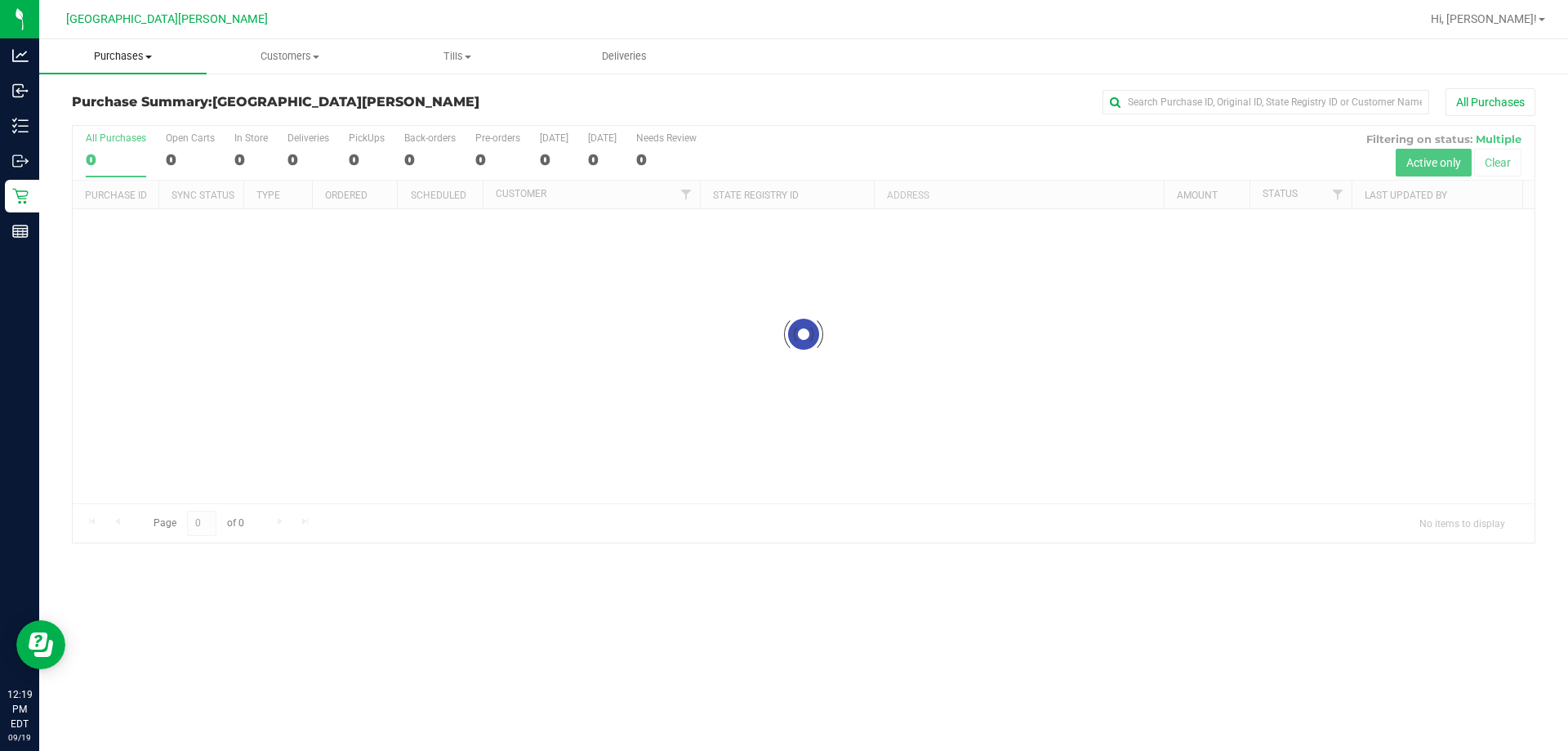
drag, startPoint x: 113, startPoint y: 55, endPoint x: 109, endPoint y: 70, distance: 15.5
click at [113, 55] on span "Purchases" at bounding box center [123, 56] width 168 height 15
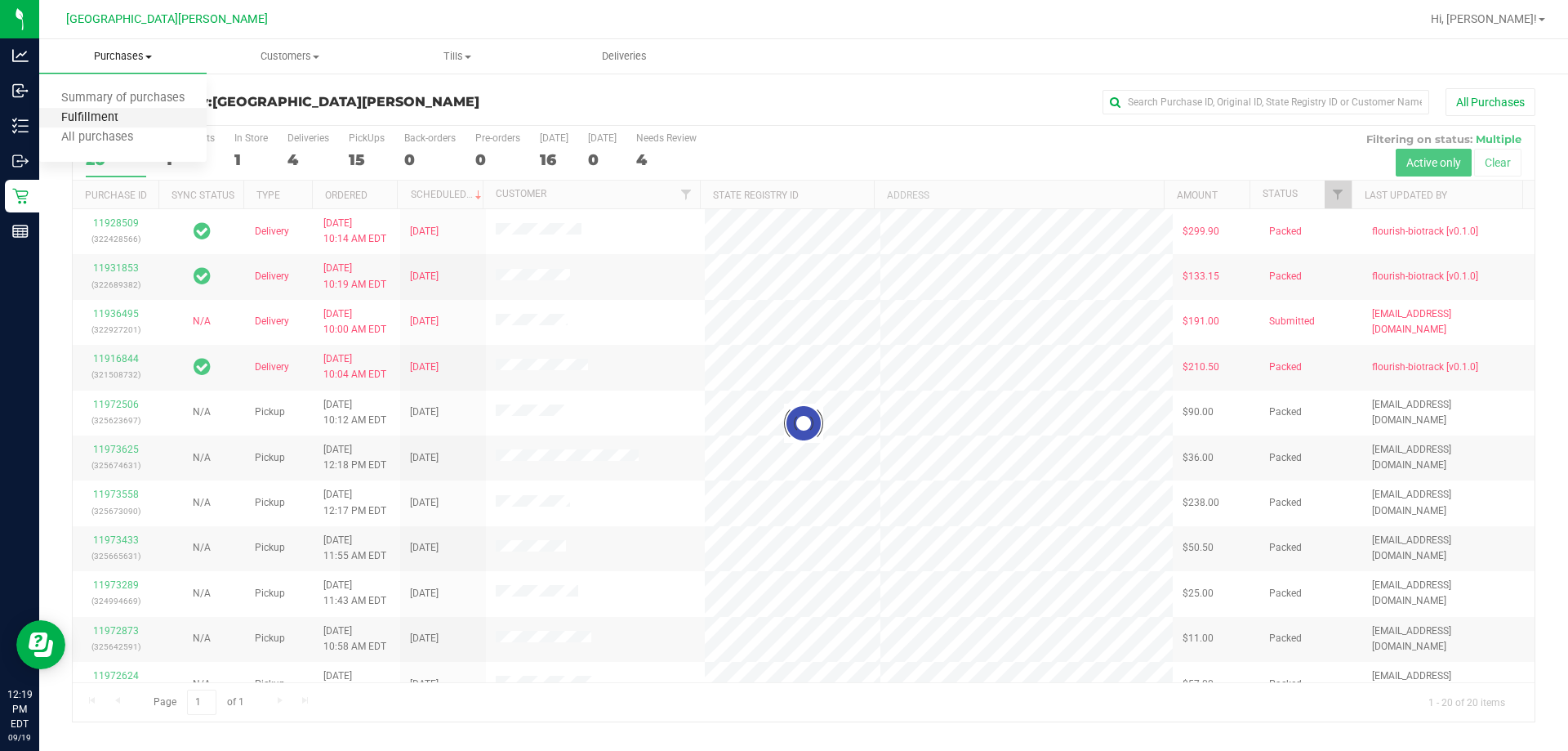
click at [75, 117] on span "Fulfillment" at bounding box center [90, 118] width 101 height 14
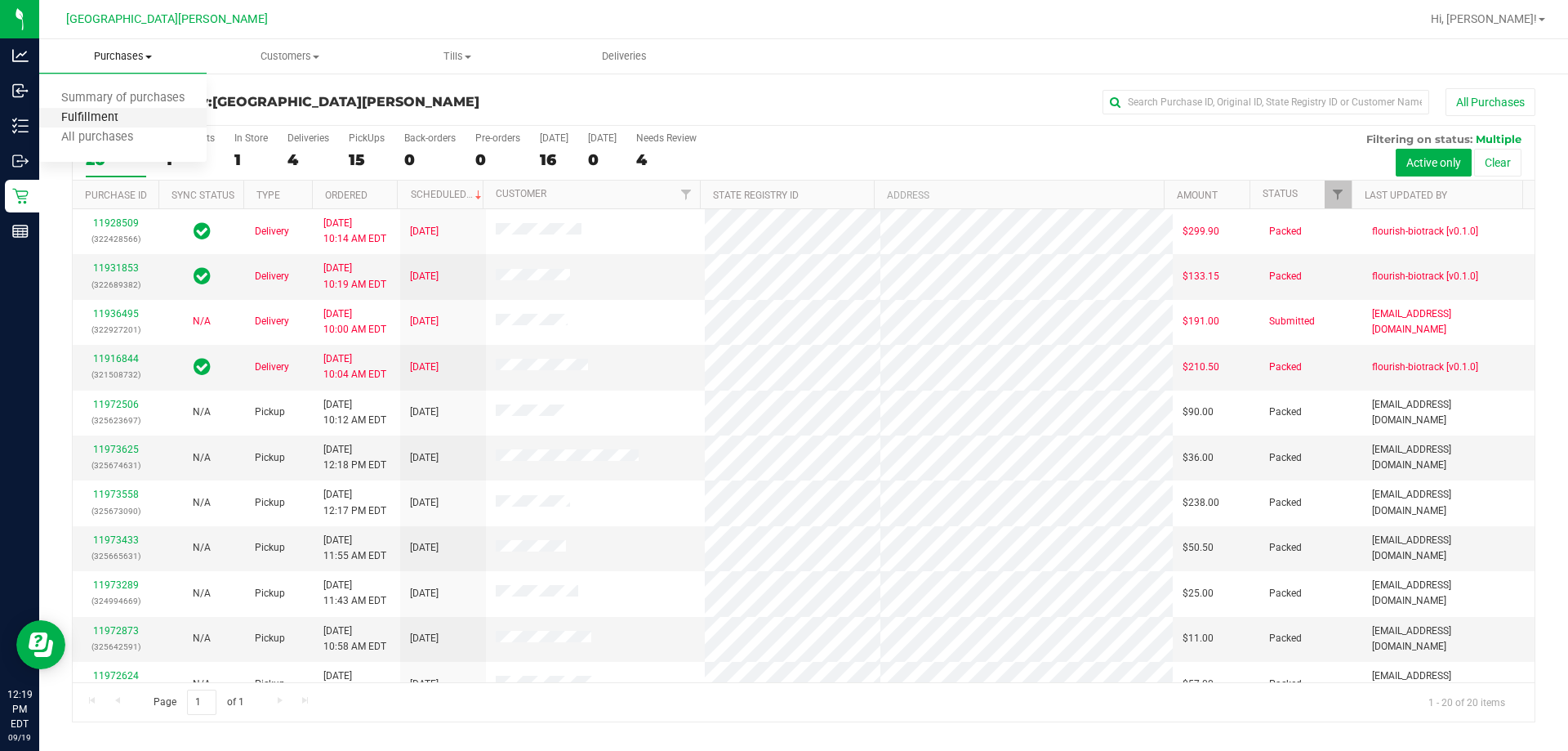
click at [75, 117] on span "Fulfillment" at bounding box center [90, 118] width 101 height 14
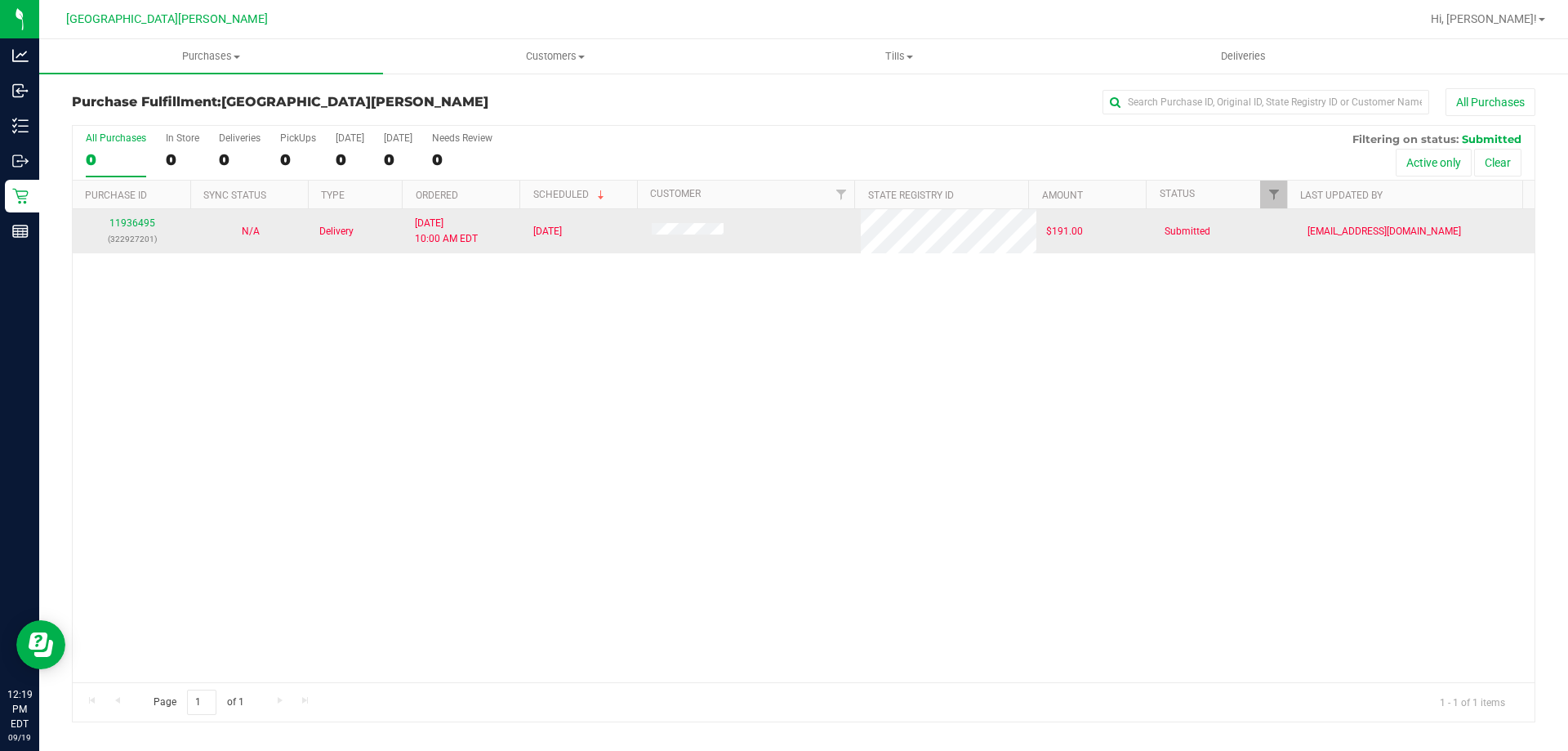
drag, startPoint x: 176, startPoint y: 510, endPoint x: 87, endPoint y: 239, distance: 285.2
click at [176, 472] on div "11936495 (322927201) N/A Delivery [DATE] 10:00 AM EDT 9/26/2025 $191.00 Submitt…" at bounding box center [804, 446] width 1462 height 473
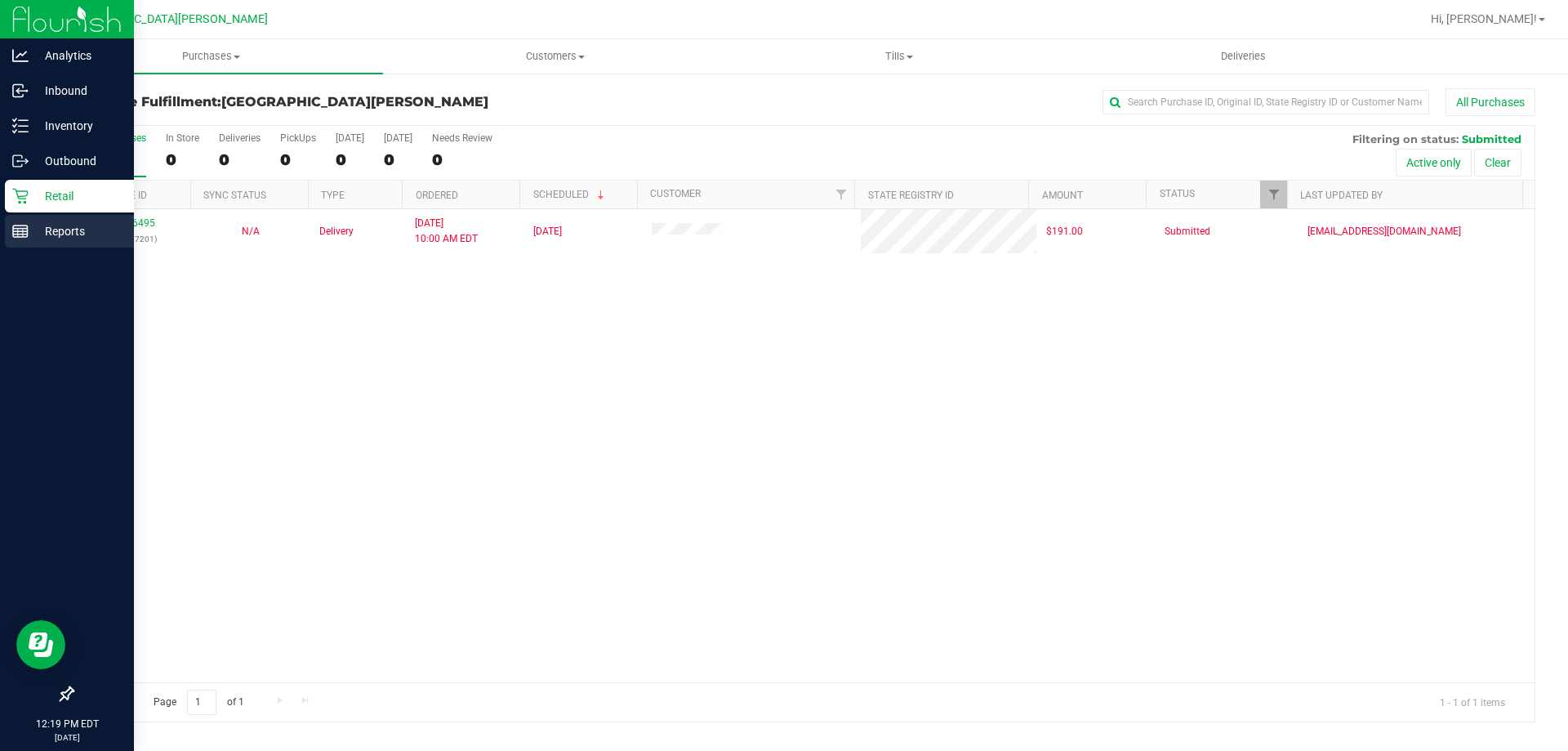
click at [1, 240] on link "Reports" at bounding box center [67, 232] width 134 height 35
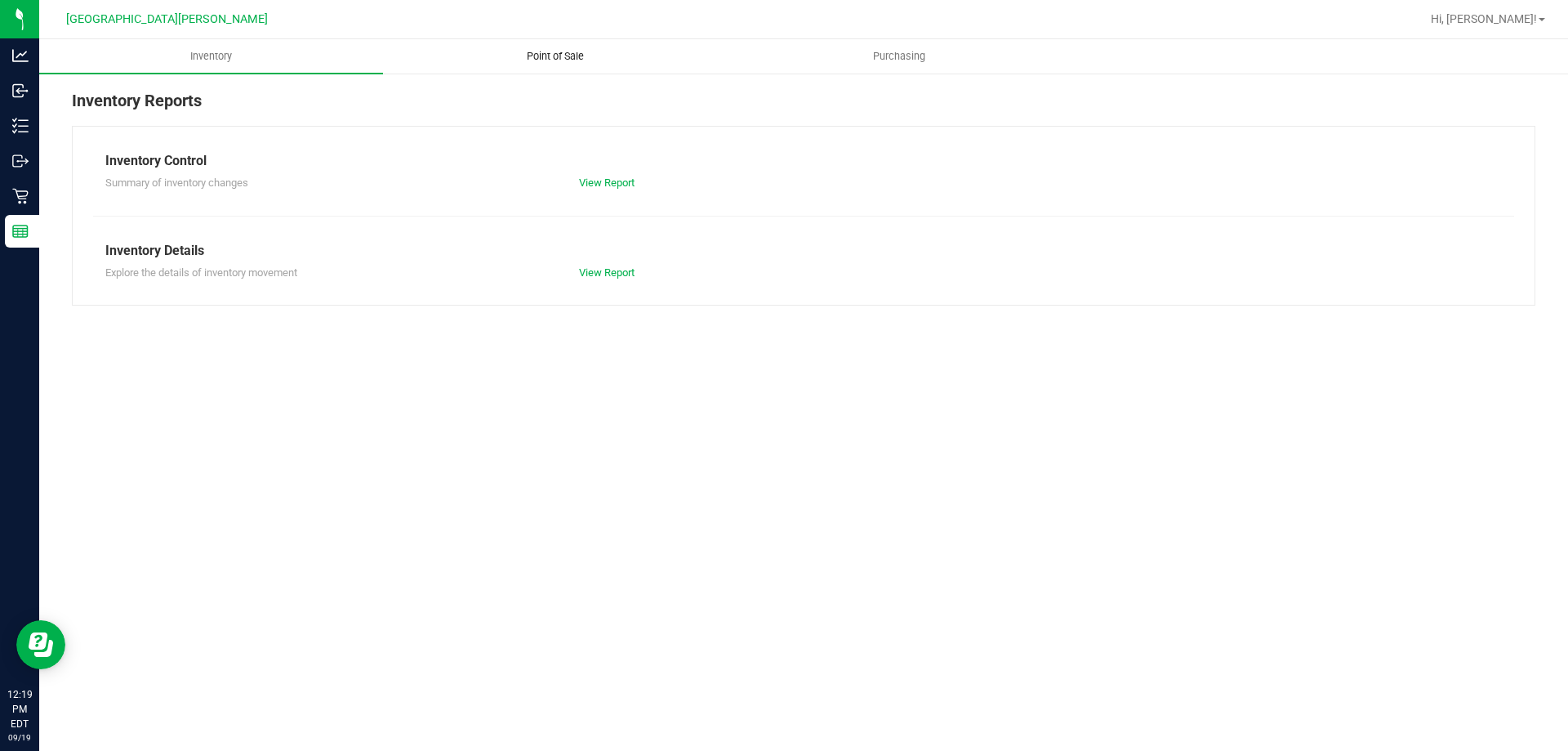
click at [557, 53] on span "Point of Sale" at bounding box center [555, 56] width 101 height 15
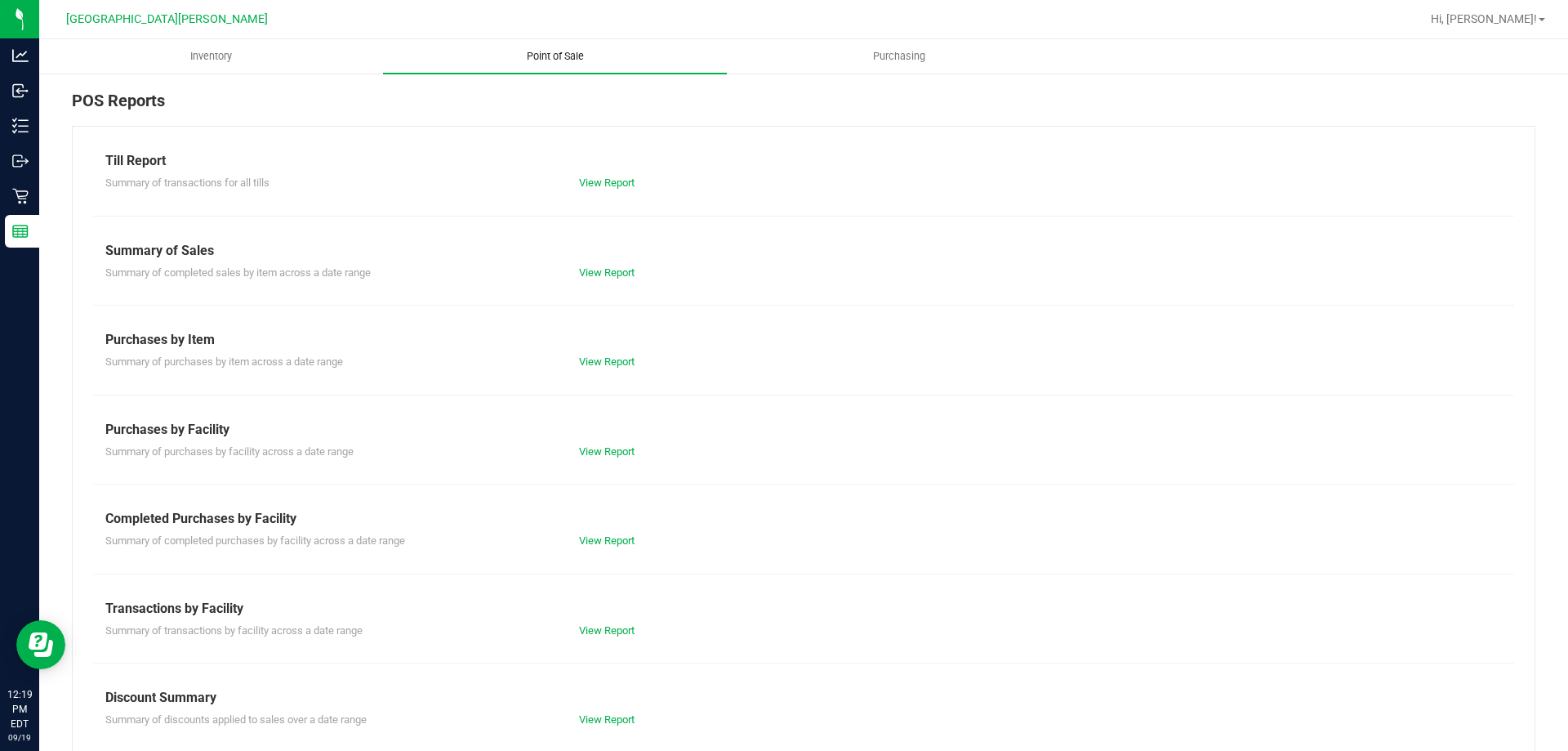
scroll to position [108, 0]
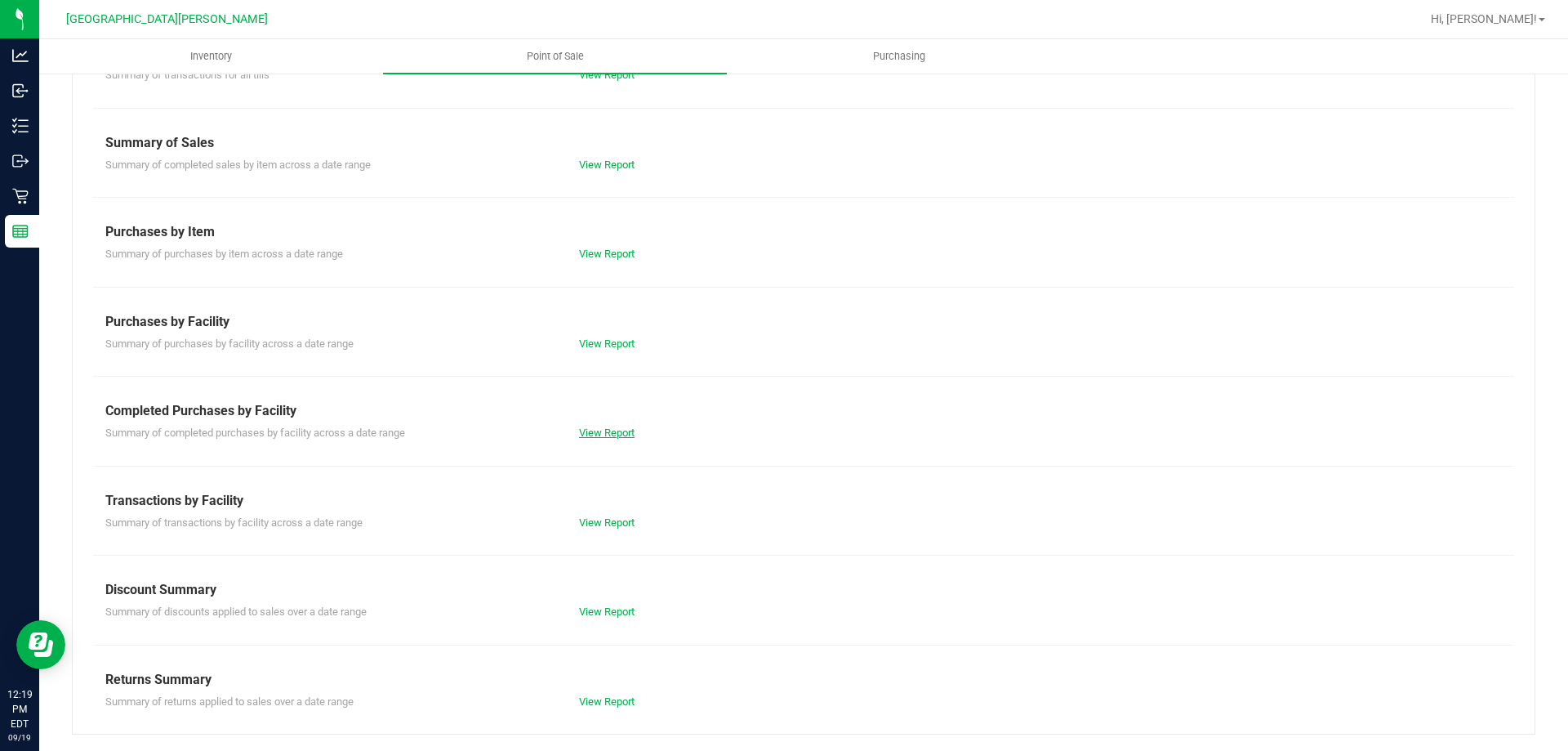
click at [592, 436] on link "View Report" at bounding box center [606, 433] width 56 height 12
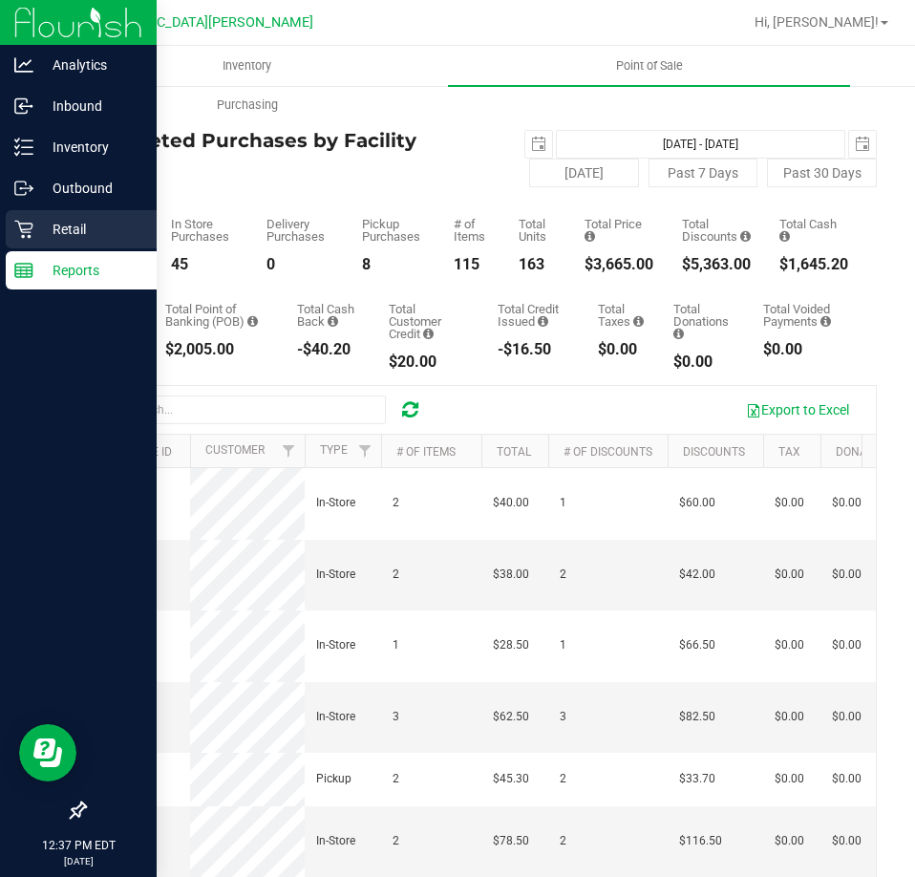
click at [53, 234] on p "Retail" at bounding box center [90, 229] width 115 height 23
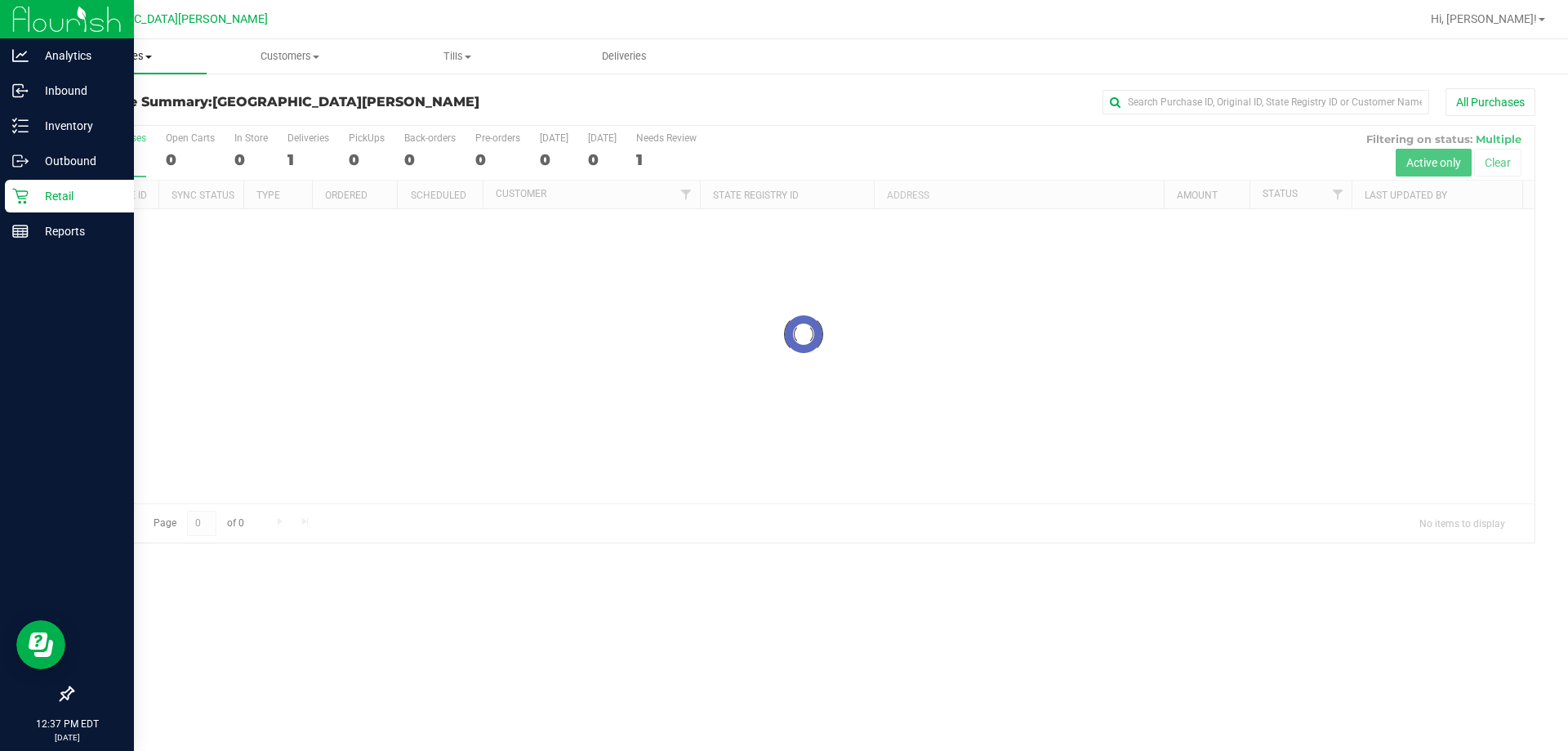
drag, startPoint x: 132, startPoint y: 56, endPoint x: 113, endPoint y: 65, distance: 21.0
click at [132, 56] on span "Purchases" at bounding box center [123, 56] width 168 height 15
click at [80, 114] on span "Fulfillment" at bounding box center [90, 118] width 101 height 14
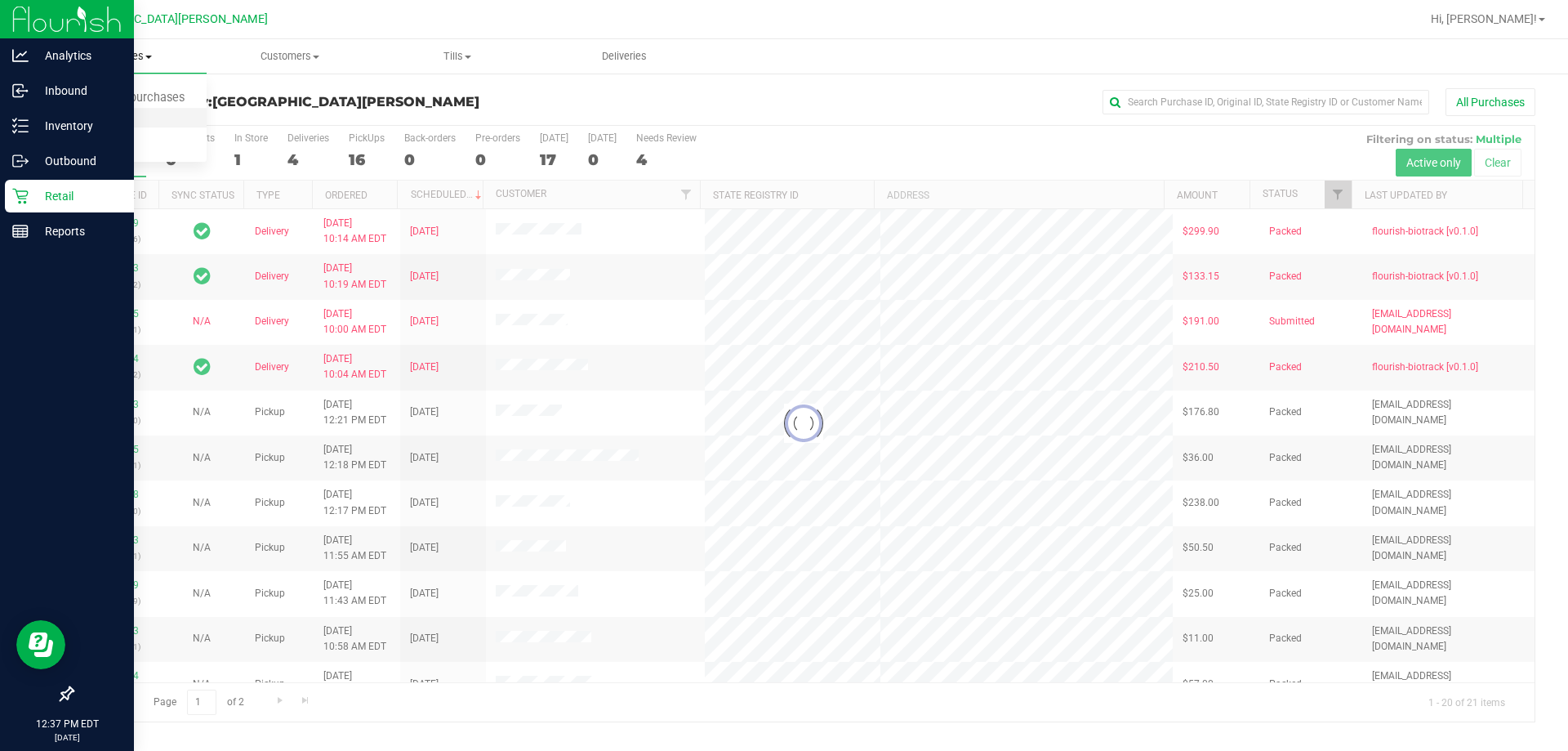
click at [80, 114] on span "Fulfillment" at bounding box center [90, 118] width 101 height 14
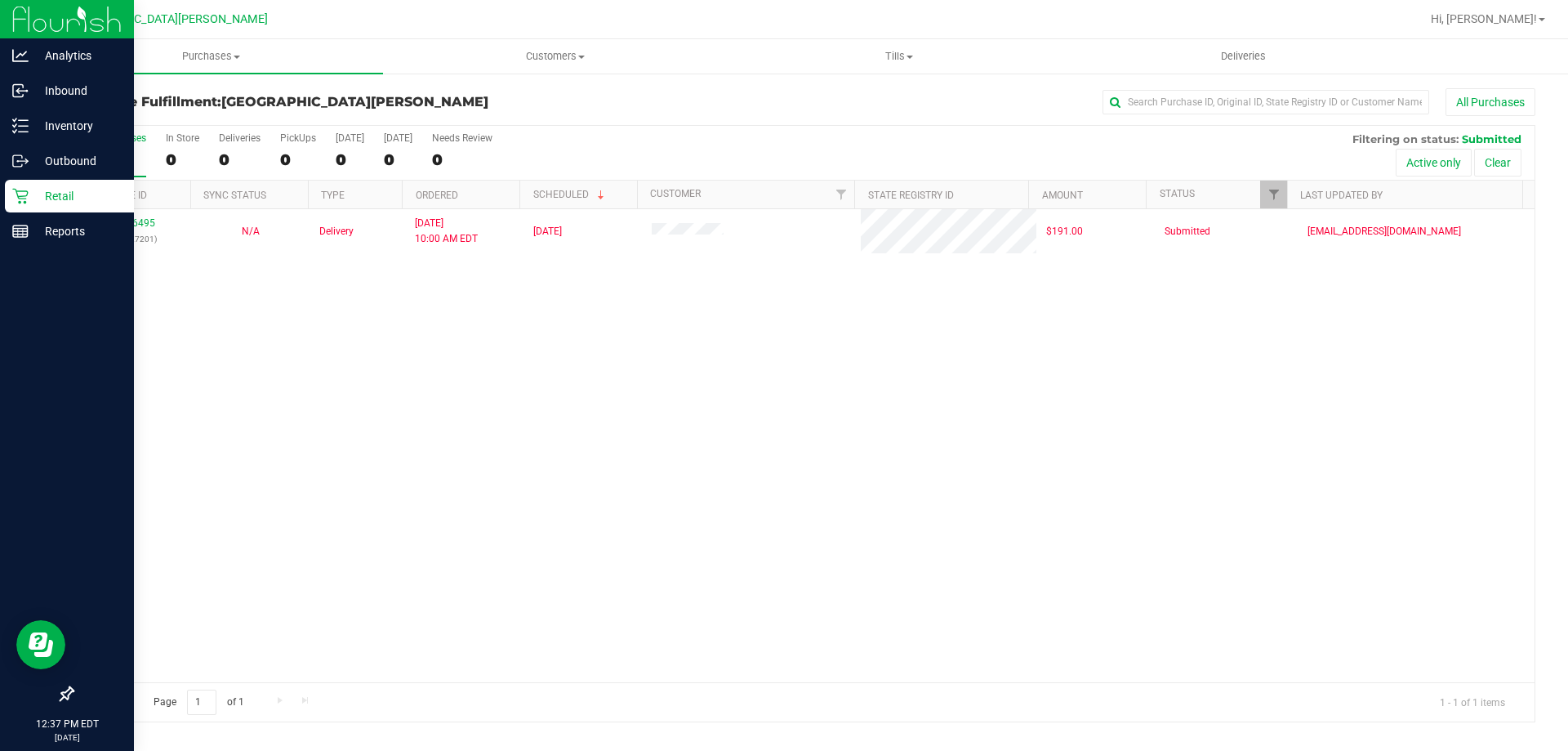
click at [320, 400] on div "11936495 (322927201) N/A Delivery [DATE] 10:00 AM EDT 9/26/2025 $191.00 Submitt…" at bounding box center [804, 446] width 1462 height 473
